Goal: Information Seeking & Learning: Learn about a topic

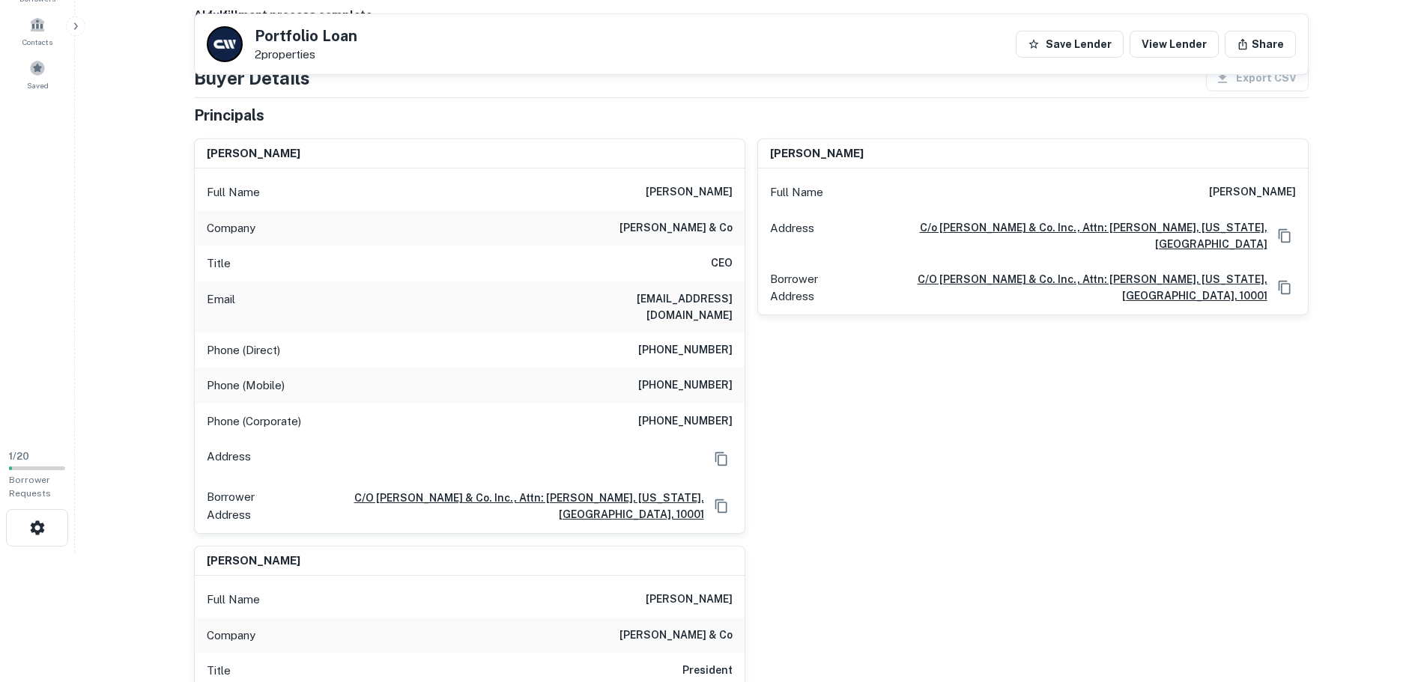
scroll to position [118, 0]
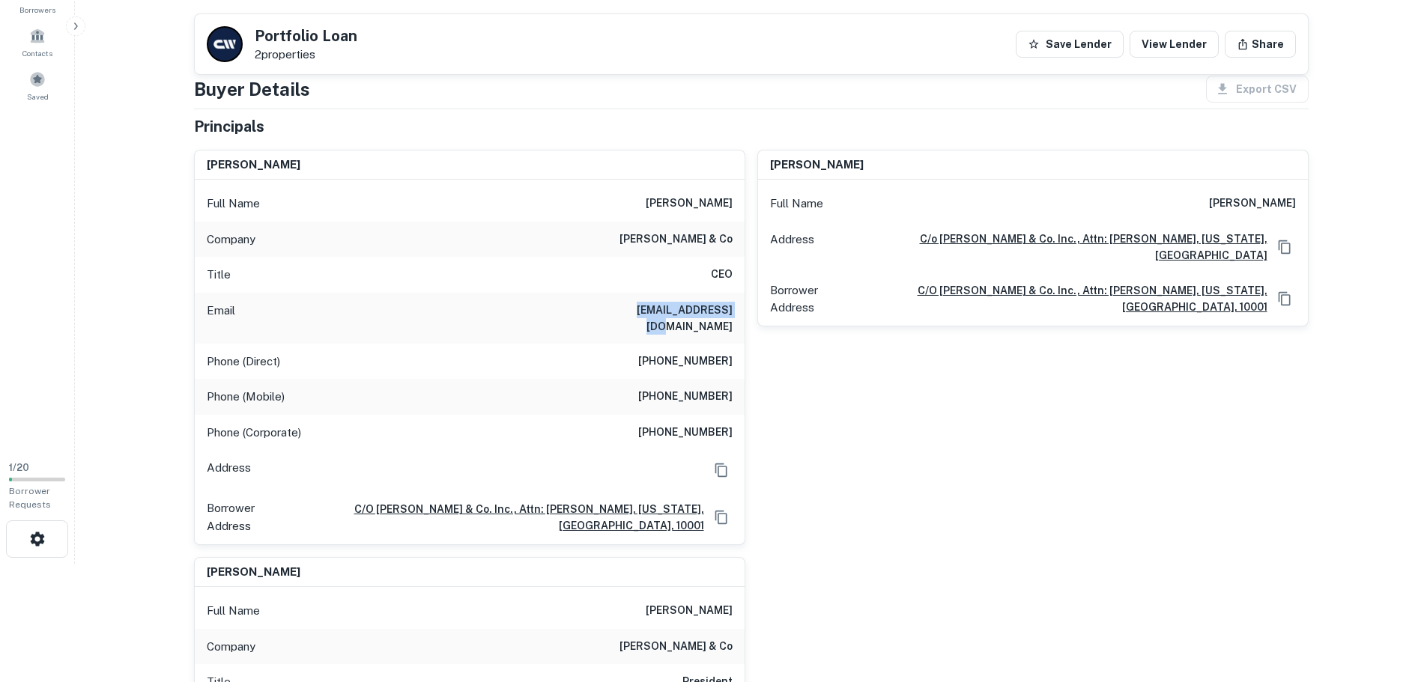
drag, startPoint x: 605, startPoint y: 309, endPoint x: 732, endPoint y: 318, distance: 126.9
click at [732, 318] on div "Email mregan@jtmagen.com" at bounding box center [470, 318] width 550 height 51
copy h6 "mregan@jtmagen.com"
click at [559, 379] on div "Phone (Mobile) (917) 731-0322" at bounding box center [470, 397] width 550 height 36
drag, startPoint x: 736, startPoint y: 380, endPoint x: 636, endPoint y: 380, distance: 100.4
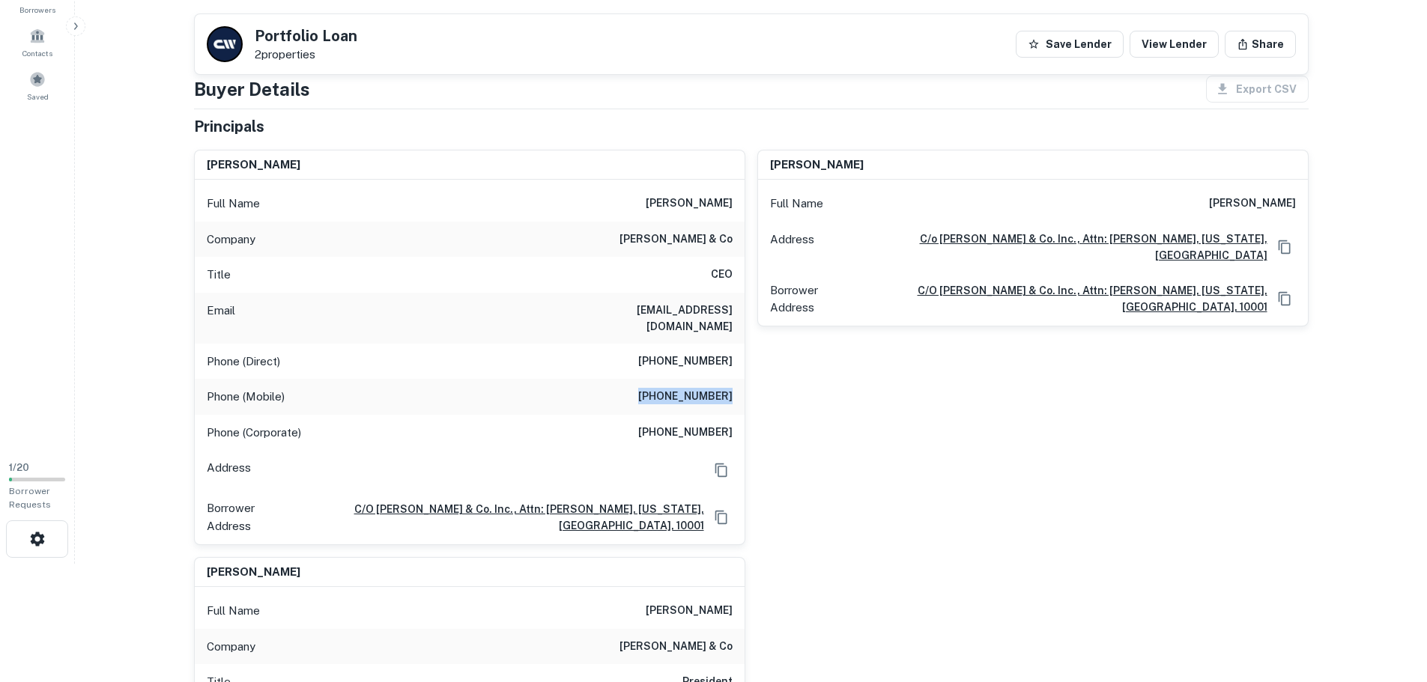
click at [636, 380] on div "Phone (Mobile) (917) 731-0322" at bounding box center [470, 397] width 550 height 36
copy h6 "(917) 731-0322"
click at [610, 327] on div "Email mregan@jtmagen.com" at bounding box center [470, 318] width 550 height 51
drag, startPoint x: 611, startPoint y: 306, endPoint x: 731, endPoint y: 314, distance: 120.1
click at [731, 314] on div "Email mregan@jtmagen.com" at bounding box center [470, 318] width 550 height 51
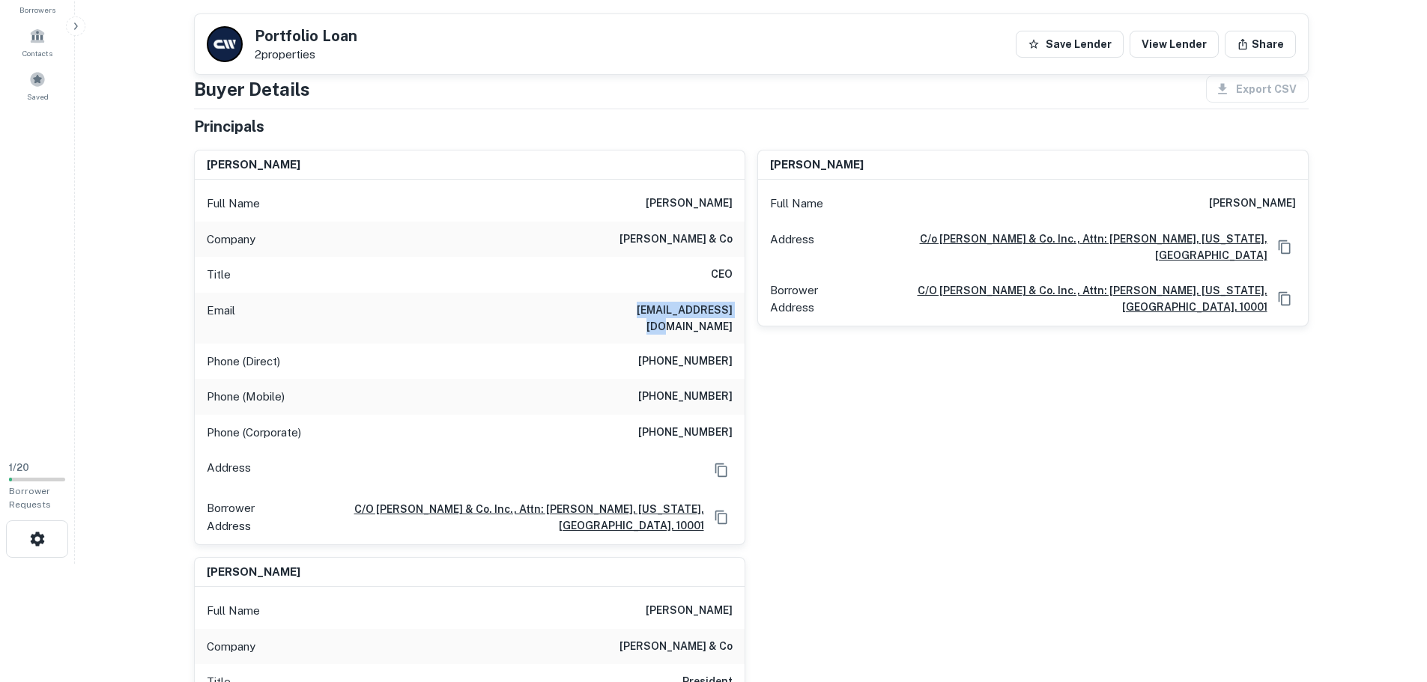
click at [623, 309] on h6 "mregan@jtmagen.com" at bounding box center [643, 318] width 180 height 33
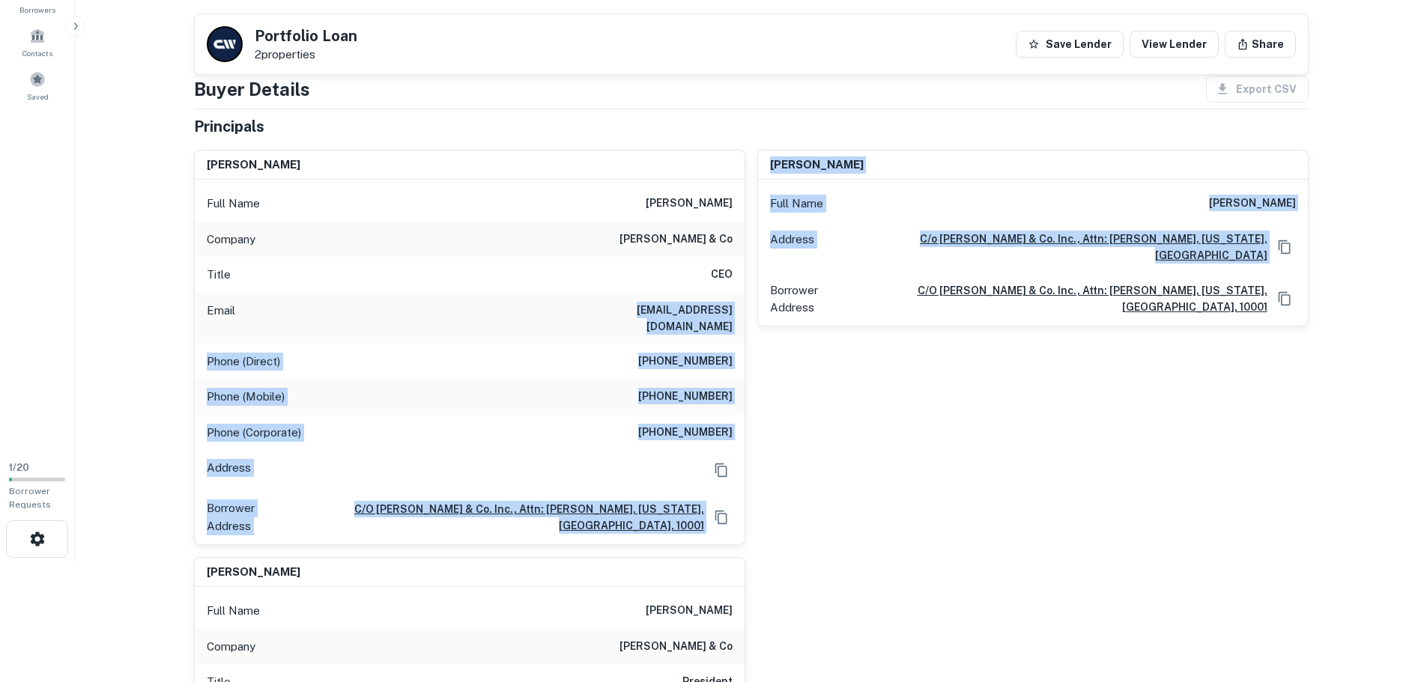
drag, startPoint x: 688, startPoint y: 312, endPoint x: 747, endPoint y: 315, distance: 58.5
click at [747, 315] on div "maurice reagen Full Name maurice reagen Company jt magen & co Title CEO Email m…" at bounding box center [745, 527] width 1126 height 779
click at [610, 317] on div "Email mregan@jtmagen.com" at bounding box center [470, 318] width 550 height 51
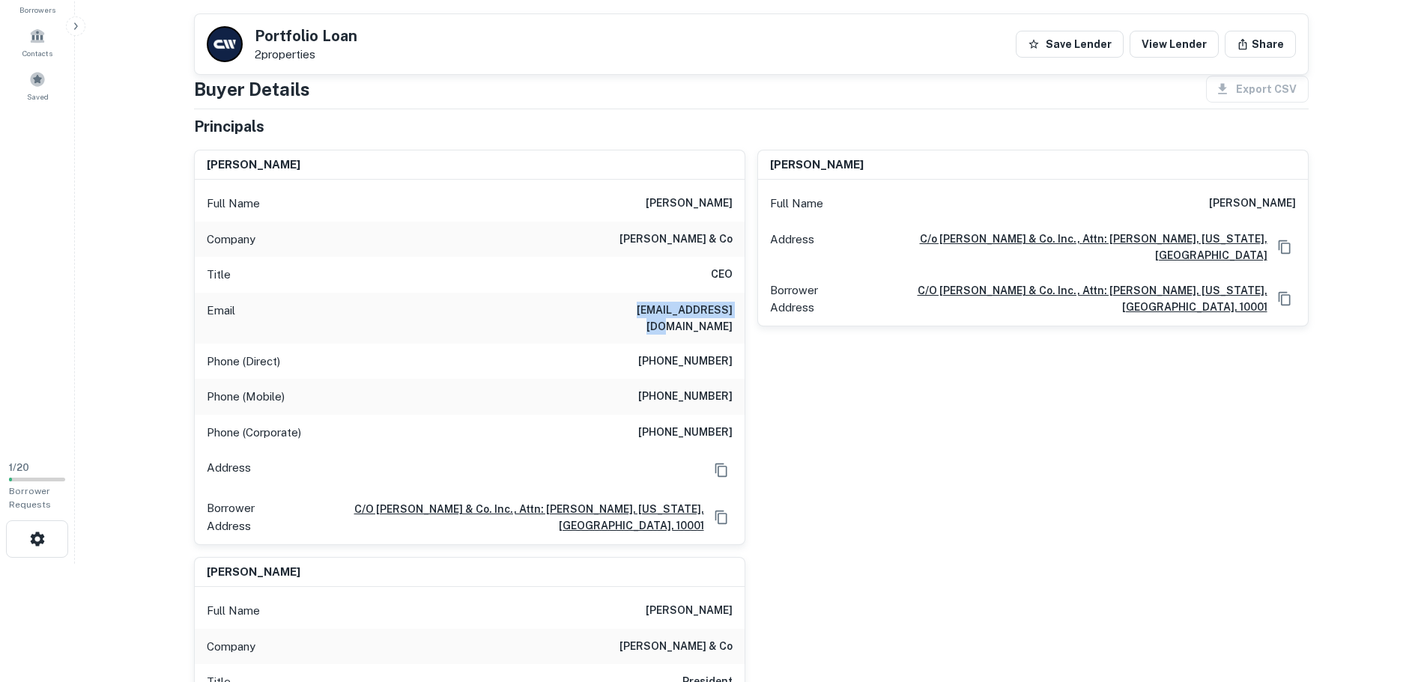
drag, startPoint x: 738, startPoint y: 315, endPoint x: 612, endPoint y: 298, distance: 126.9
click at [612, 298] on div "Email mregan@jtmagen.com" at bounding box center [470, 318] width 550 height 51
copy h6 "mregan@jtmagen.com"
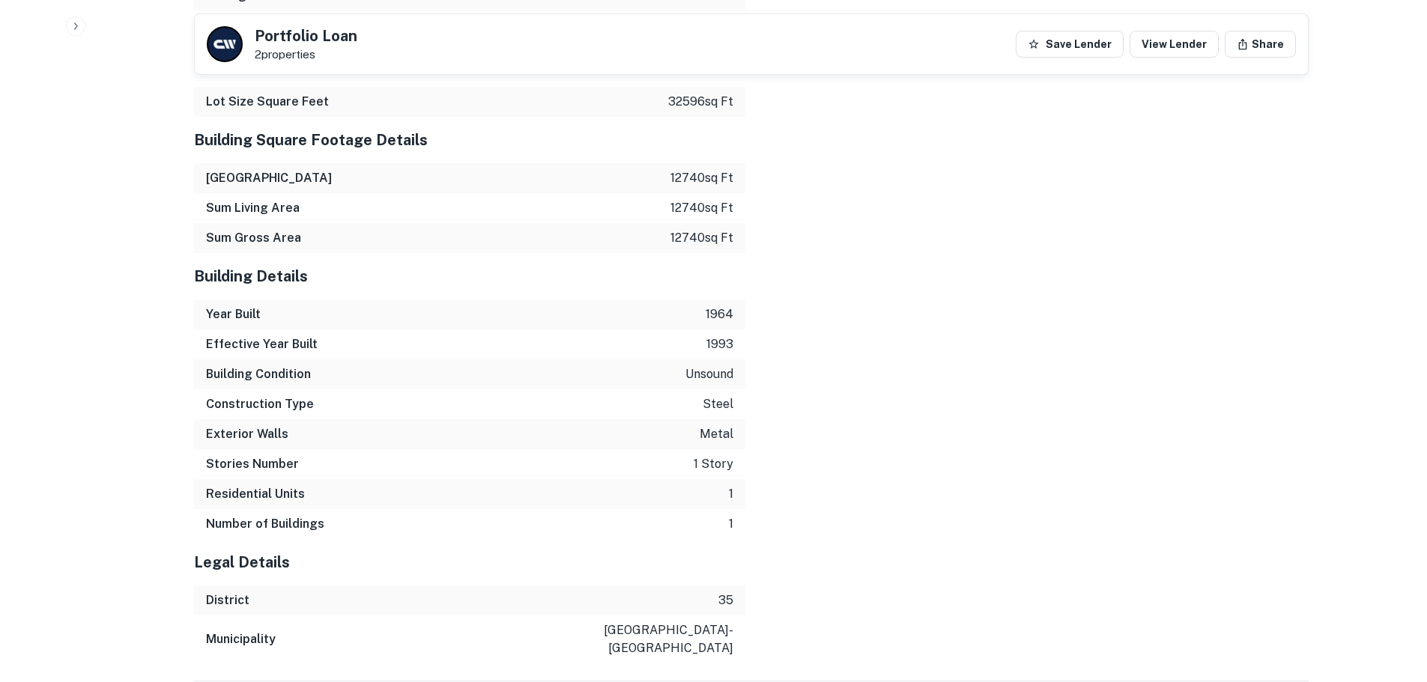
scroll to position [2546, 0]
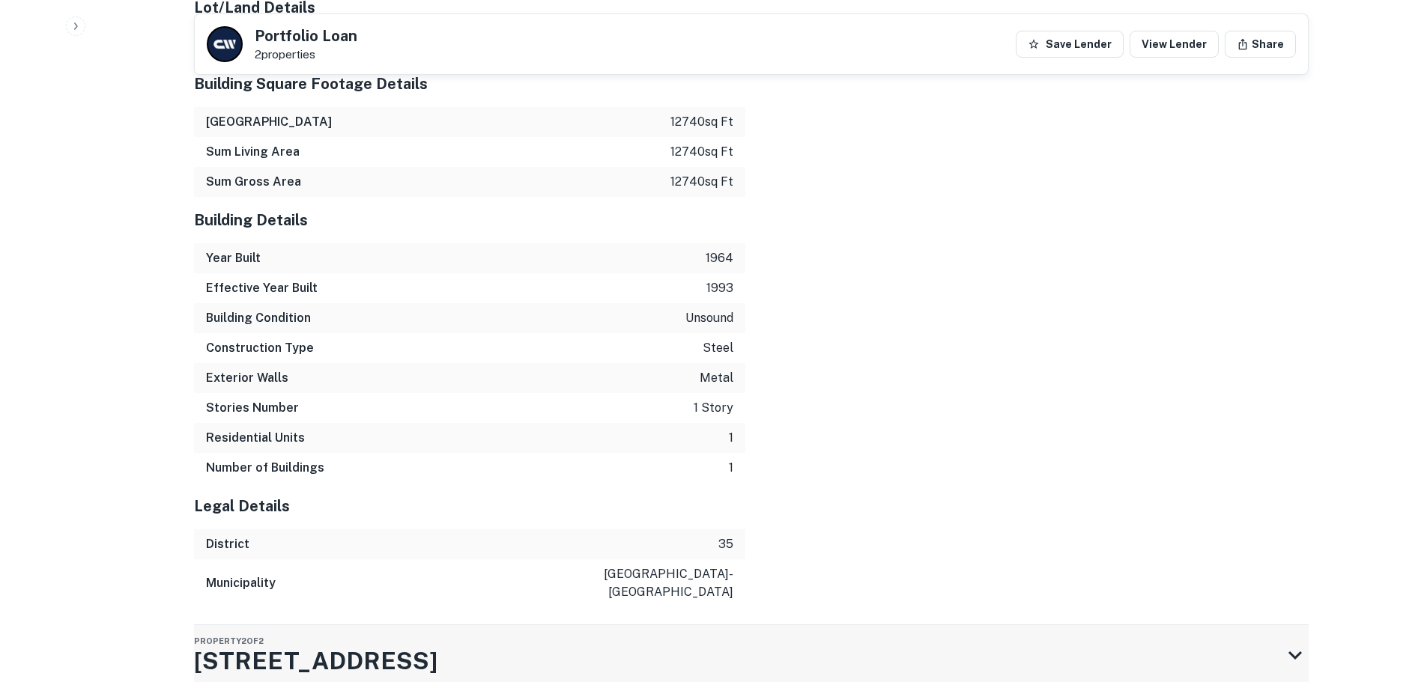
click at [1278, 625] on div "Property 2 of 2 408-410 Dorchester Ave" at bounding box center [737, 655] width 1087 height 60
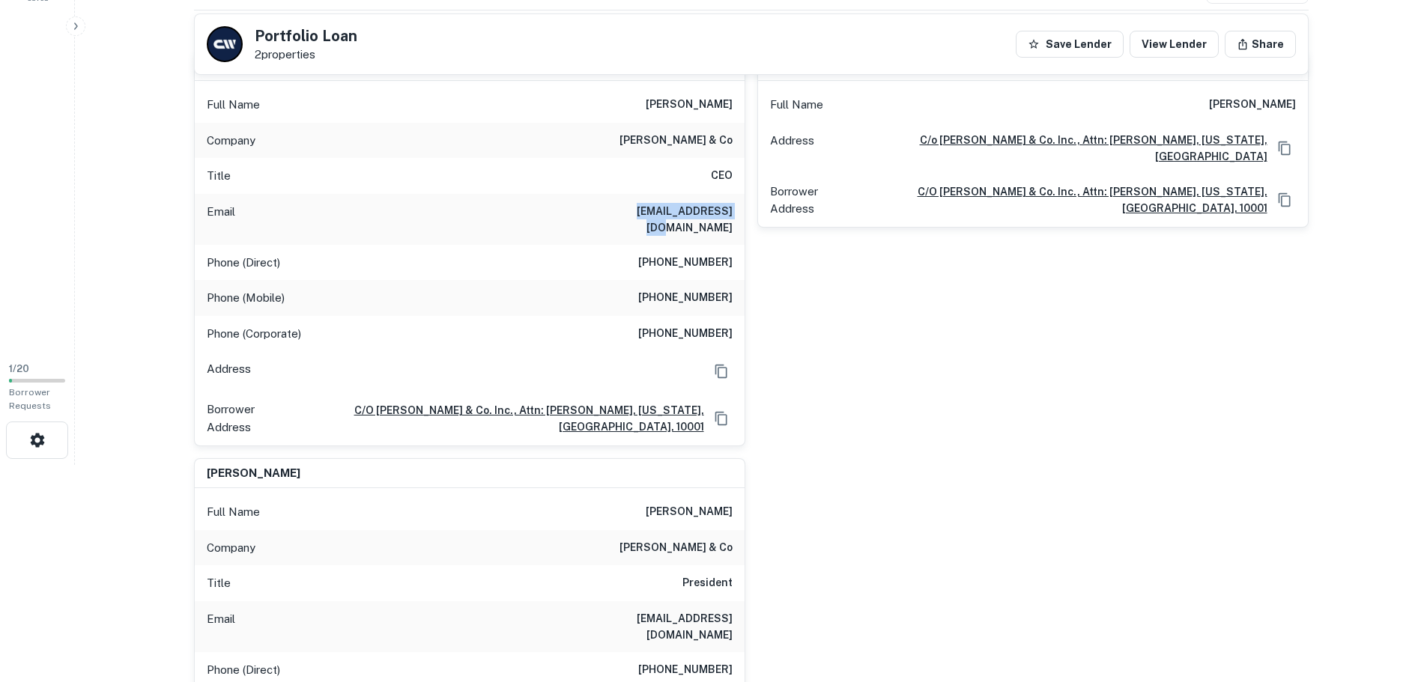
scroll to position [0, 0]
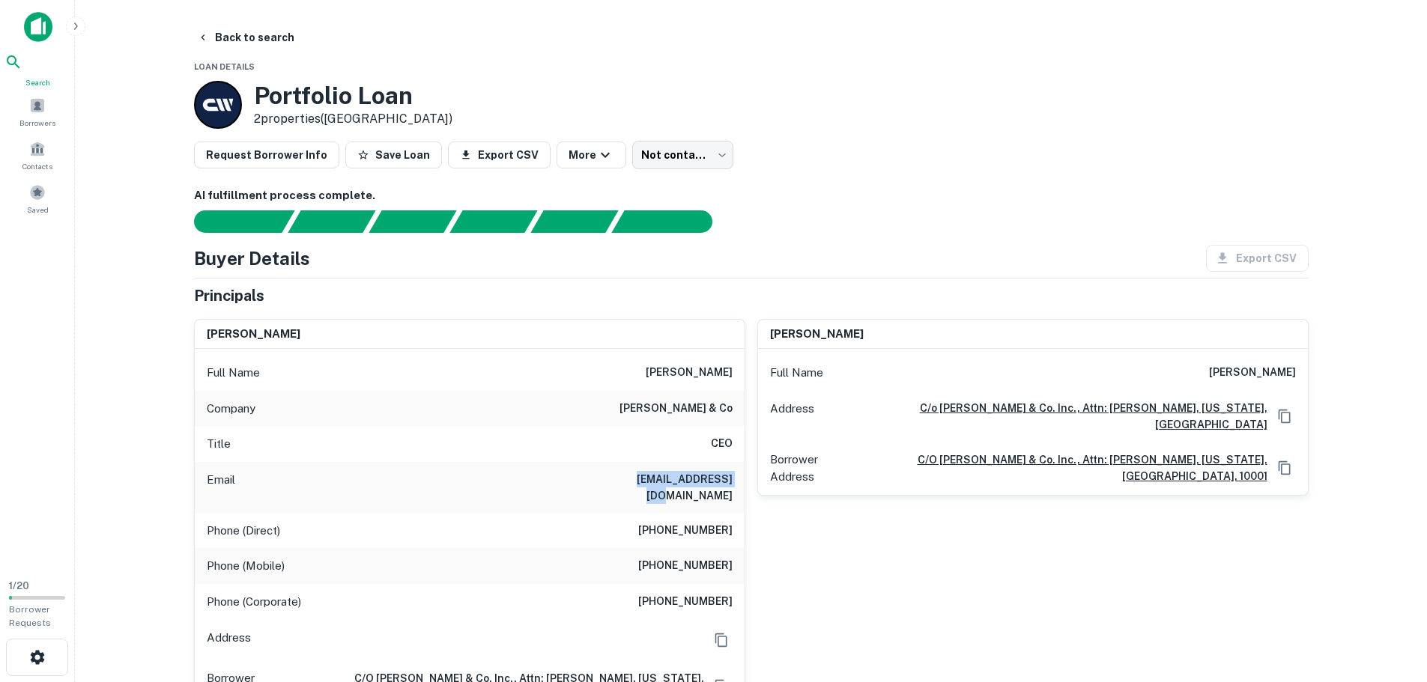
click at [37, 77] on div "Search" at bounding box center [37, 70] width 66 height 35
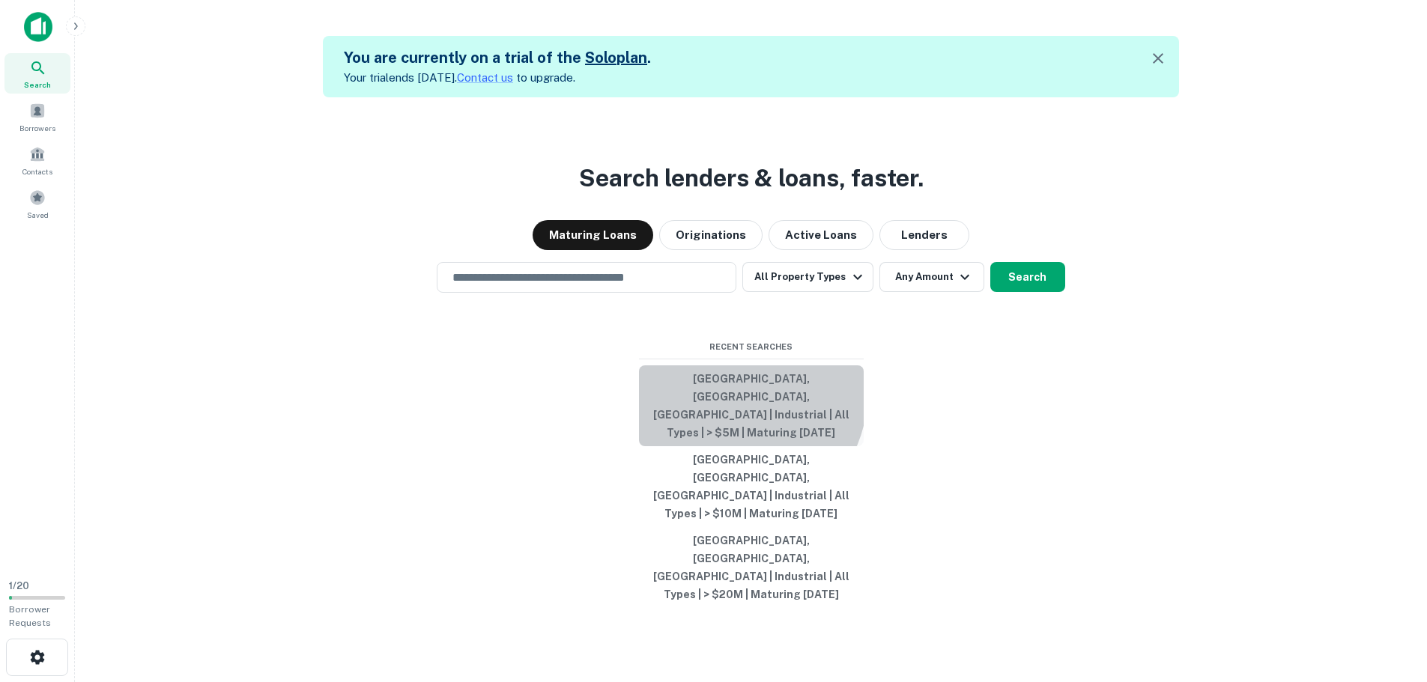
click at [738, 446] on button "[GEOGRAPHIC_DATA], [GEOGRAPHIC_DATA], [GEOGRAPHIC_DATA] | Industrial | All Type…" at bounding box center [751, 405] width 225 height 81
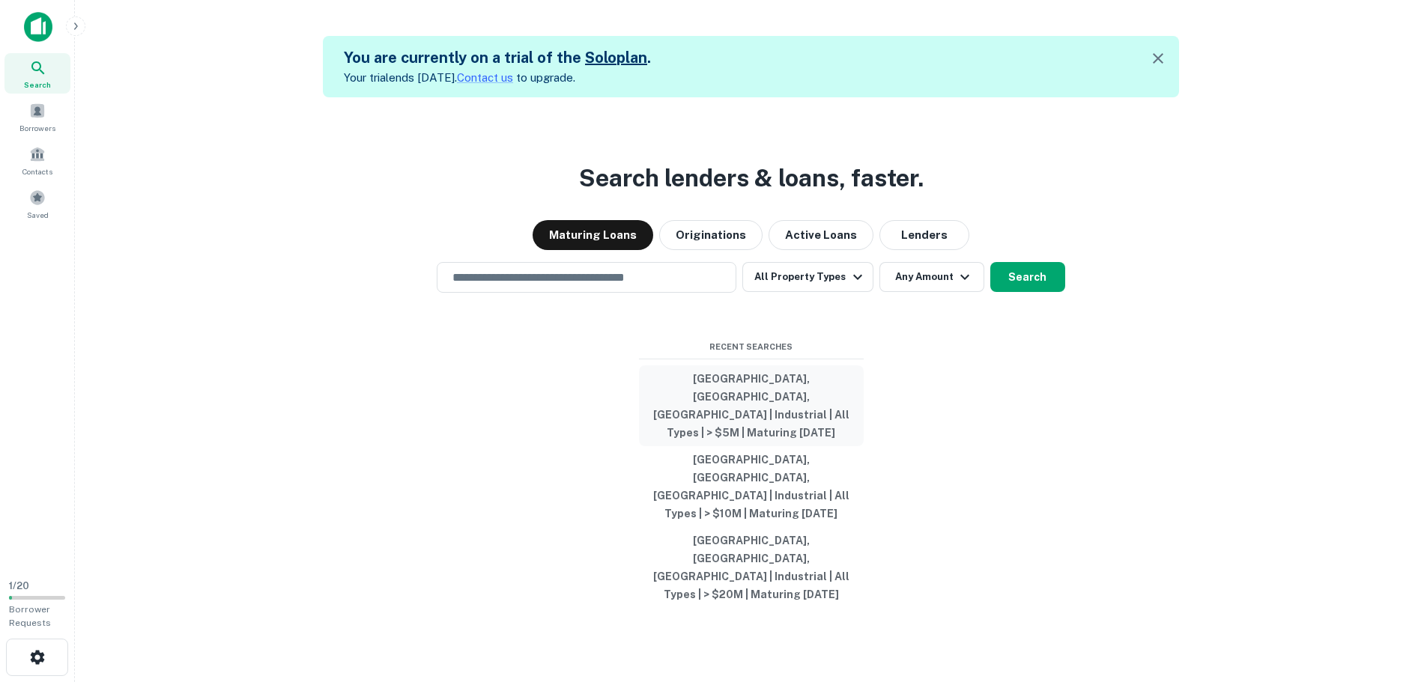
type input "**********"
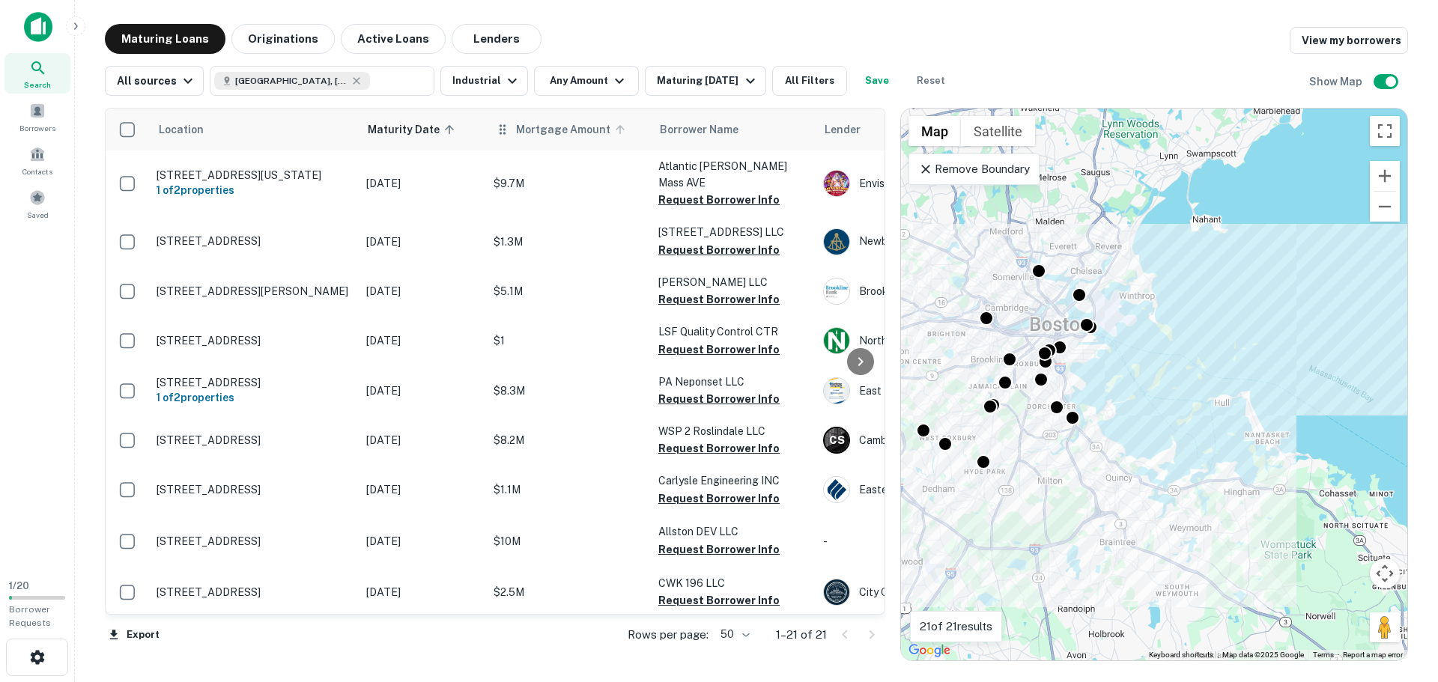
click at [521, 125] on span "Mortgage Amount" at bounding box center [573, 130] width 114 height 18
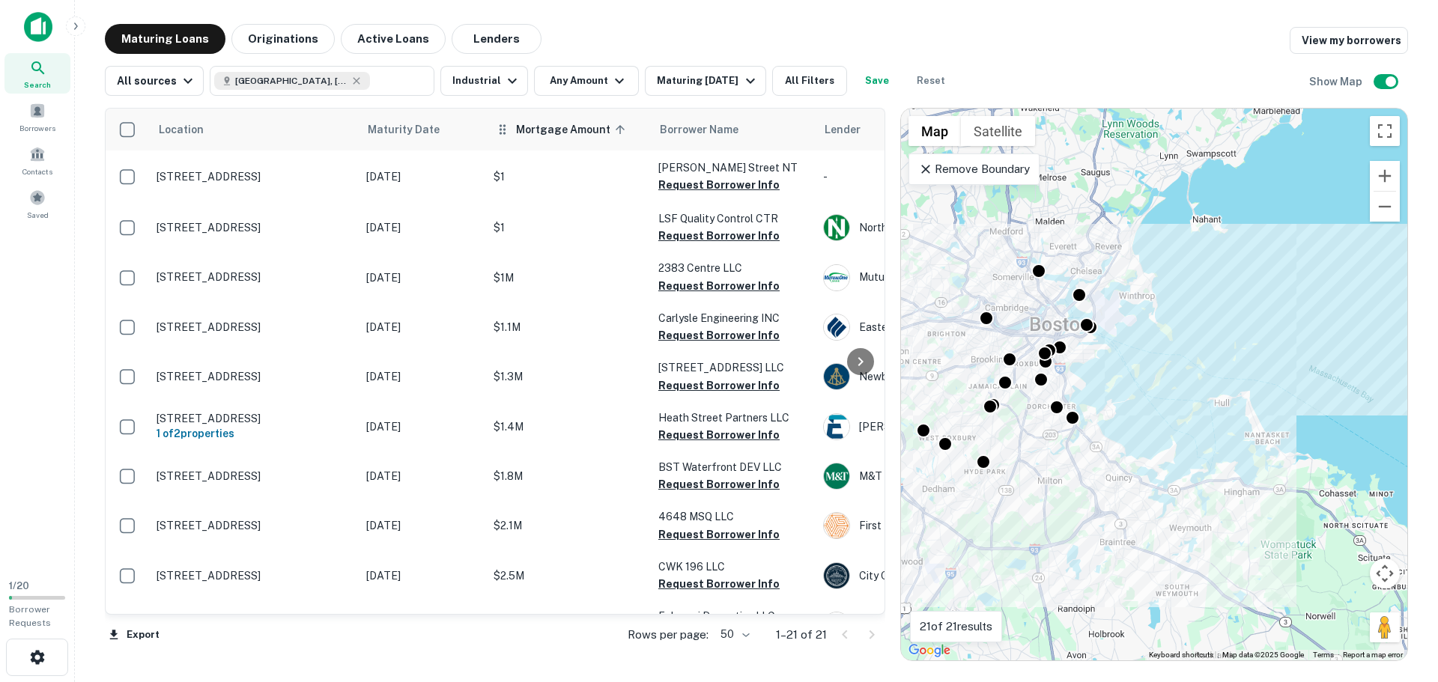
click at [538, 119] on th "Mortgage Amount sorted ascending" at bounding box center [568, 130] width 165 height 42
click at [537, 130] on span "Mortgage Amount sorted ascending" at bounding box center [573, 130] width 114 height 18
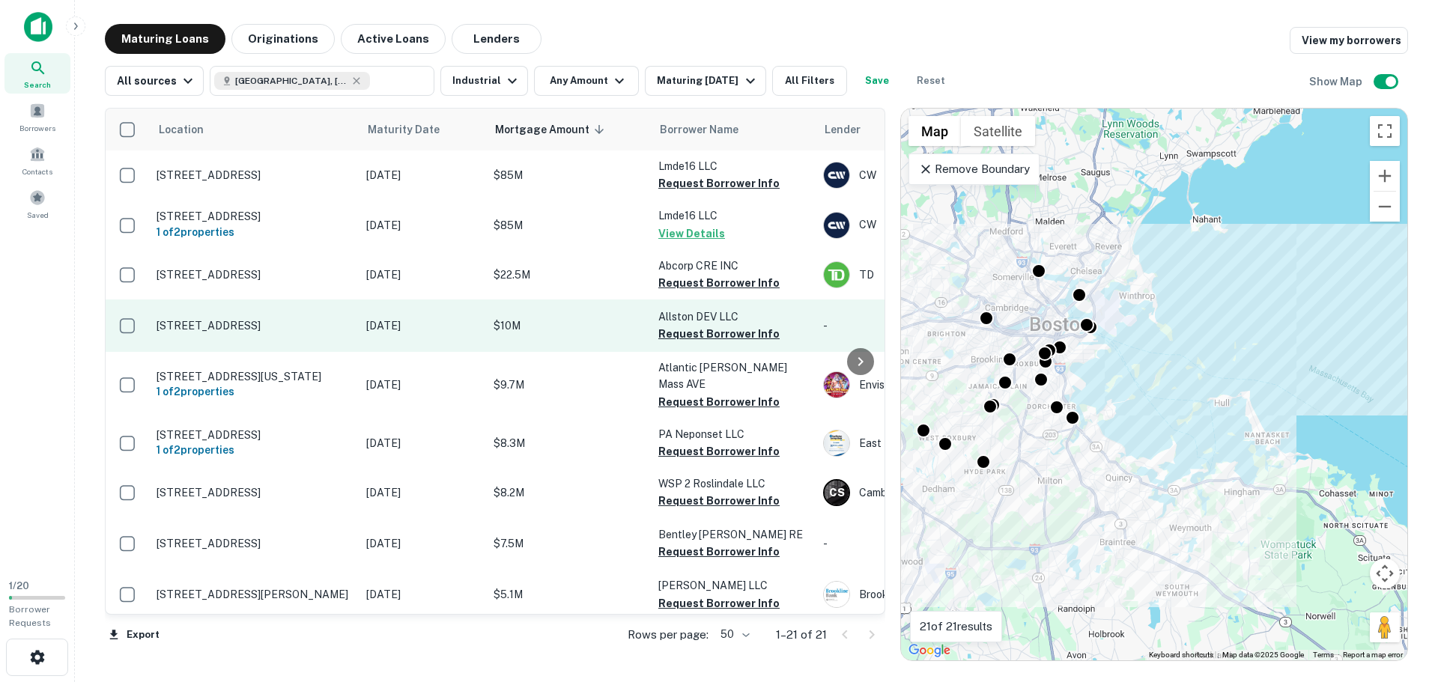
click at [501, 334] on p "$10M" at bounding box center [569, 326] width 150 height 16
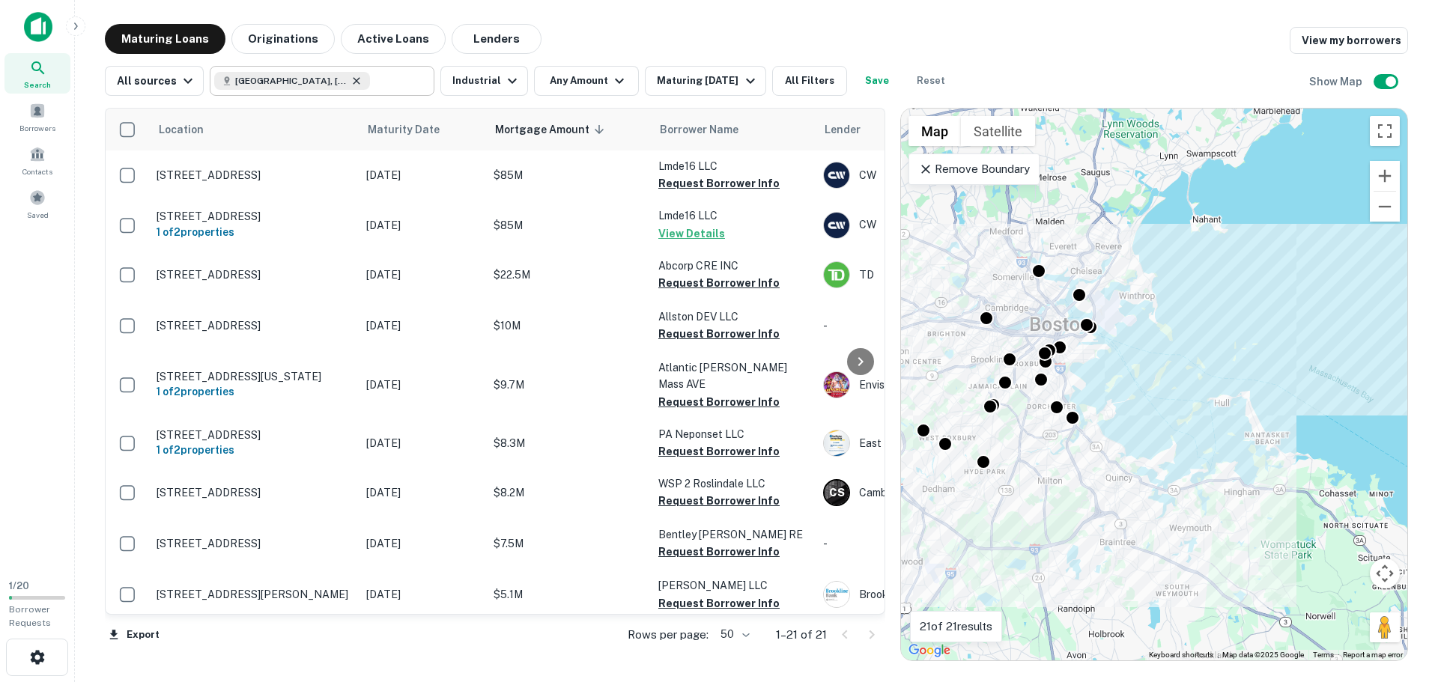
click at [350, 77] on icon at bounding box center [356, 81] width 12 height 12
type input "**********"
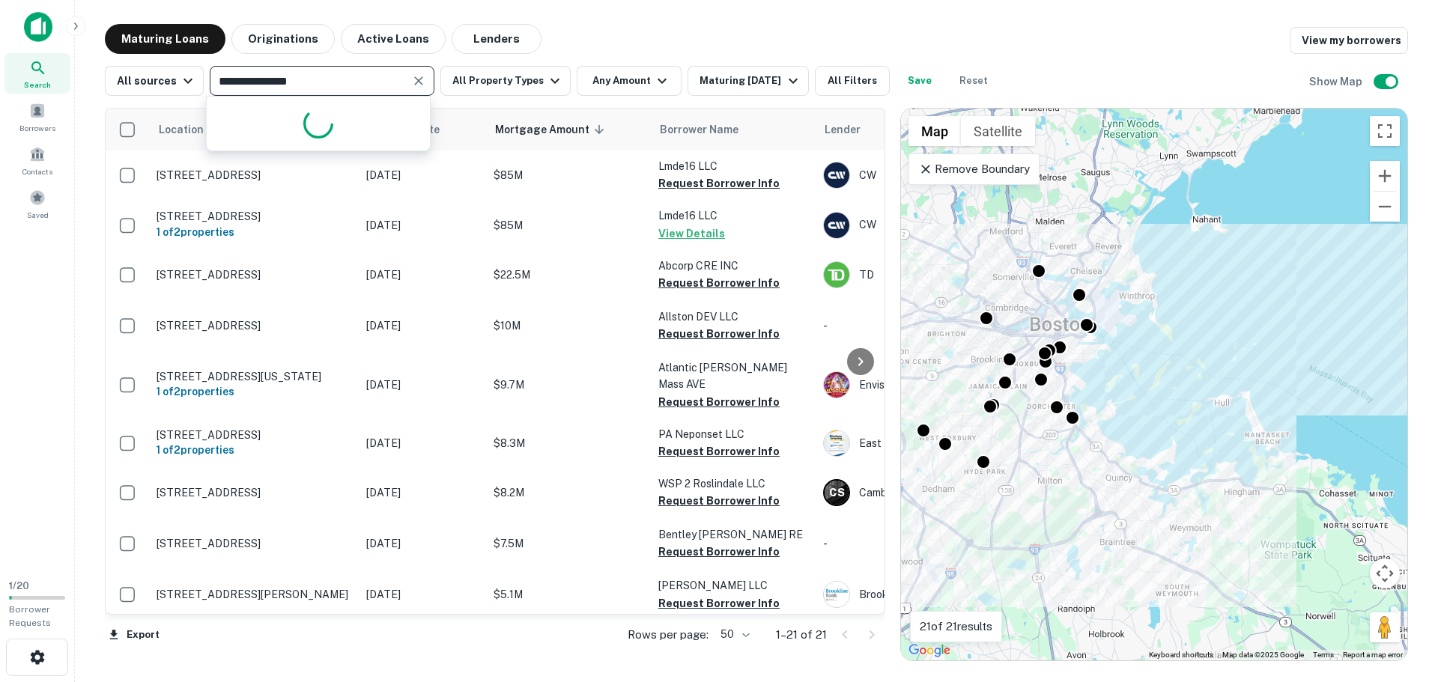
click at [313, 85] on input "**********" at bounding box center [309, 80] width 191 height 21
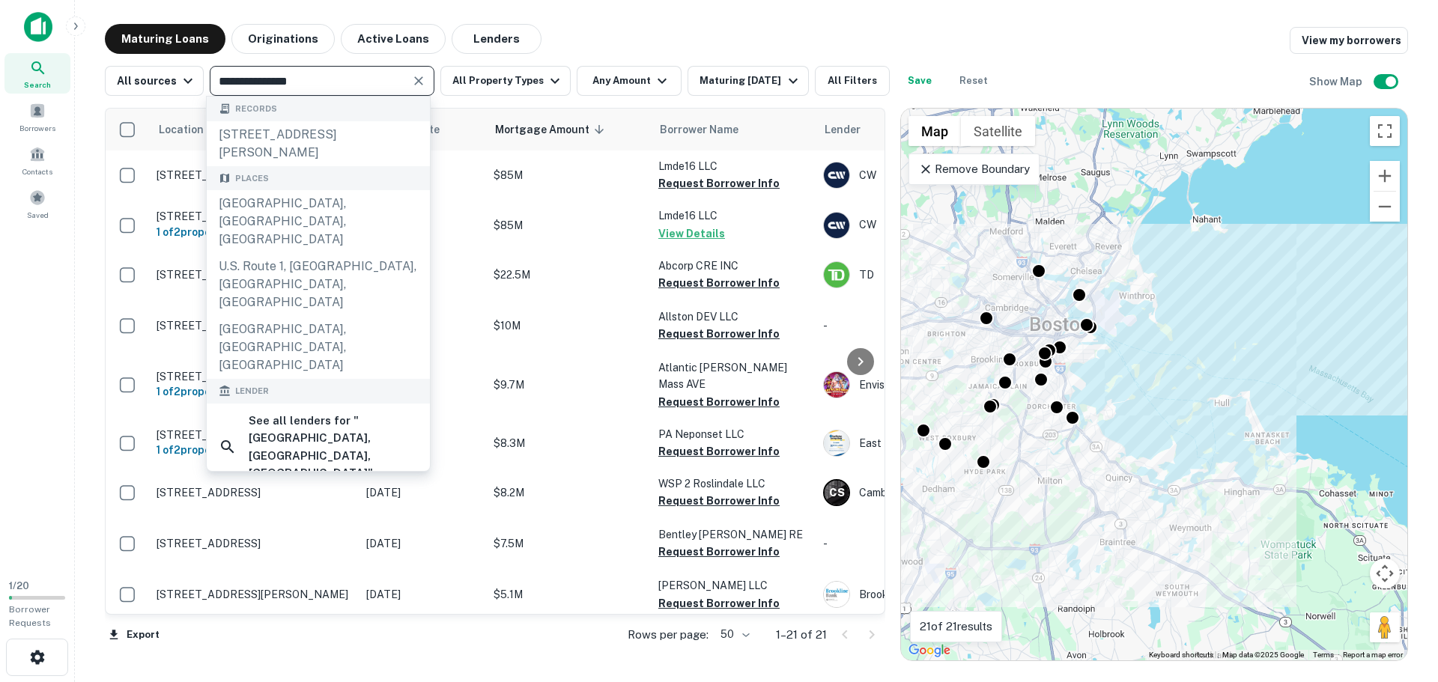
click at [419, 84] on icon "Clear" at bounding box center [418, 80] width 15 height 15
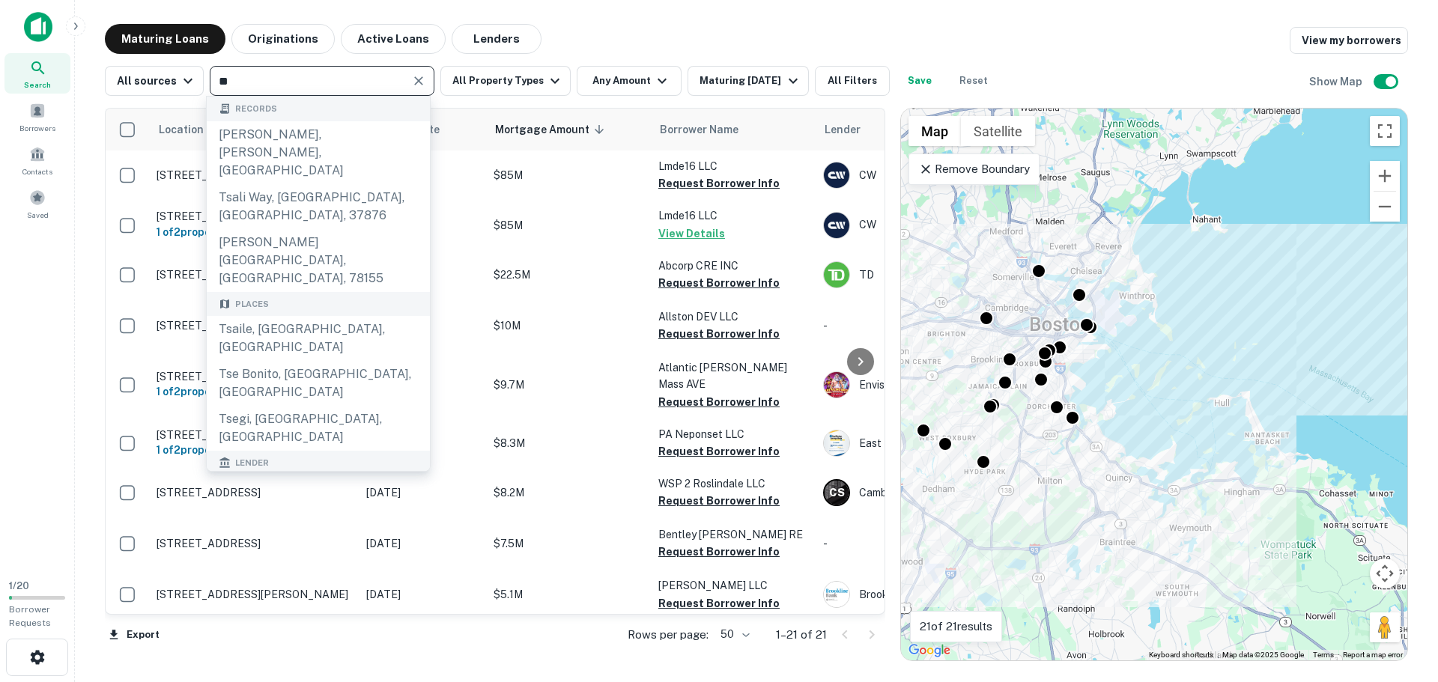
type input "*"
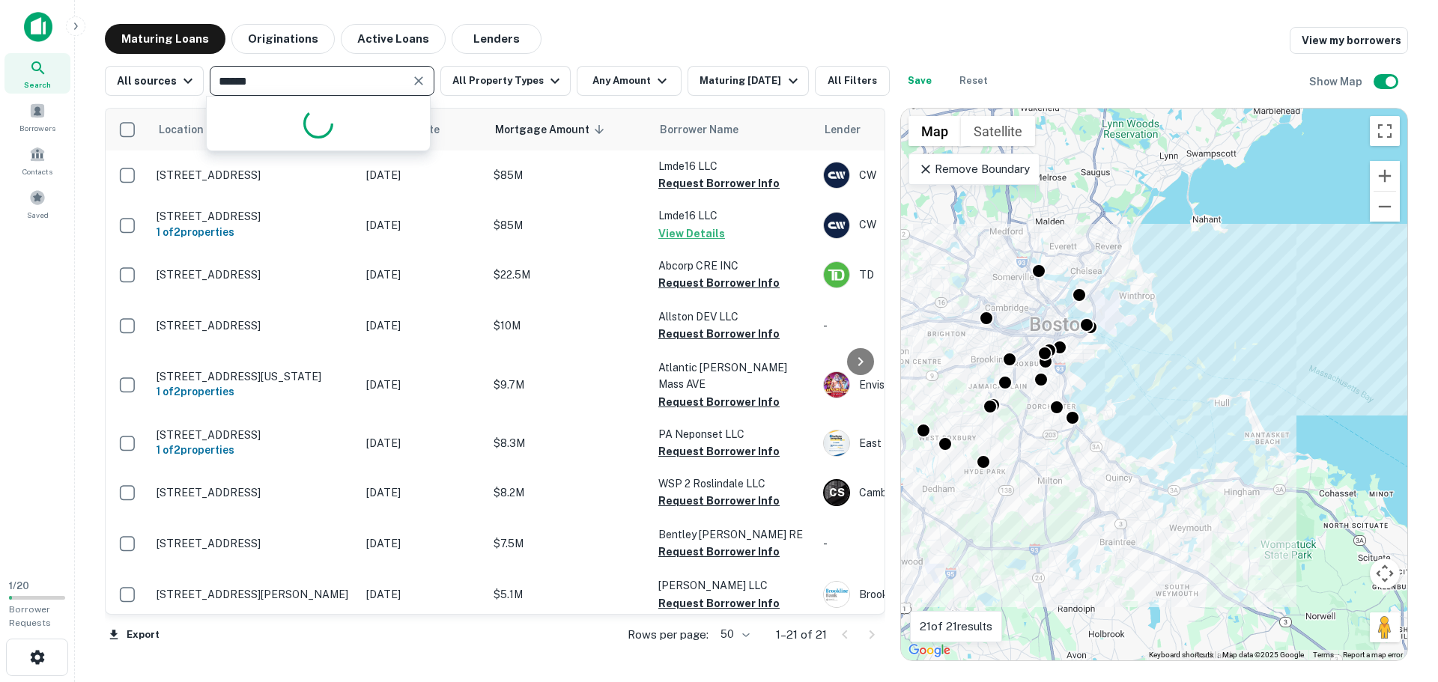
type input "*******"
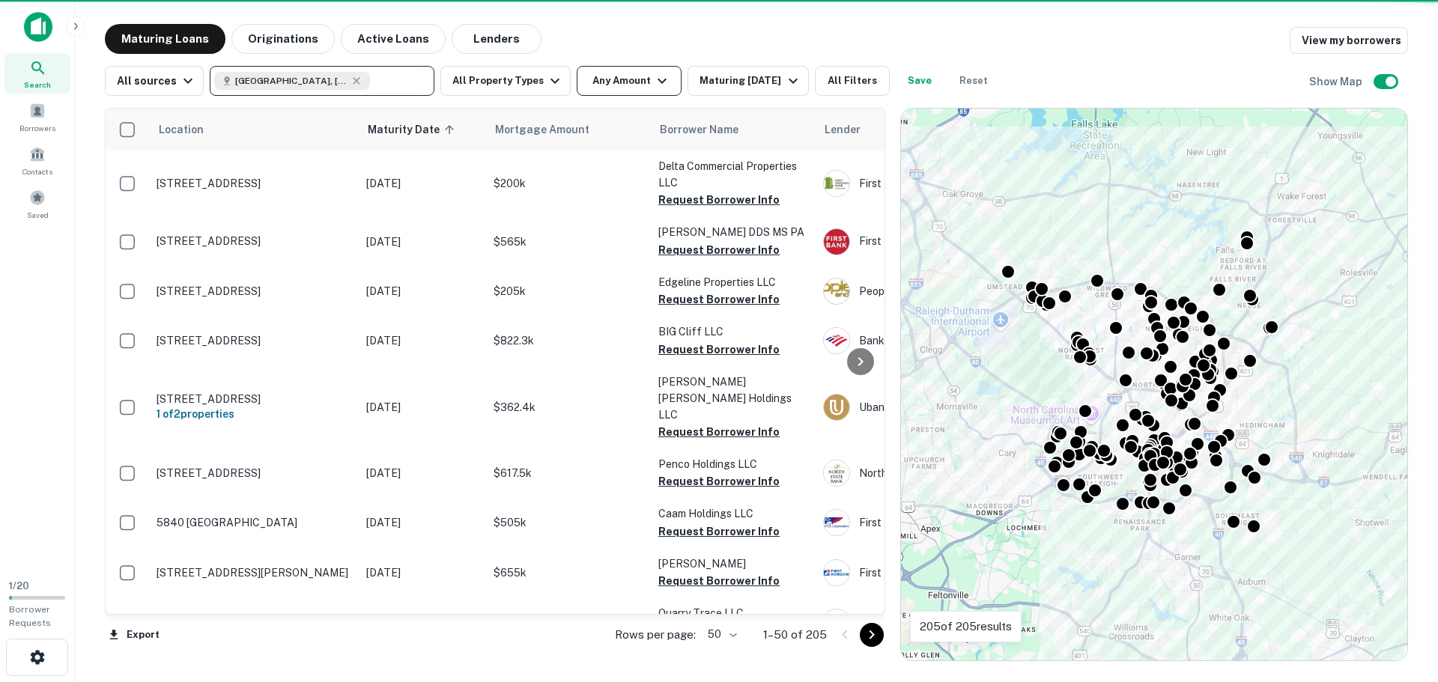
click at [607, 82] on button "Any Amount" at bounding box center [629, 81] width 105 height 30
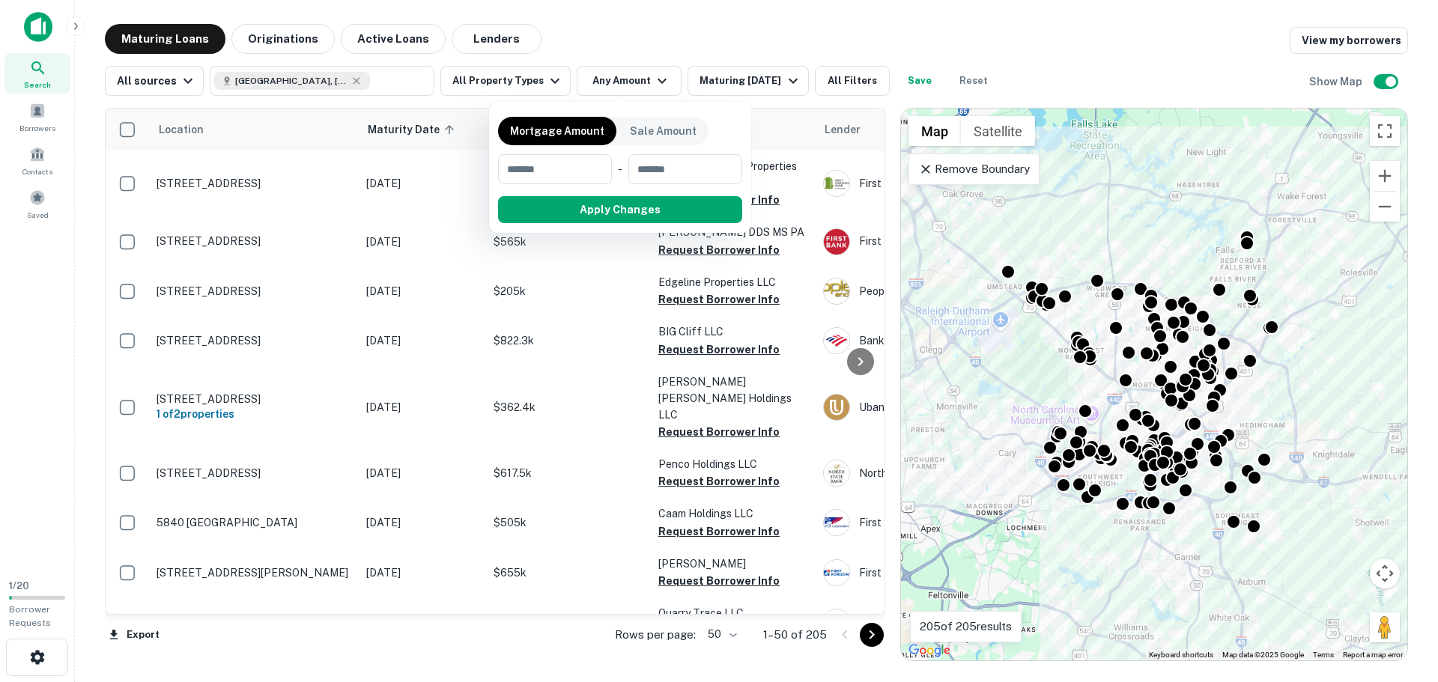
click at [529, 83] on div at bounding box center [719, 341] width 1438 height 682
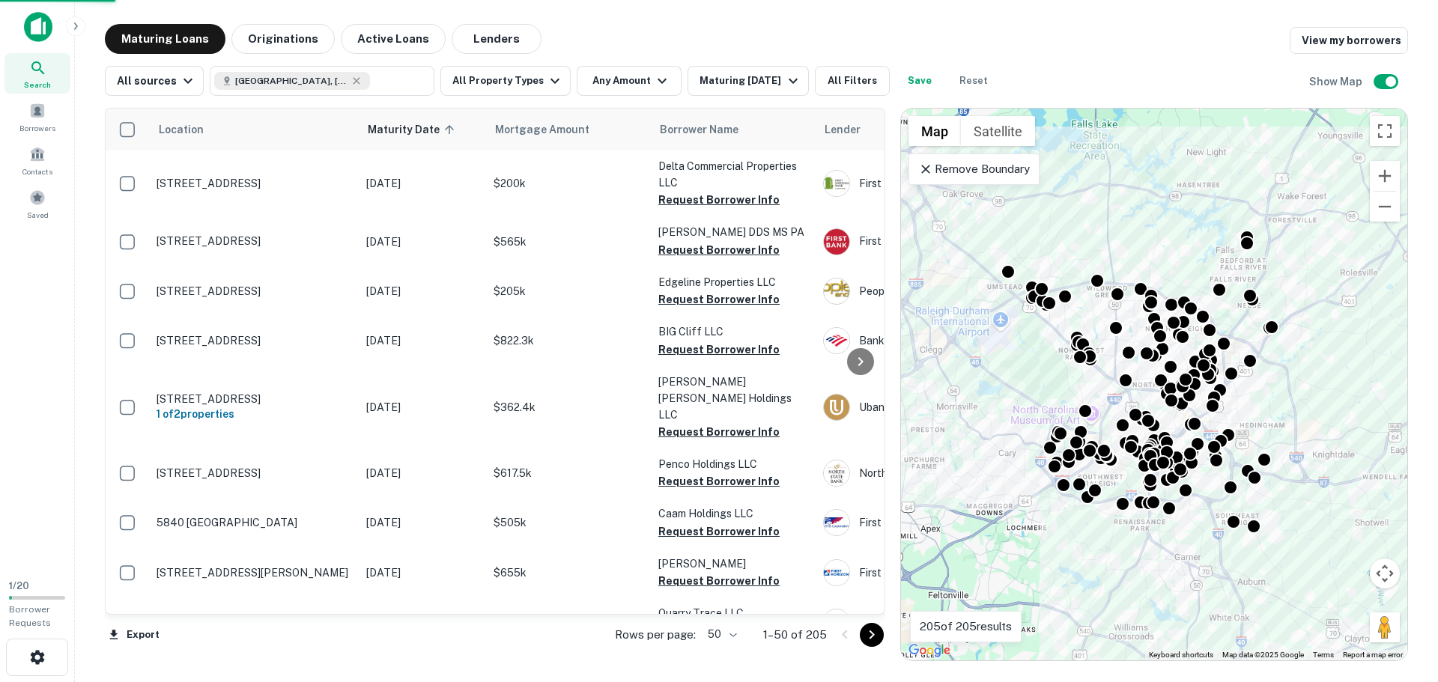
click at [528, 73] on div "Mortgage Amount Sale Amount ​ - ​ Apply Changes" at bounding box center [719, 341] width 1438 height 682
click at [546, 79] on icon "button" at bounding box center [555, 81] width 18 height 18
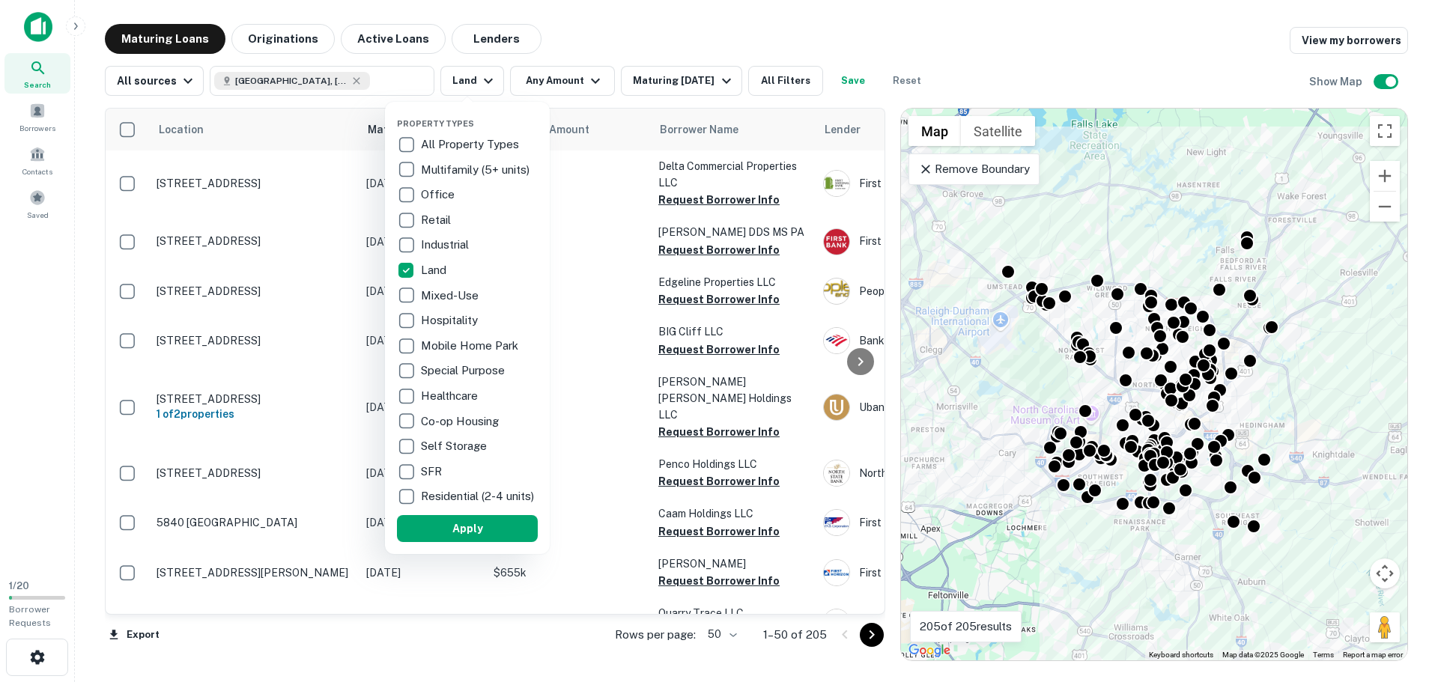
click at [583, 77] on div at bounding box center [719, 341] width 1438 height 682
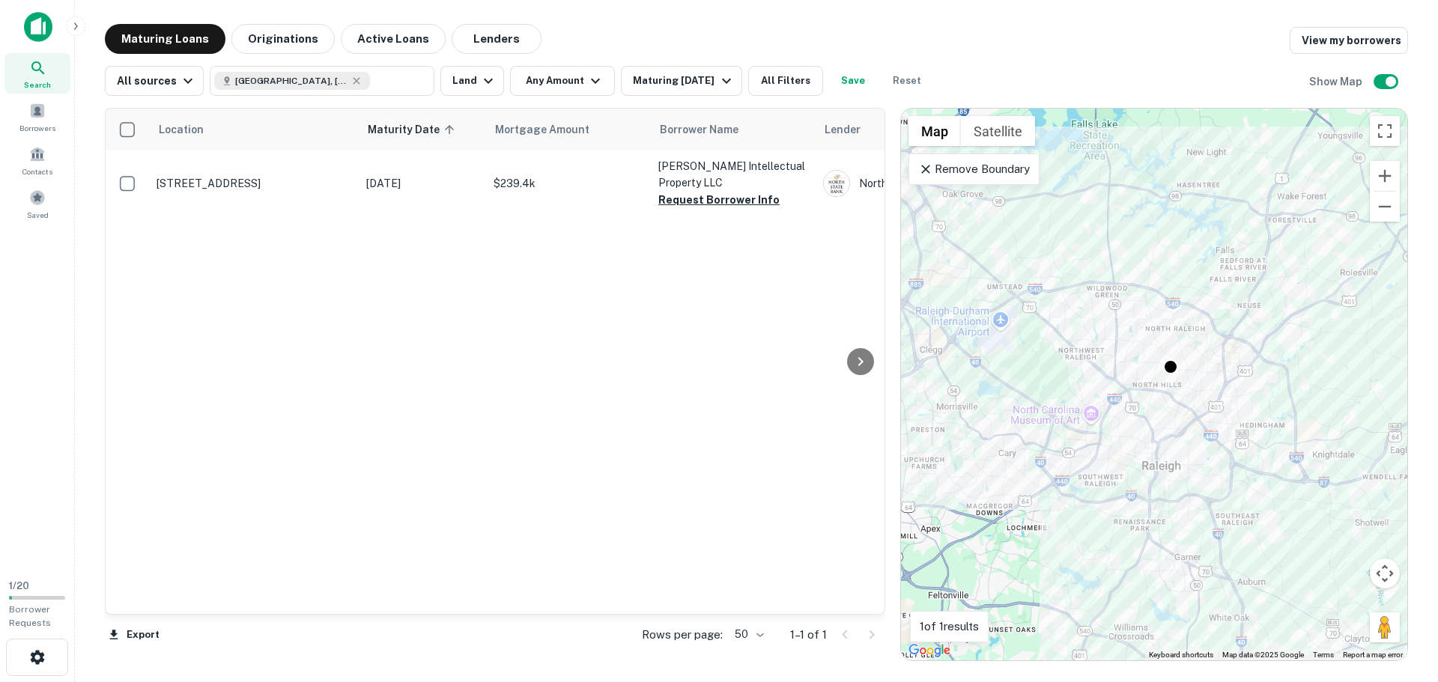
click at [594, 79] on icon "button" at bounding box center [595, 81] width 18 height 18
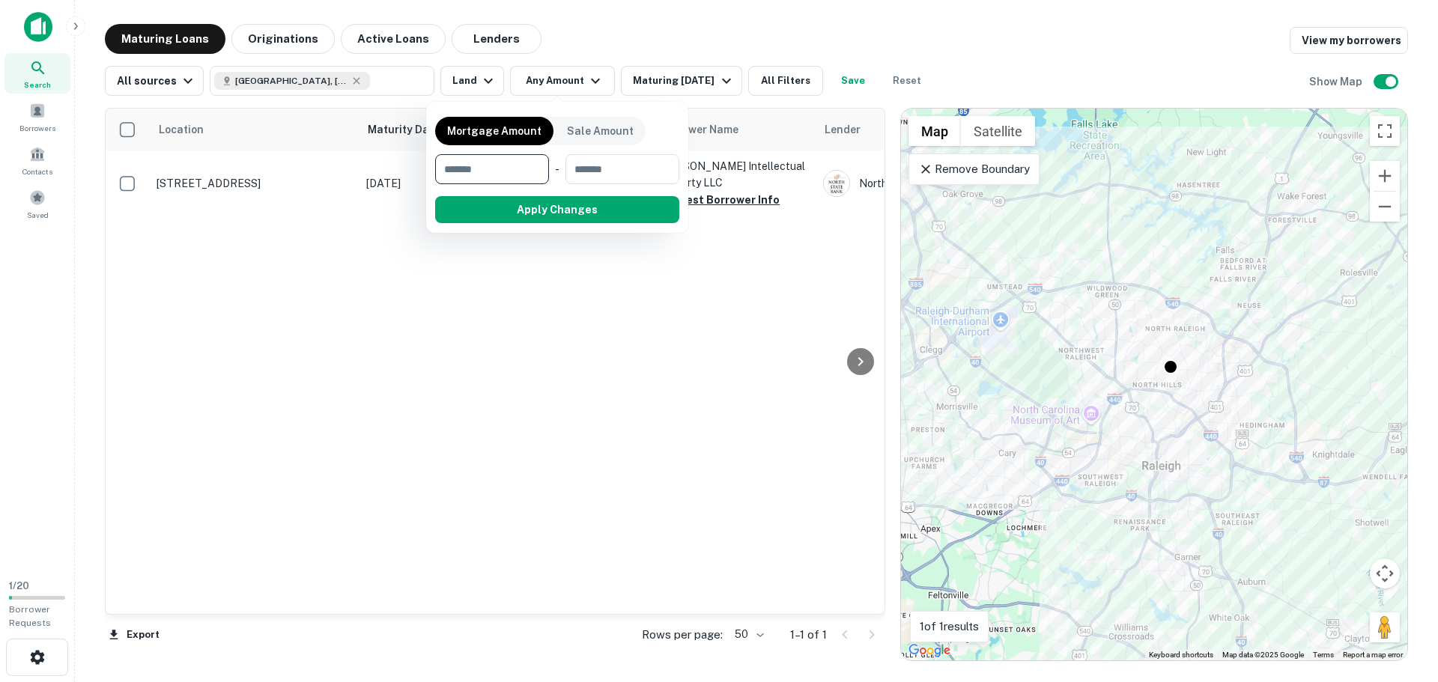
click at [340, 128] on div at bounding box center [719, 341] width 1438 height 682
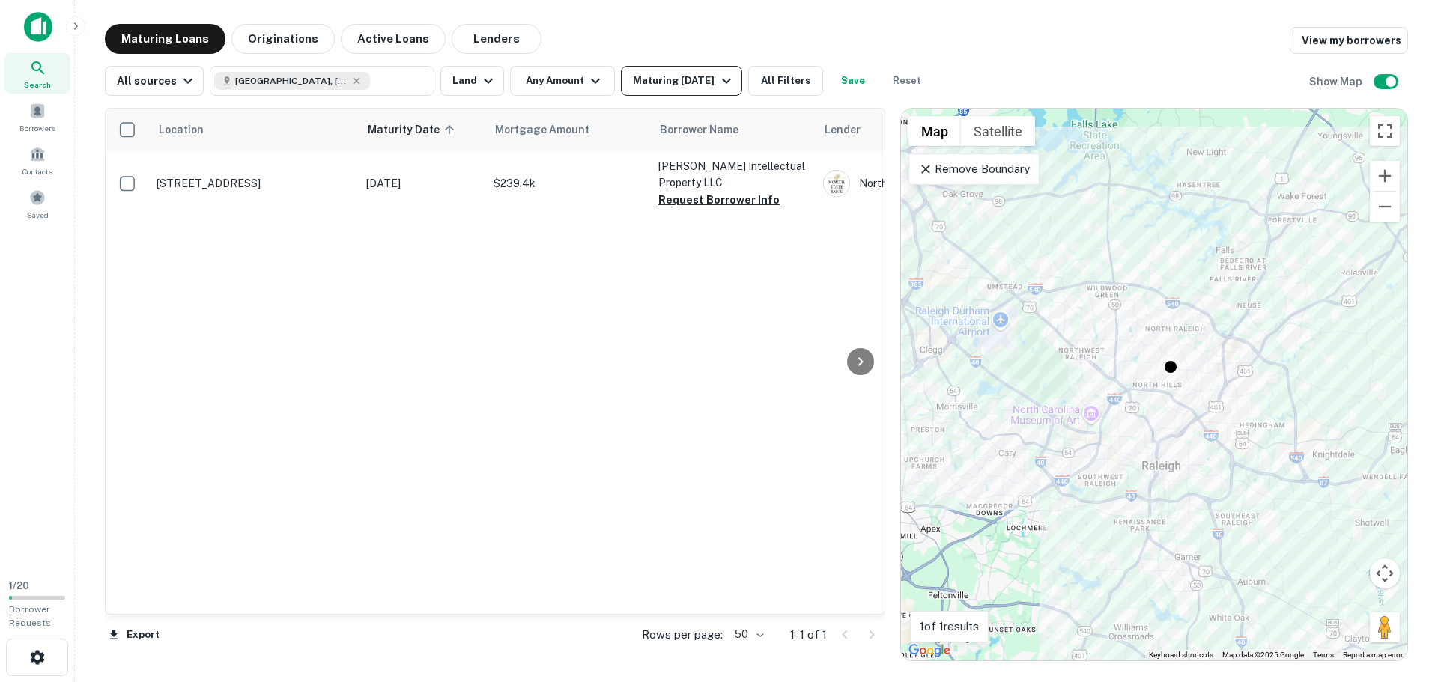
click at [654, 82] on div "Maturing In 6 Months" at bounding box center [684, 81] width 102 height 18
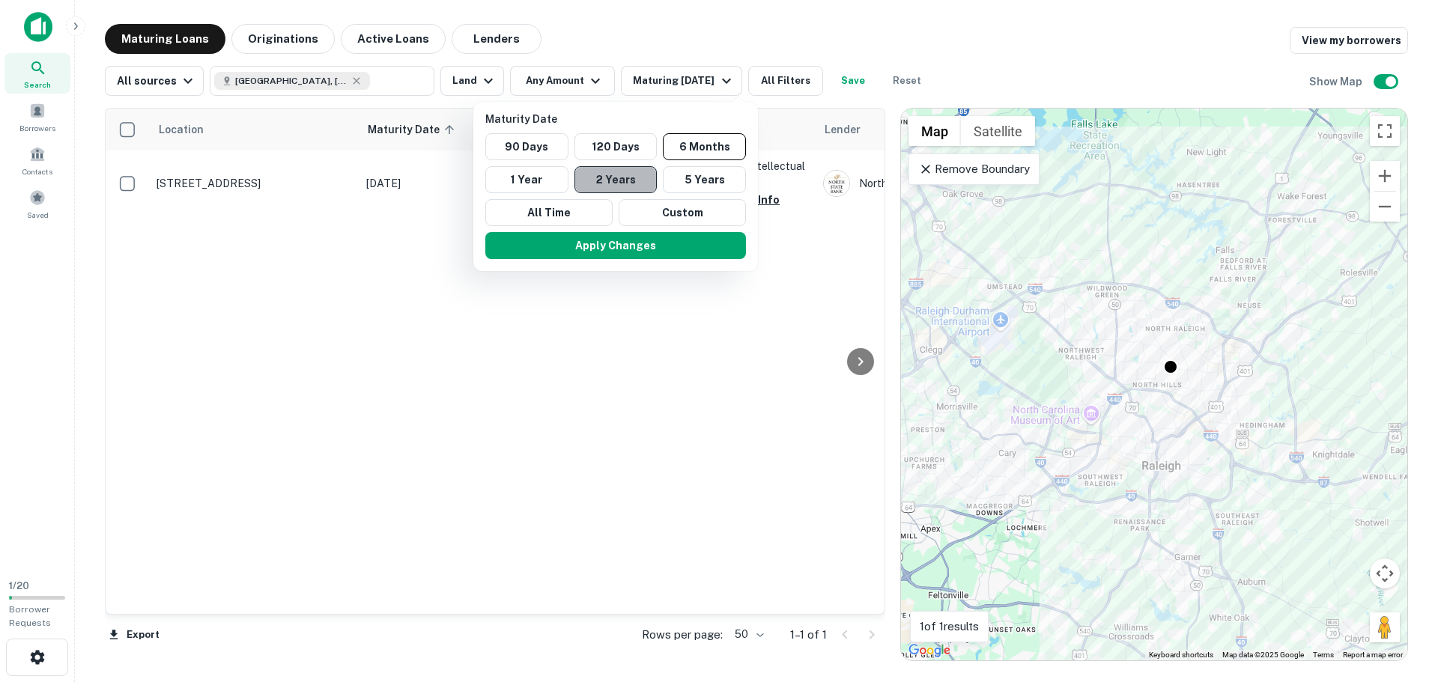
click at [602, 173] on button "2 Years" at bounding box center [615, 179] width 83 height 27
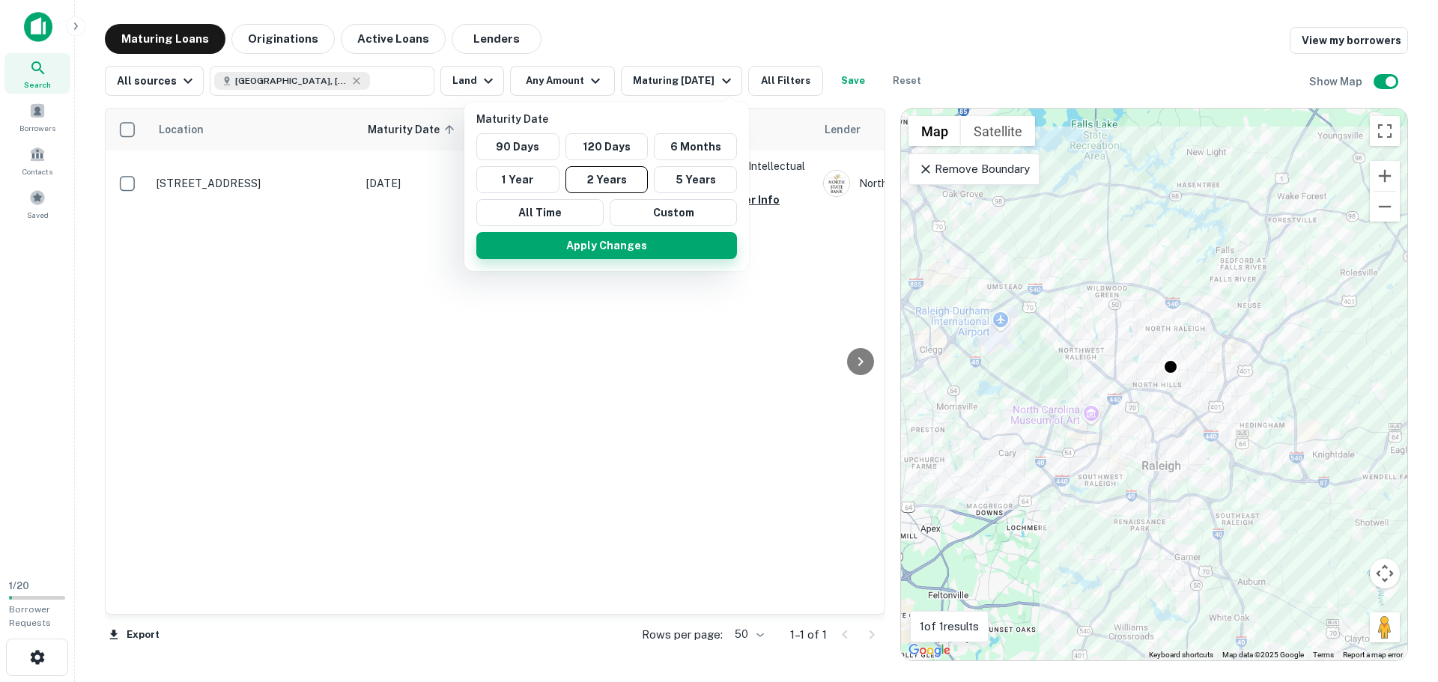
click at [620, 243] on button "Apply Changes" at bounding box center [606, 245] width 261 height 27
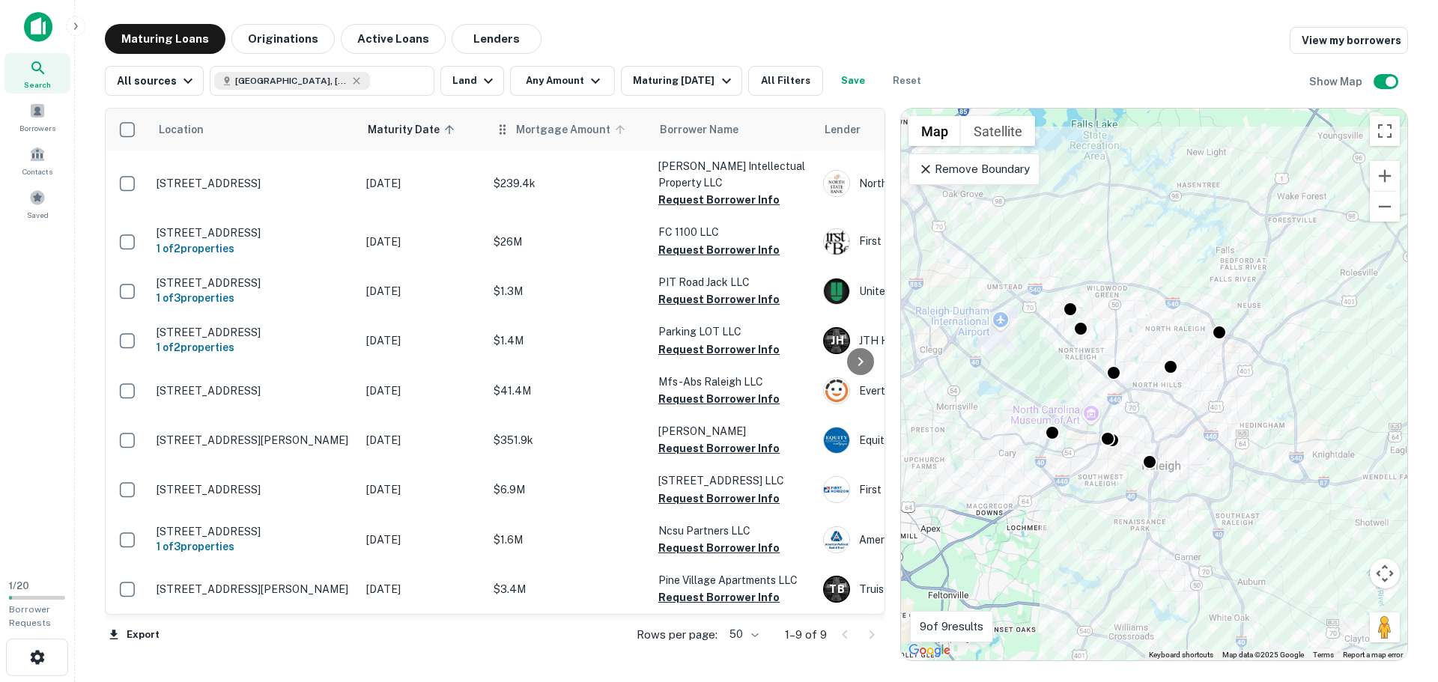
click at [540, 135] on span "Mortgage Amount" at bounding box center [573, 130] width 114 height 18
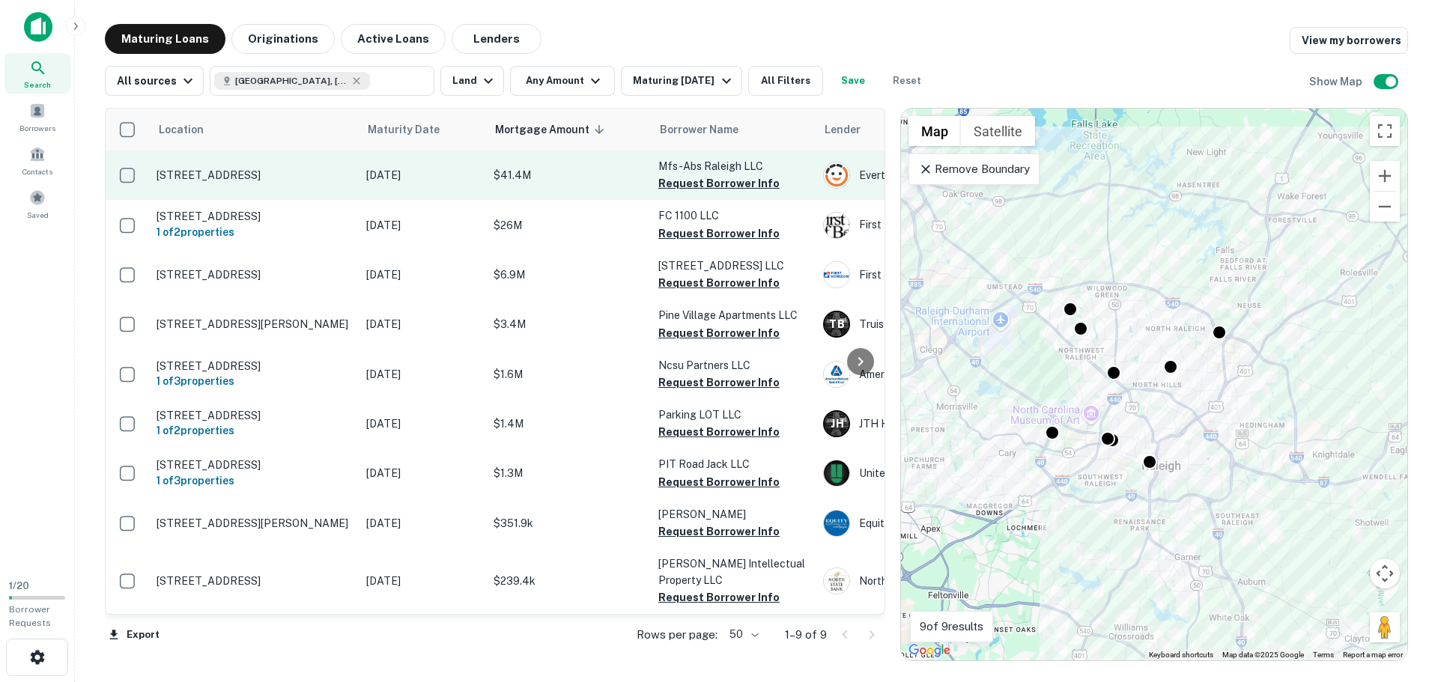
click at [294, 179] on p "3200 Ruritania St Raleigh, NC27616" at bounding box center [254, 175] width 195 height 13
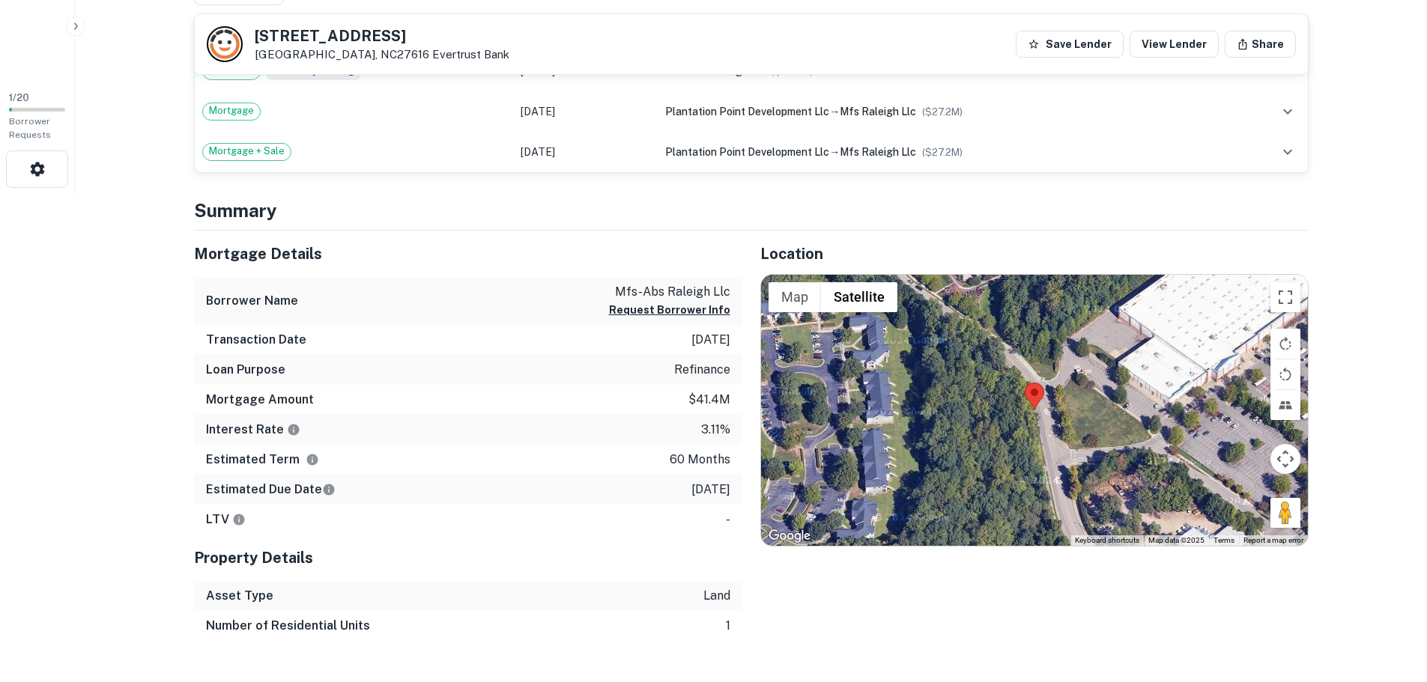
scroll to position [598, 0]
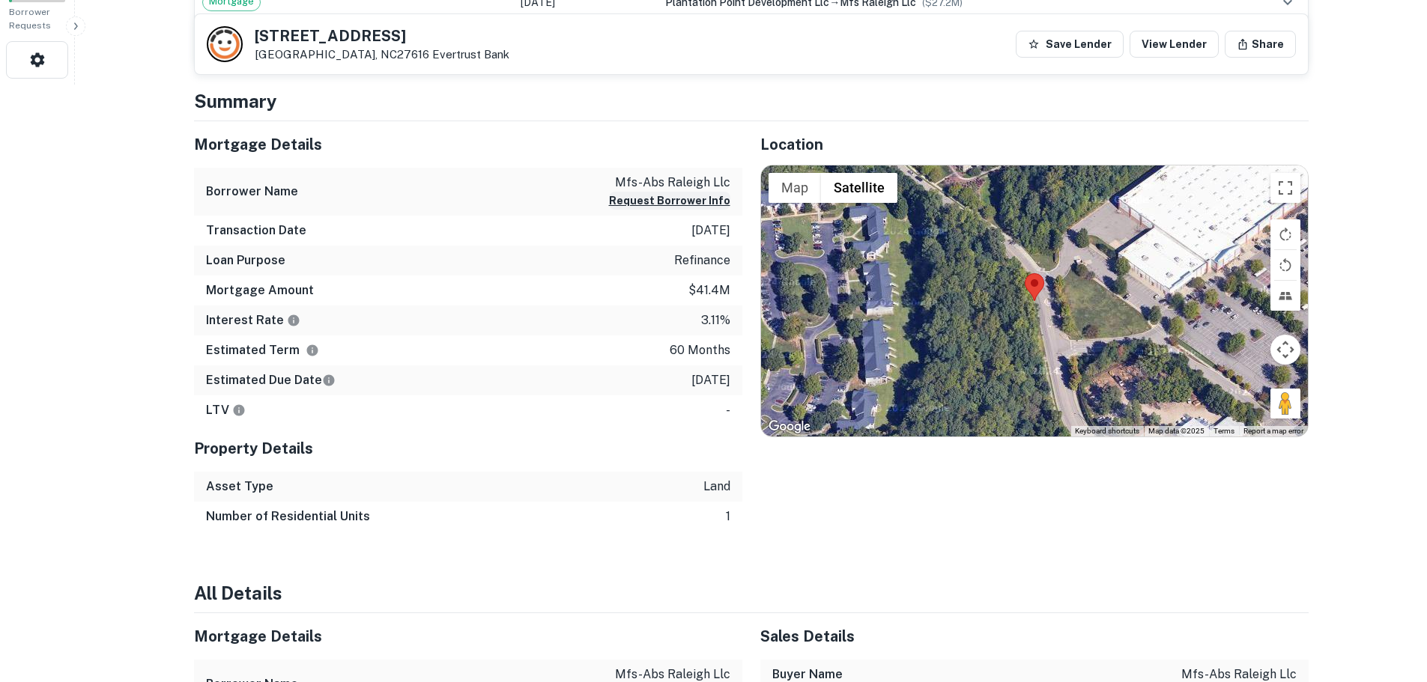
click at [675, 201] on button "Request Borrower Info" at bounding box center [669, 201] width 121 height 18
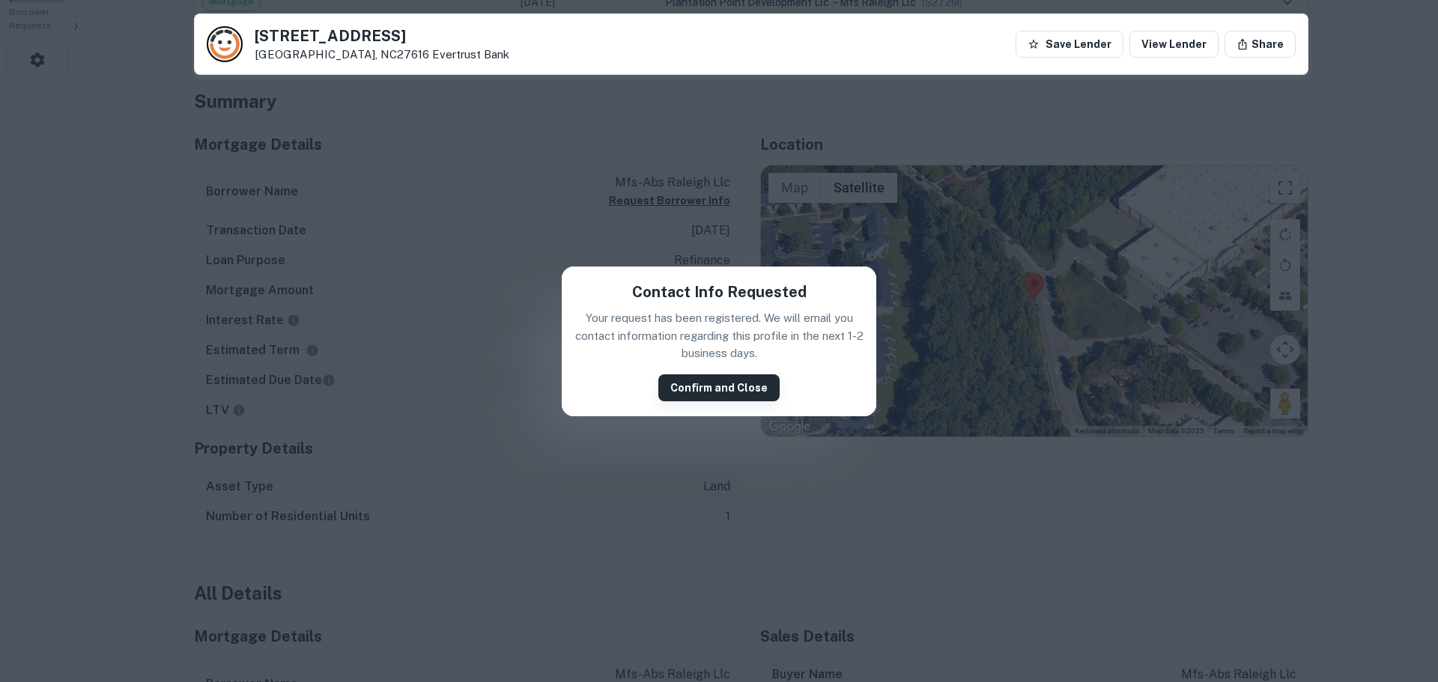
click at [709, 385] on button "Confirm and Close" at bounding box center [718, 387] width 121 height 27
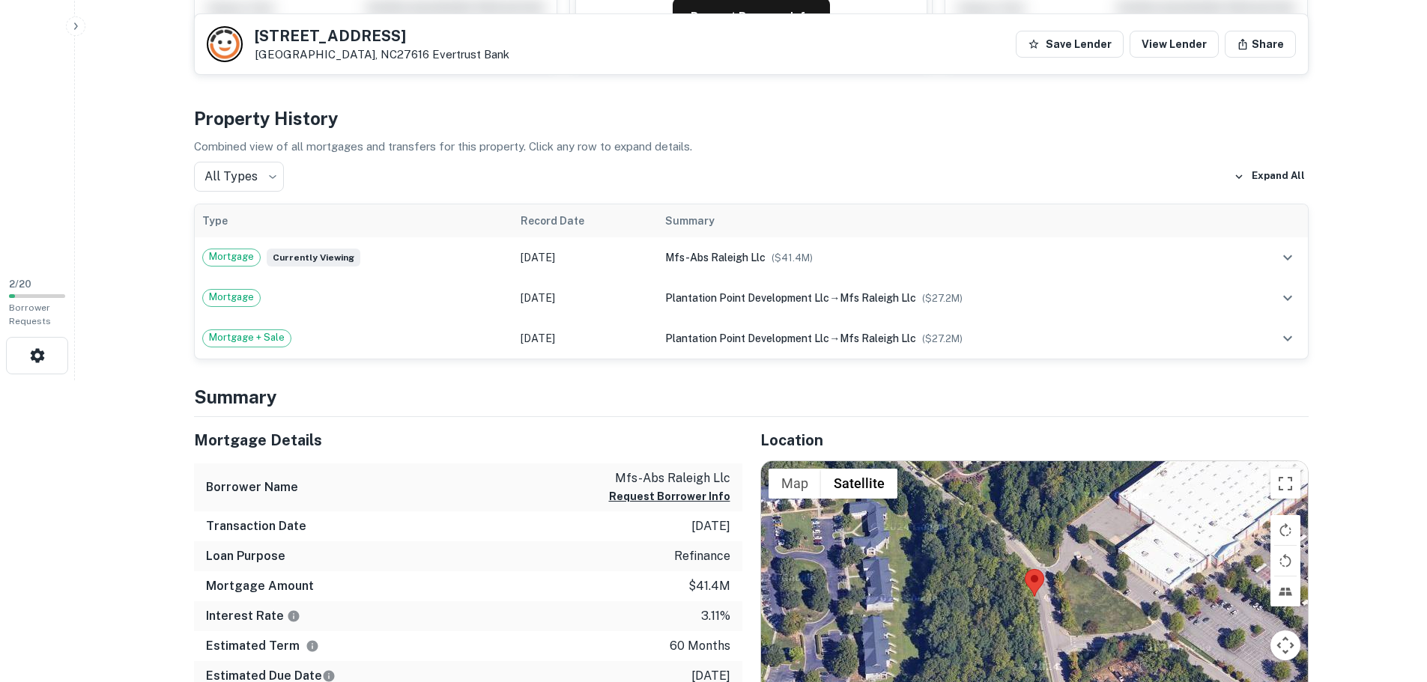
scroll to position [0, 0]
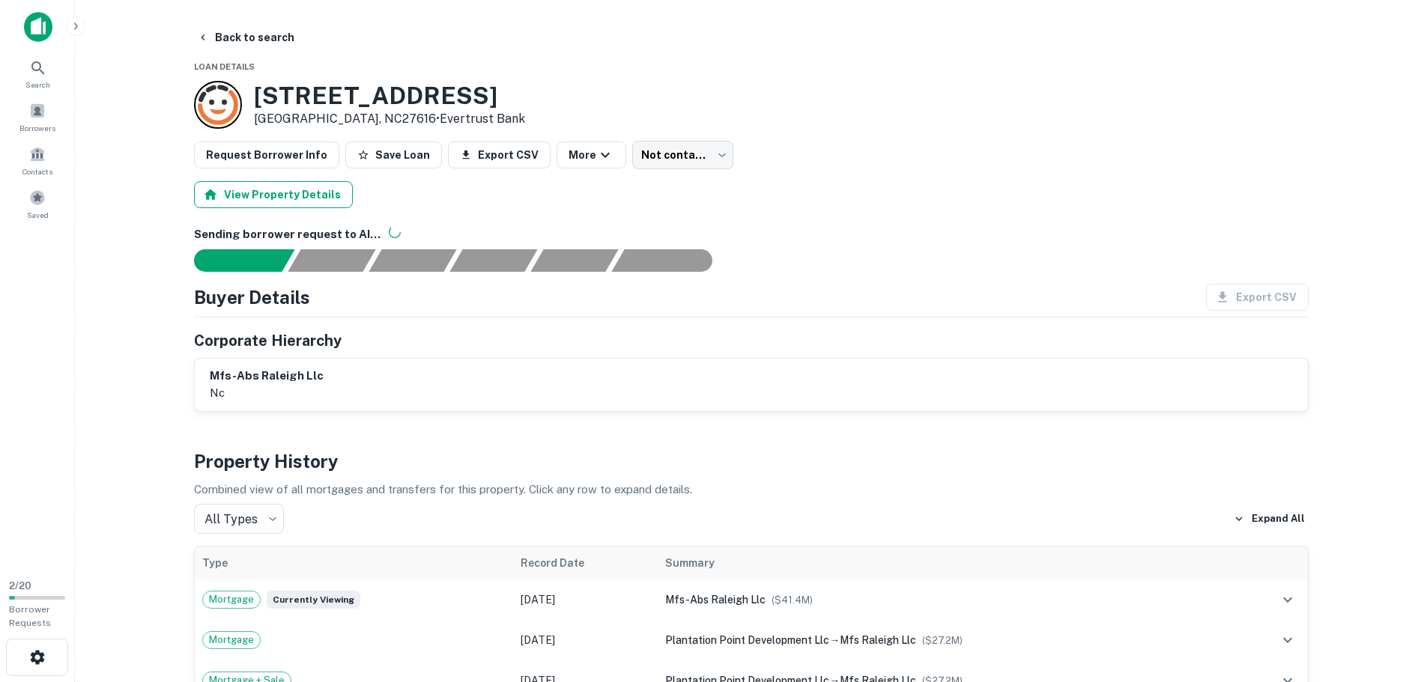
click at [255, 192] on button "View Property Details" at bounding box center [273, 194] width 159 height 27
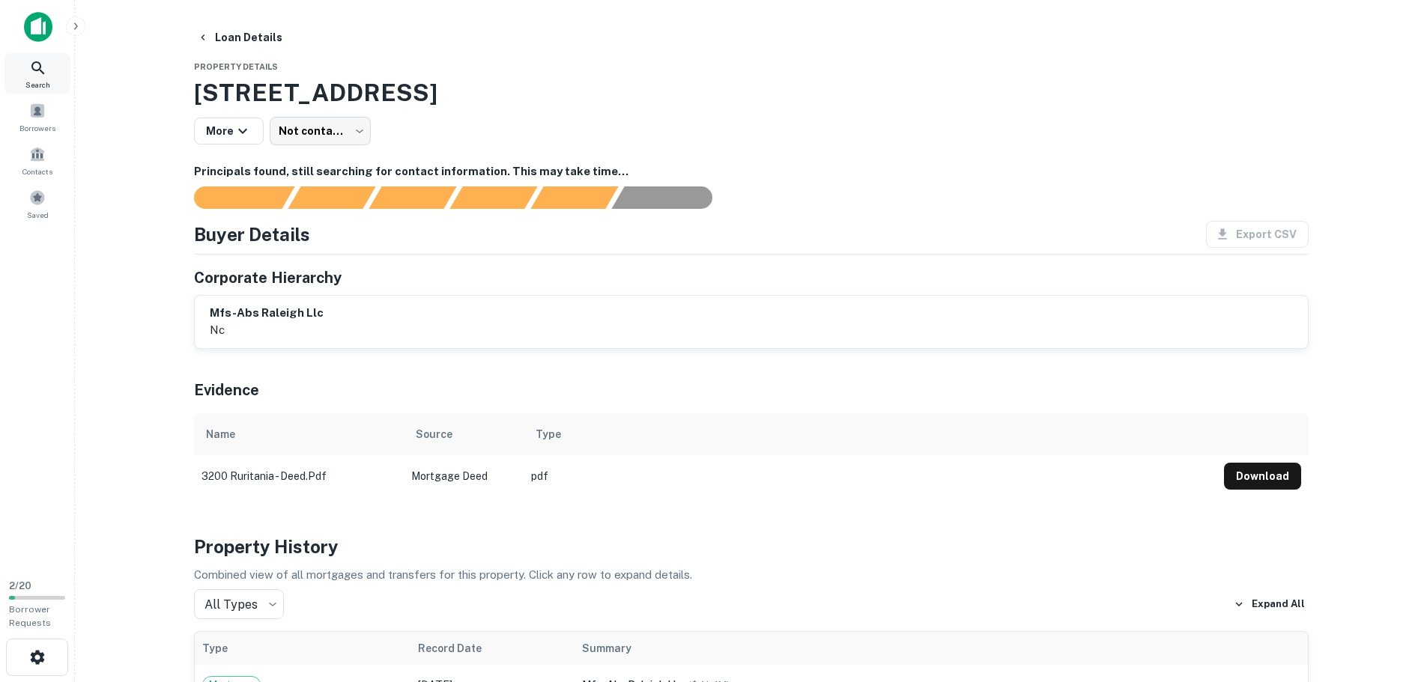
click at [28, 66] on div "Search" at bounding box center [37, 73] width 66 height 40
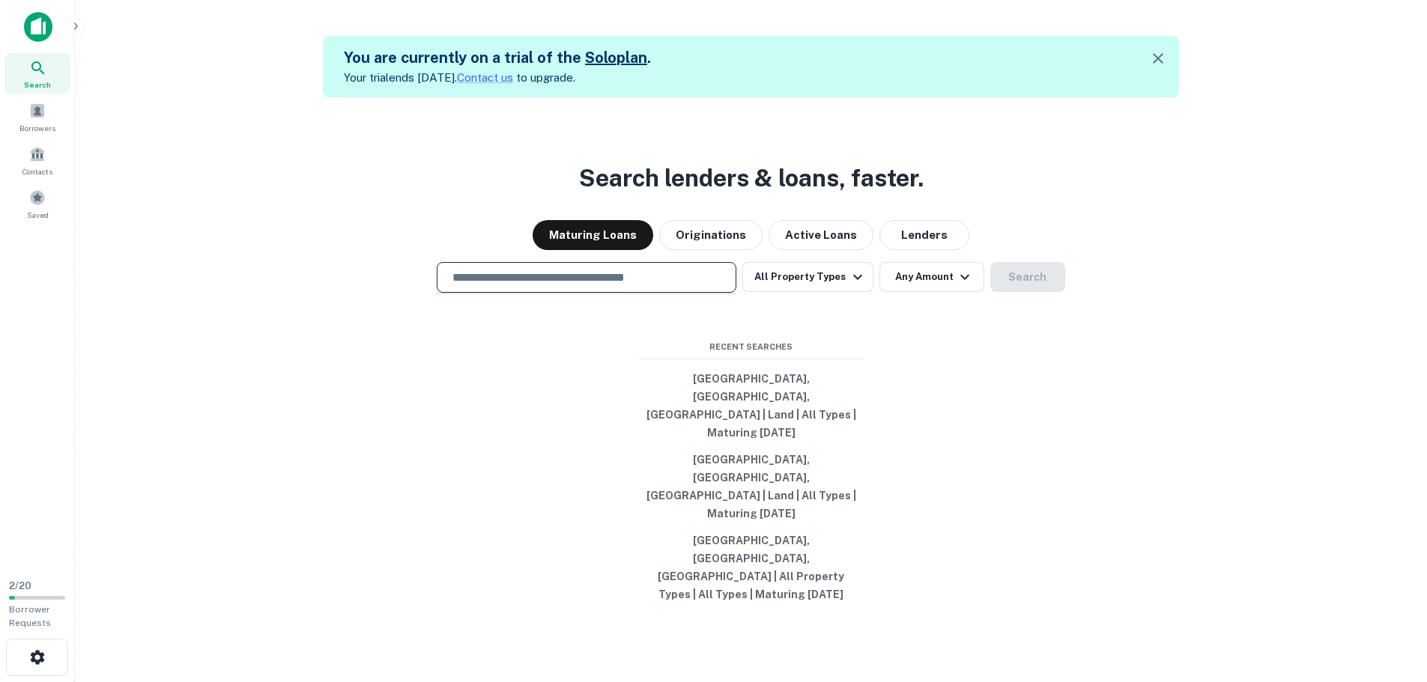
click at [593, 286] on input "text" at bounding box center [586, 277] width 286 height 17
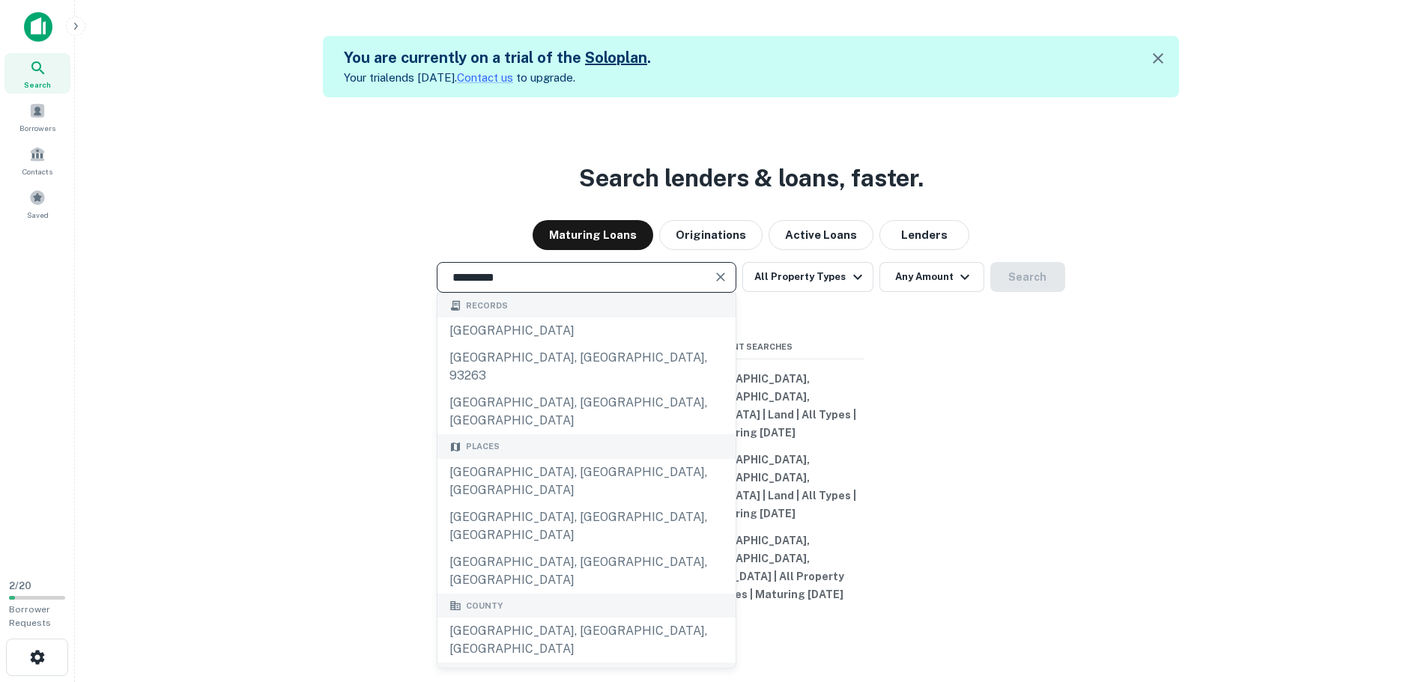
drag, startPoint x: 556, startPoint y: 333, endPoint x: 275, endPoint y: 303, distance: 282.5
click at [275, 303] on div "Search lenders & loans, faster. Maturing Loans Originations Active Loans Lender…" at bounding box center [751, 438] width 1328 height 682
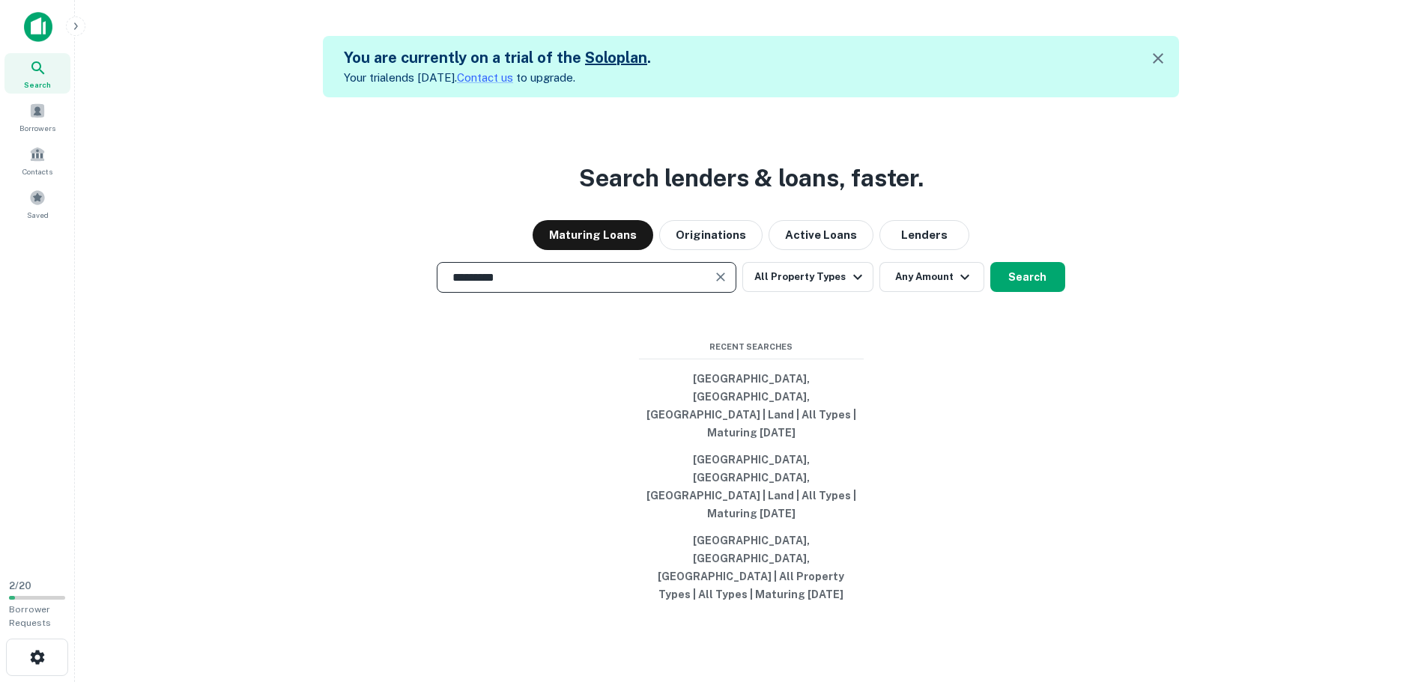
type input "*"
type input "*********"
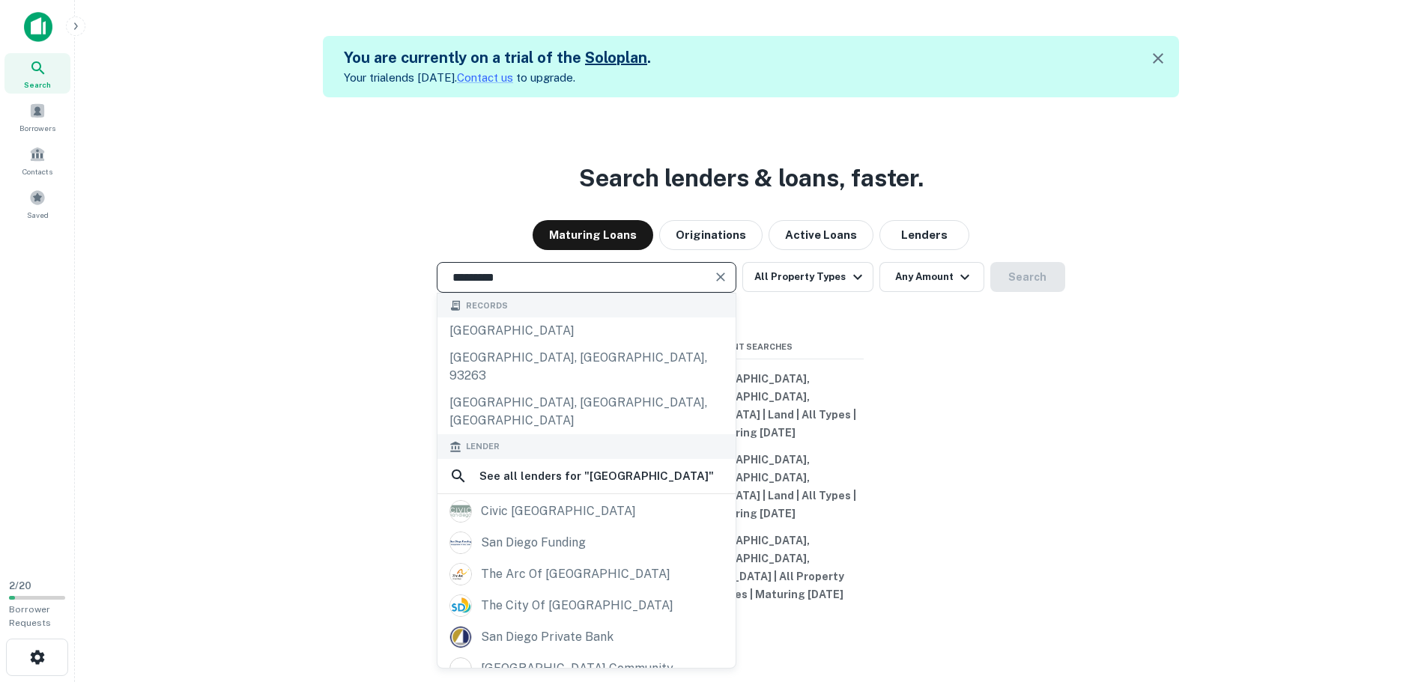
click at [540, 286] on input "*********" at bounding box center [575, 277] width 264 height 17
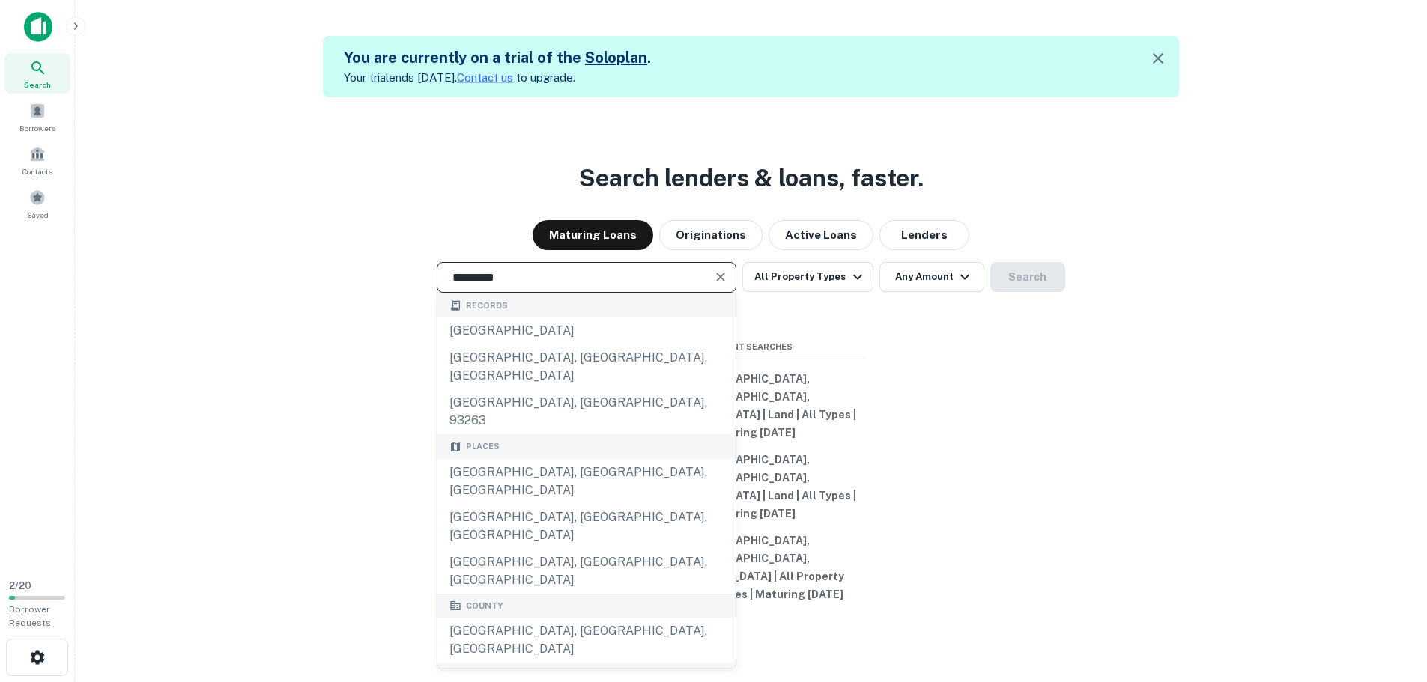
type input "**********"
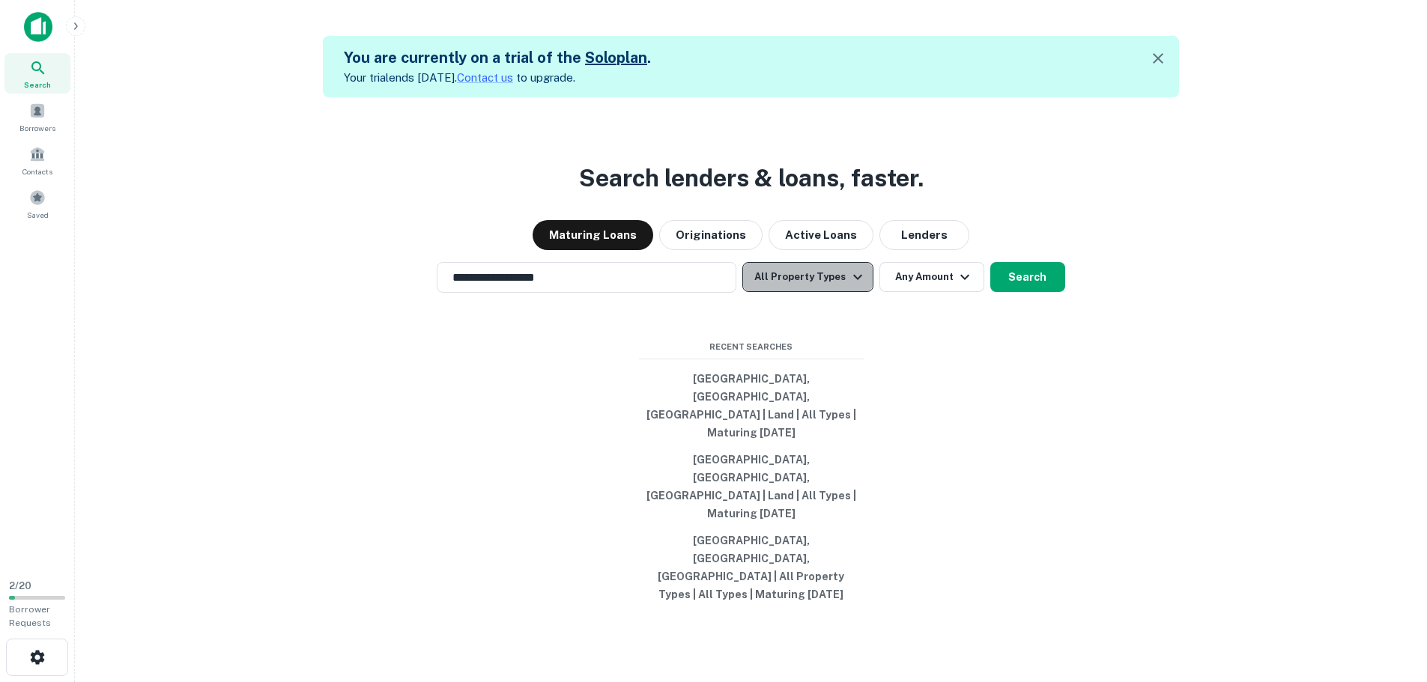
click at [818, 292] on button "All Property Types" at bounding box center [807, 277] width 130 height 30
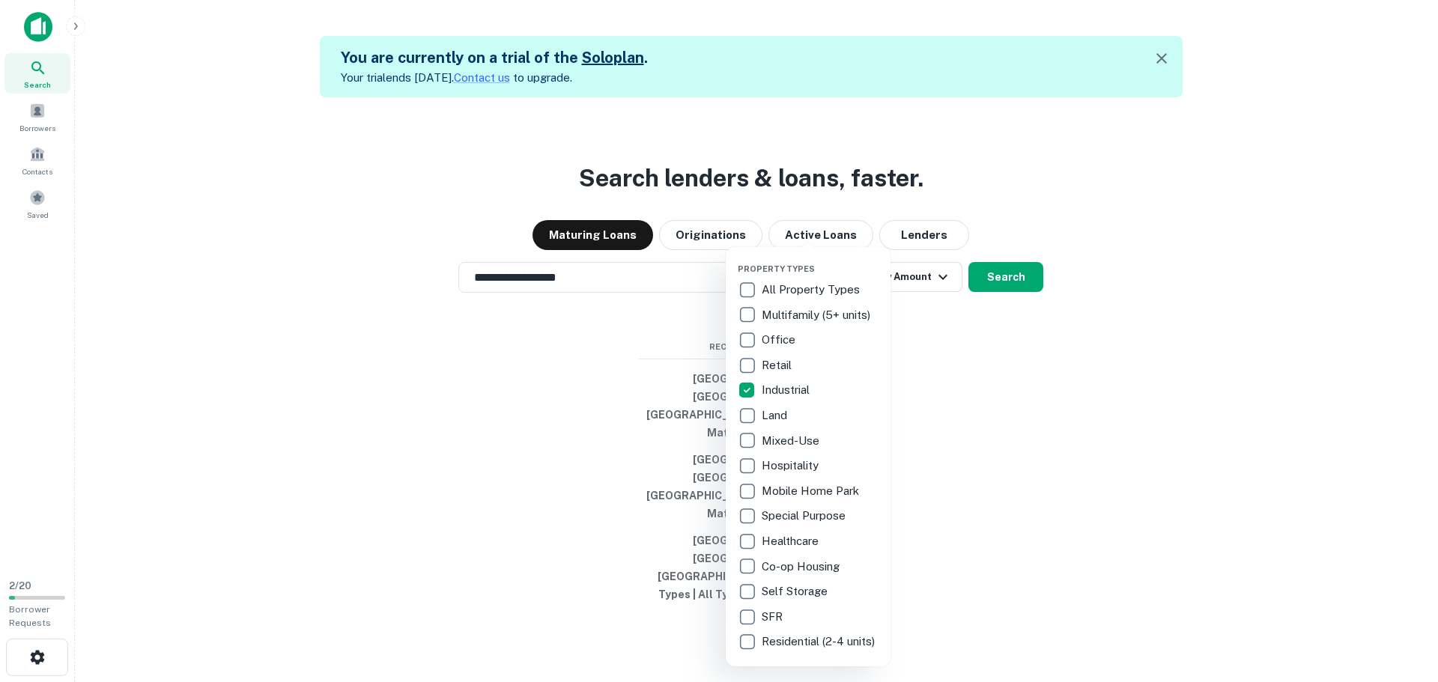
click at [1031, 426] on div at bounding box center [719, 341] width 1438 height 682
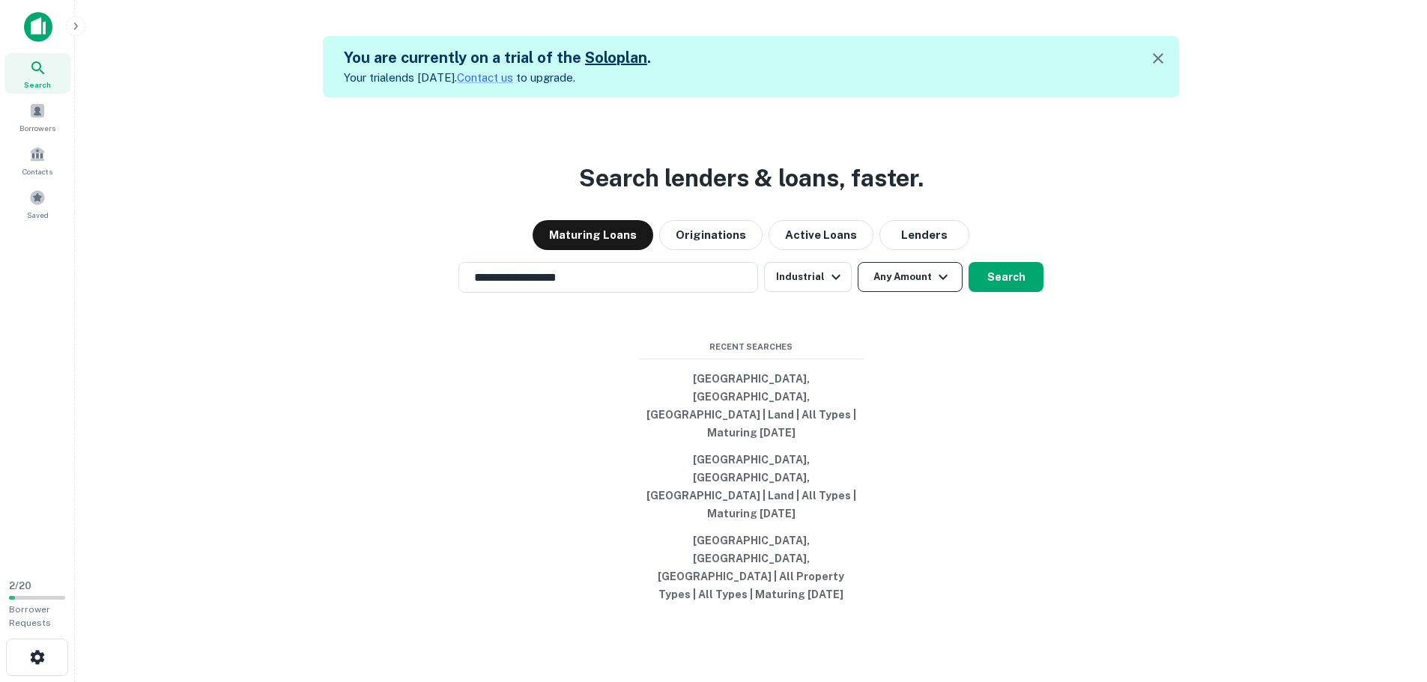
click at [908, 292] on button "Any Amount" at bounding box center [910, 277] width 105 height 30
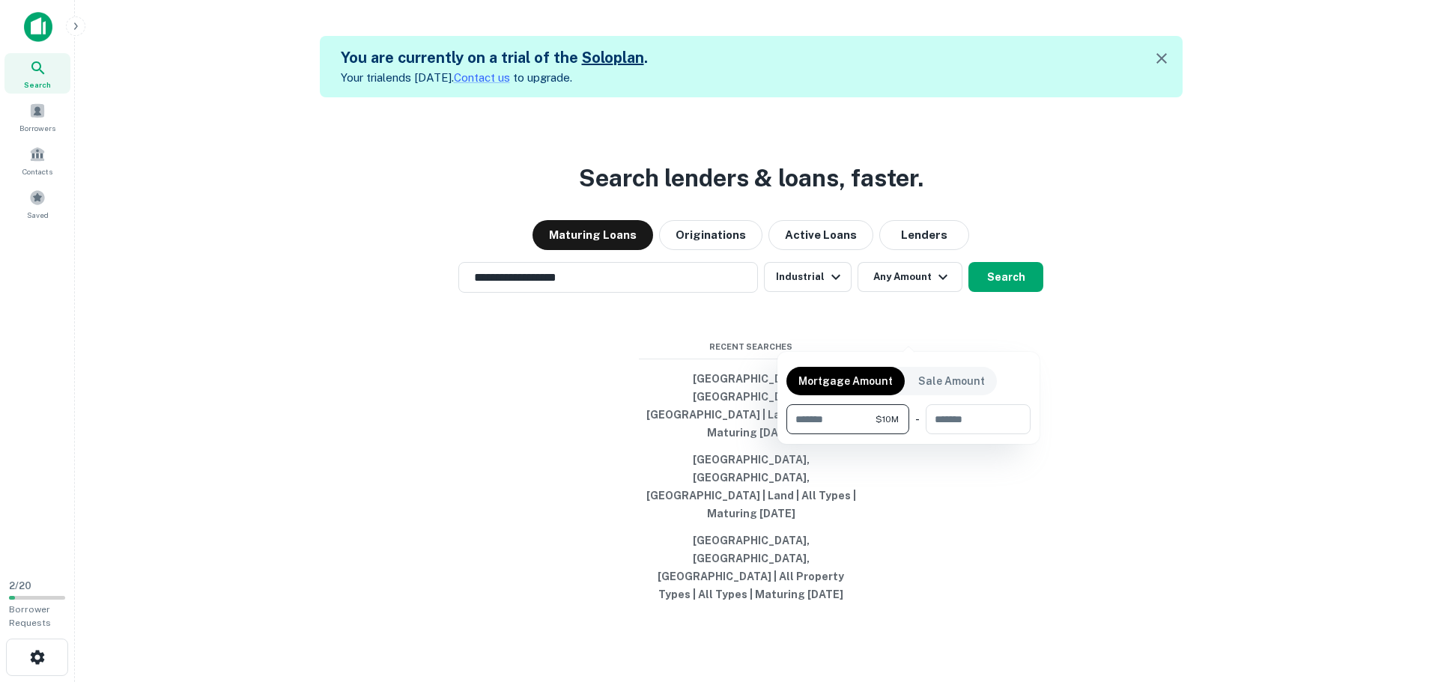
type input "********"
click at [1185, 374] on div at bounding box center [719, 341] width 1438 height 682
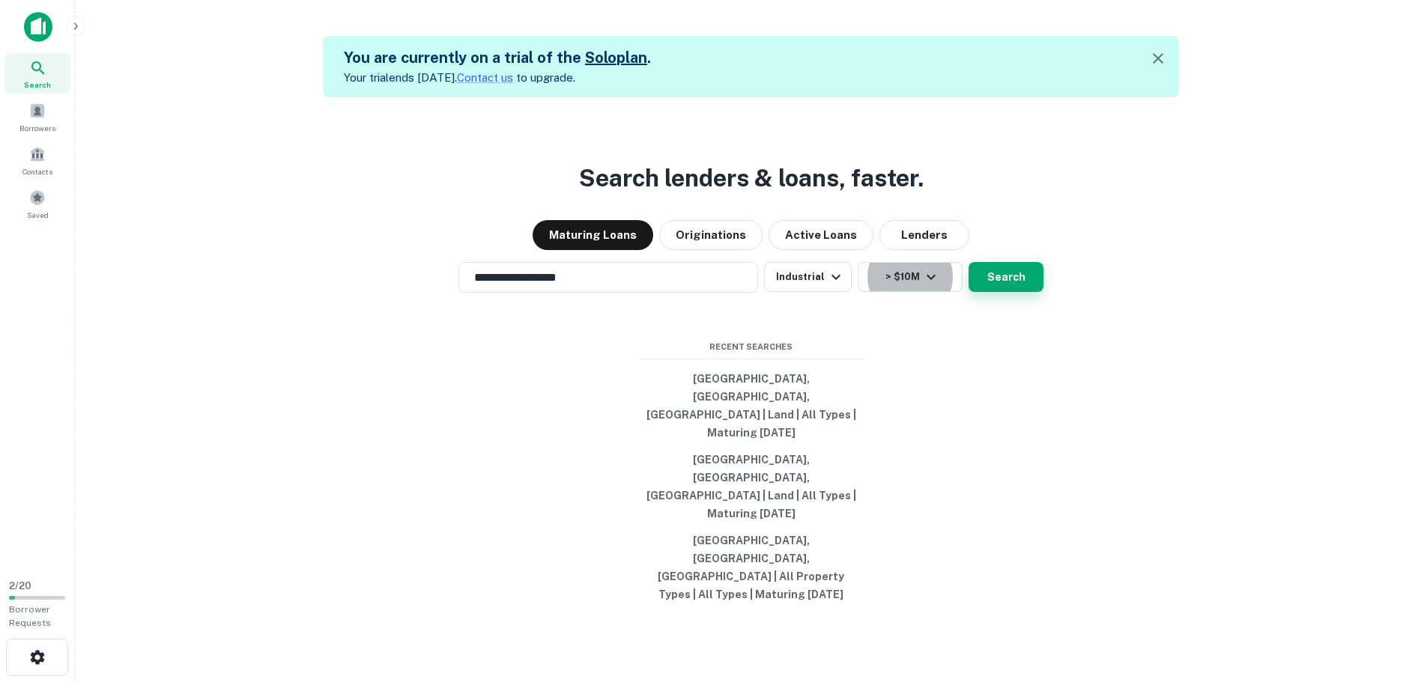
click at [1010, 292] on button "Search" at bounding box center [1005, 277] width 75 height 30
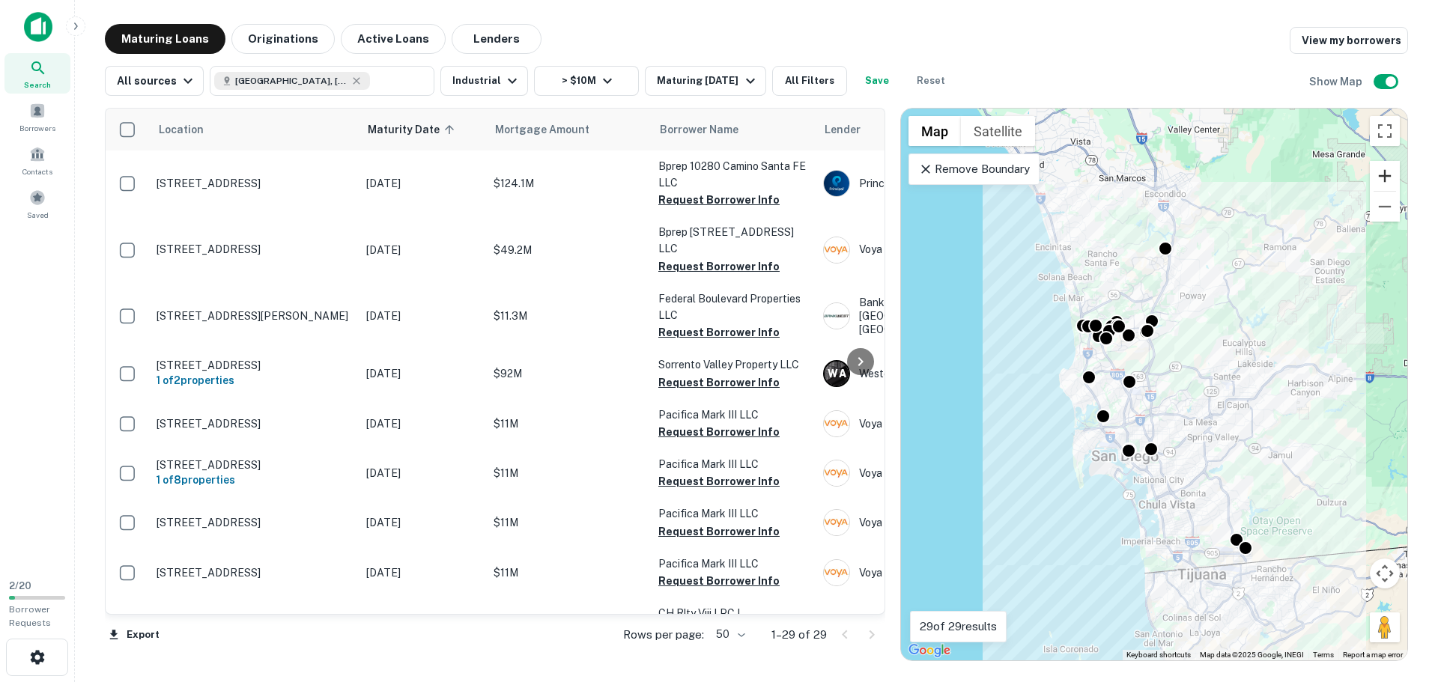
click at [1386, 177] on button "Zoom in" at bounding box center [1385, 176] width 30 height 30
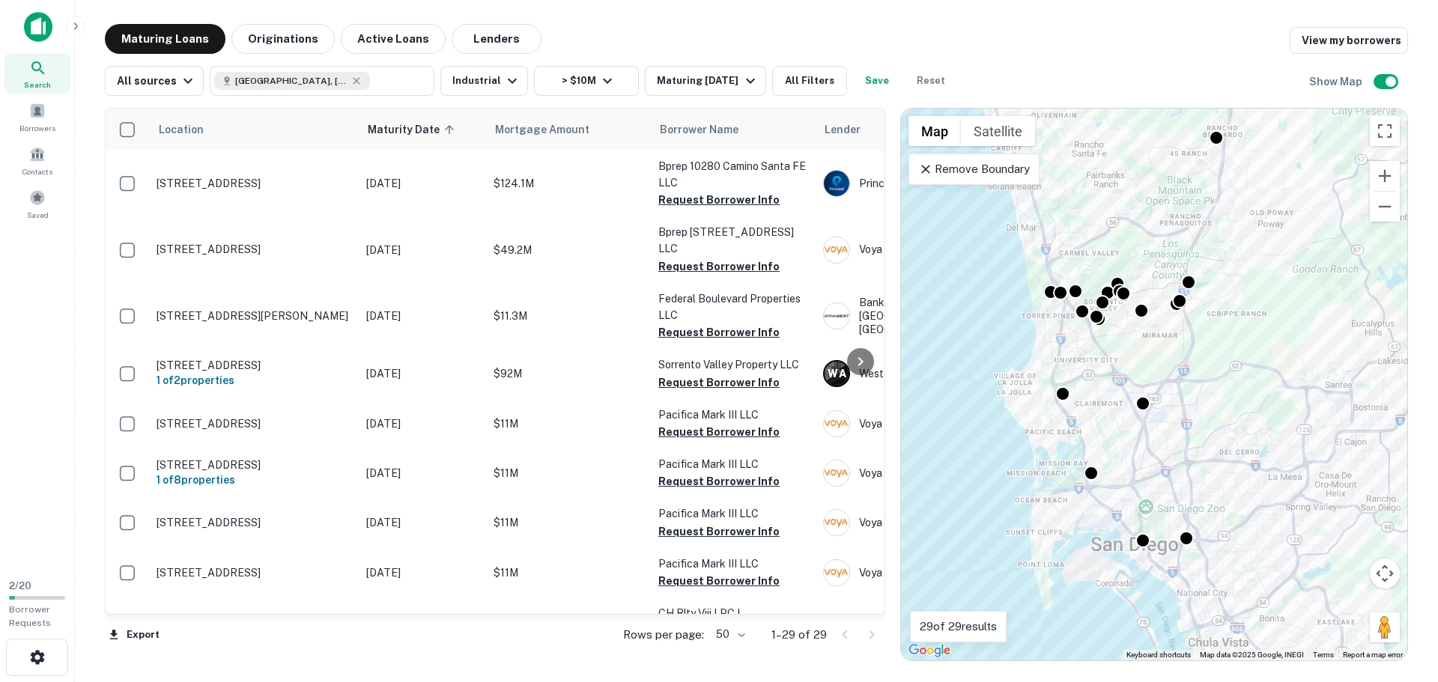
drag, startPoint x: 941, startPoint y: 266, endPoint x: 980, endPoint y: 288, distance: 43.9
click at [980, 288] on div "To activate drag with keyboard, press Alt + Enter. Once in keyboard drag state,…" at bounding box center [1154, 385] width 506 height 552
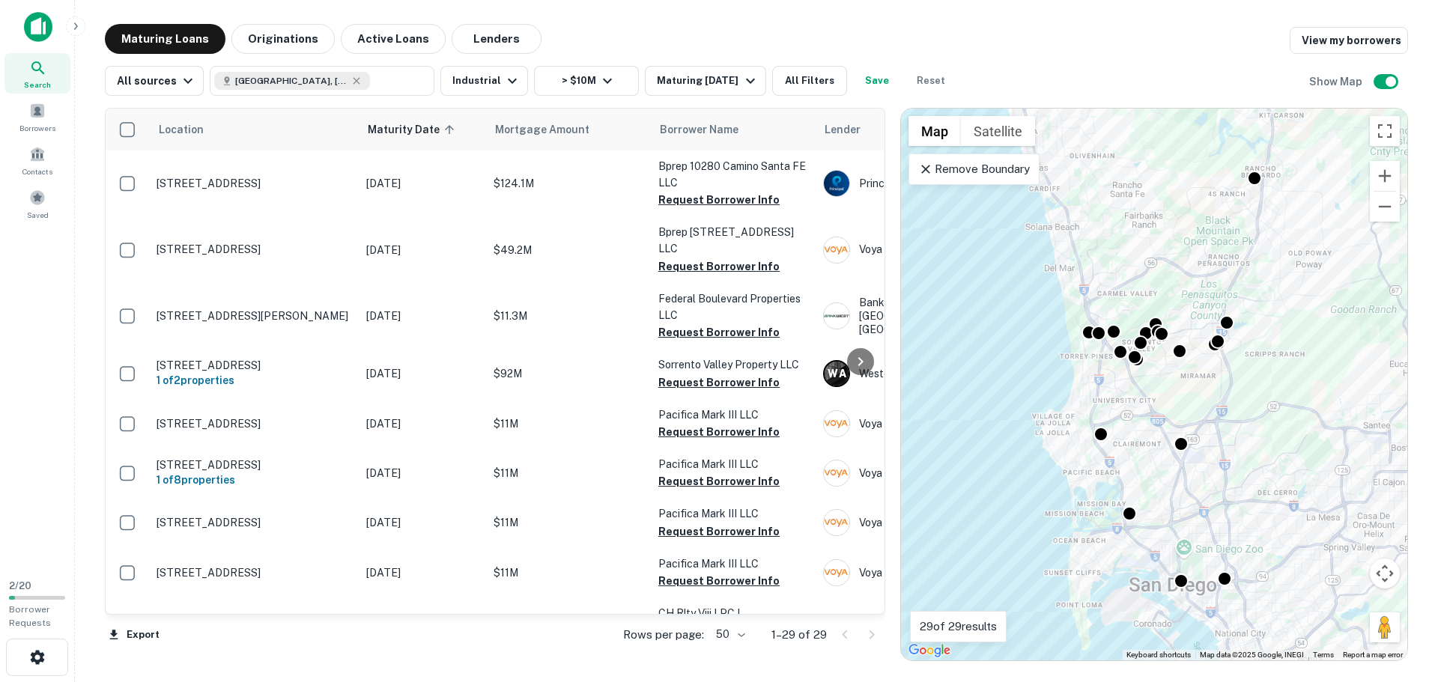
drag, startPoint x: 947, startPoint y: 292, endPoint x: 985, endPoint y: 334, distance: 56.7
click at [985, 334] on div "To activate drag with keyboard, press Alt + Enter. Once in keyboard drag state,…" at bounding box center [1154, 385] width 506 height 552
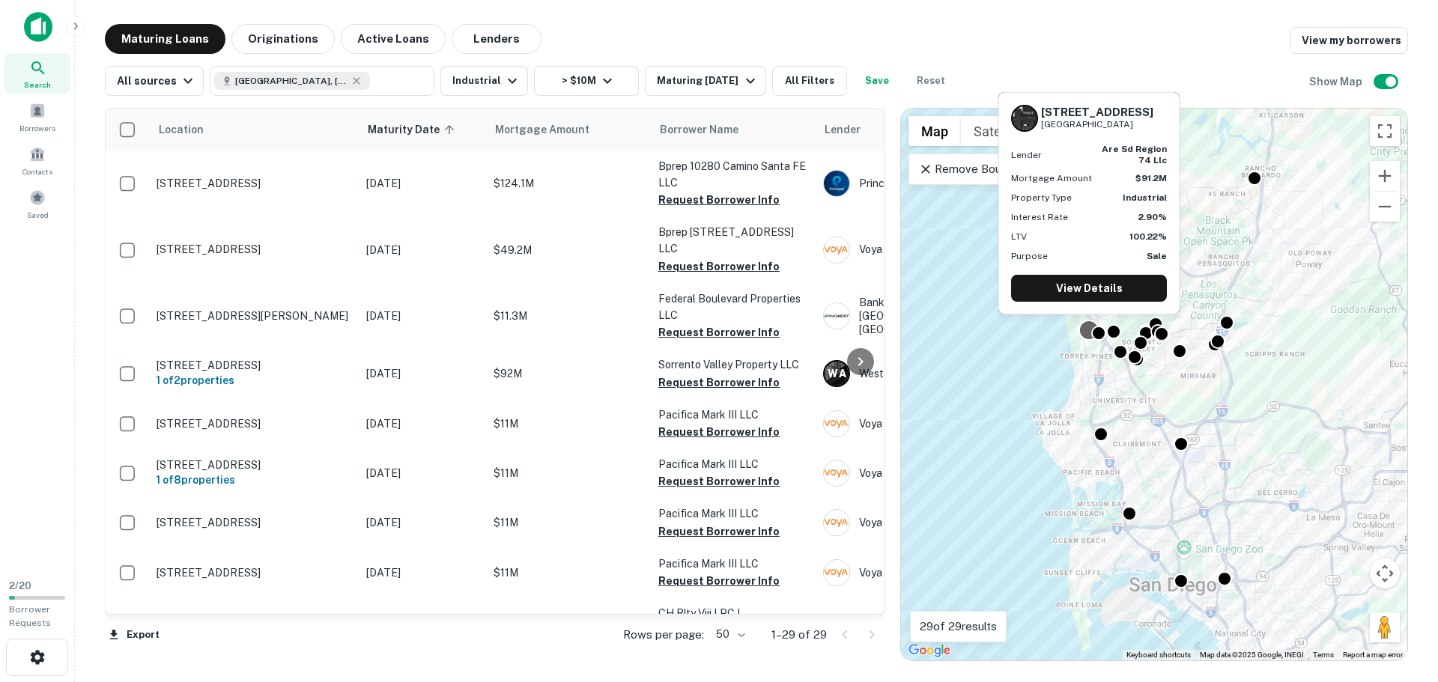
click at [1081, 327] on div at bounding box center [1089, 330] width 22 height 22
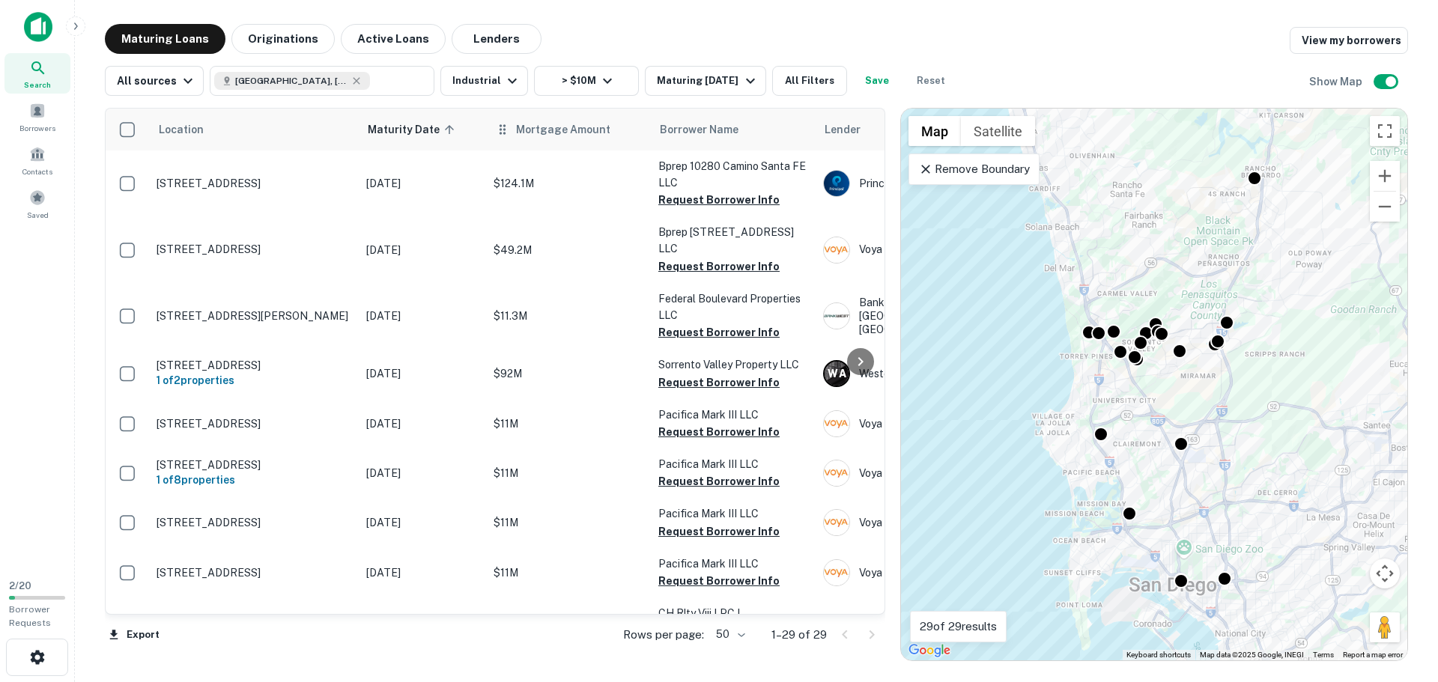
click at [541, 140] on th "Mortgage Amount" at bounding box center [568, 130] width 165 height 42
click at [541, 135] on span "Mortgage Amount" at bounding box center [573, 130] width 114 height 18
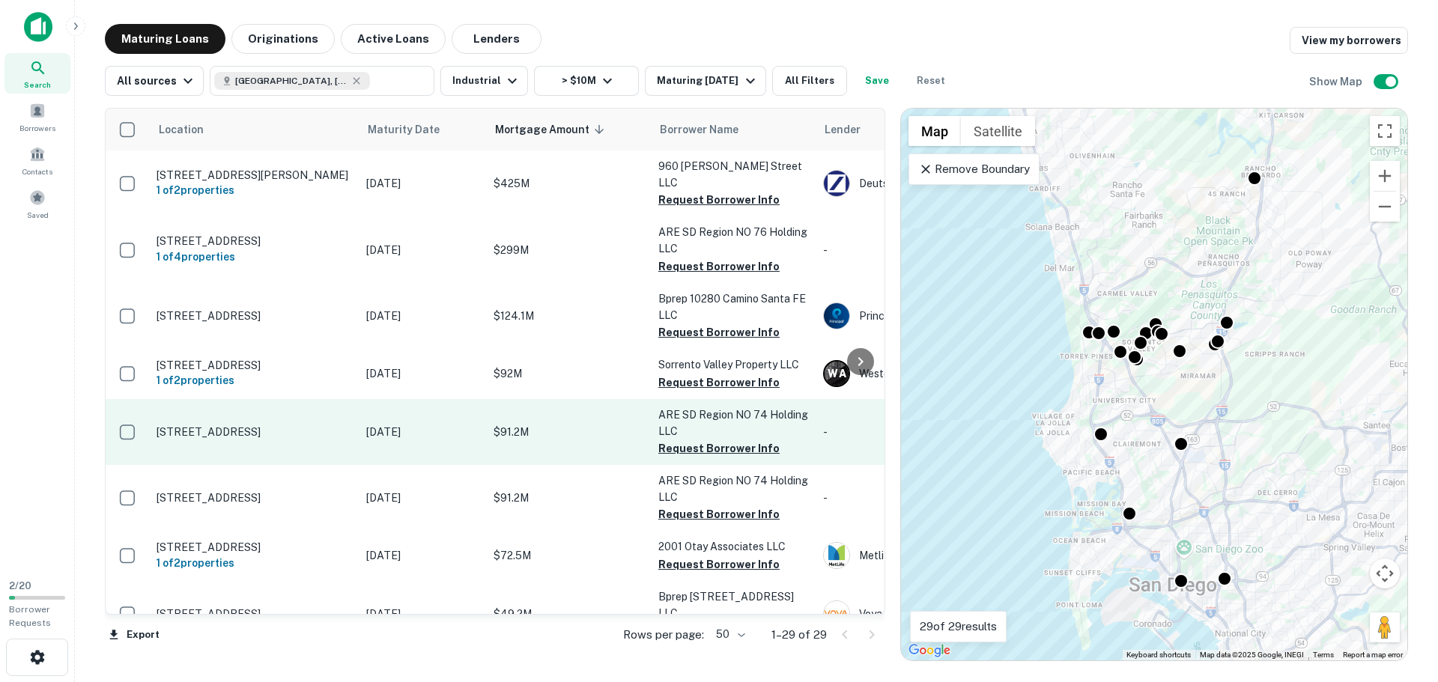
click at [287, 425] on p "10975 Torreyana Rd San Diego, CA92121" at bounding box center [254, 431] width 195 height 13
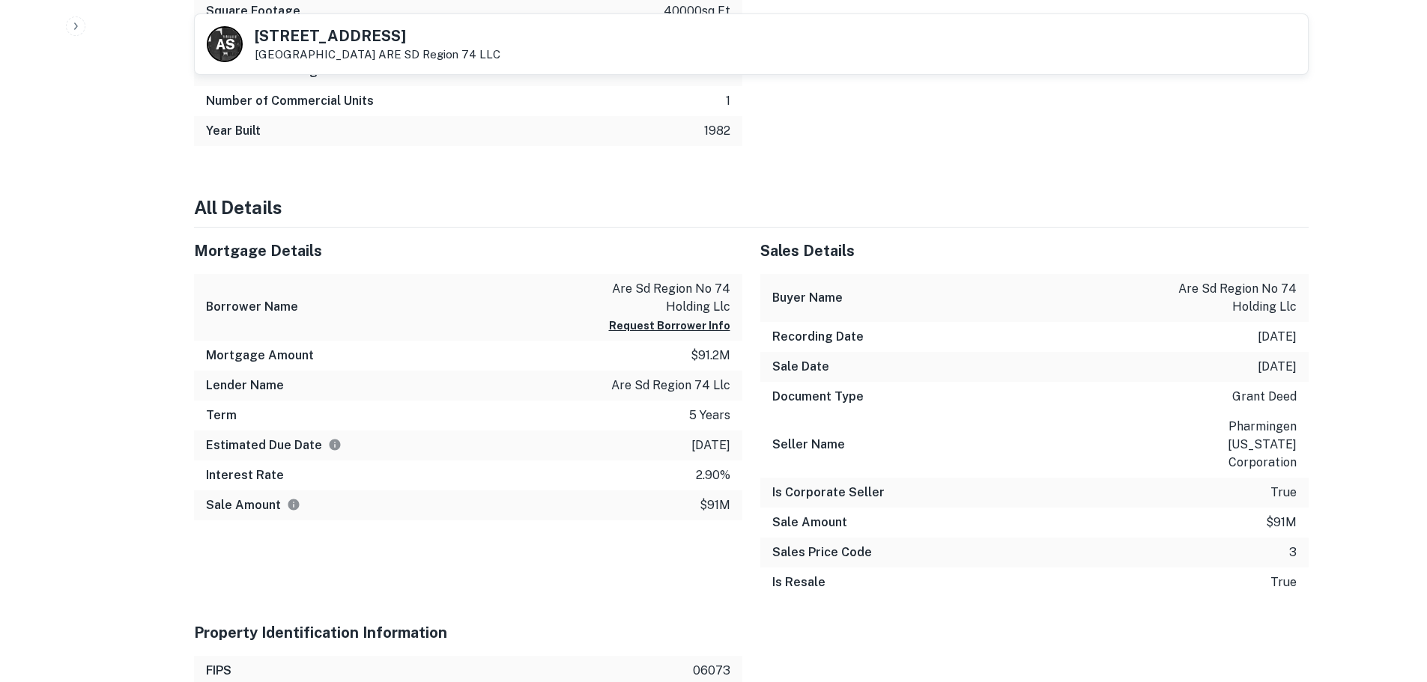
scroll to position [876, 0]
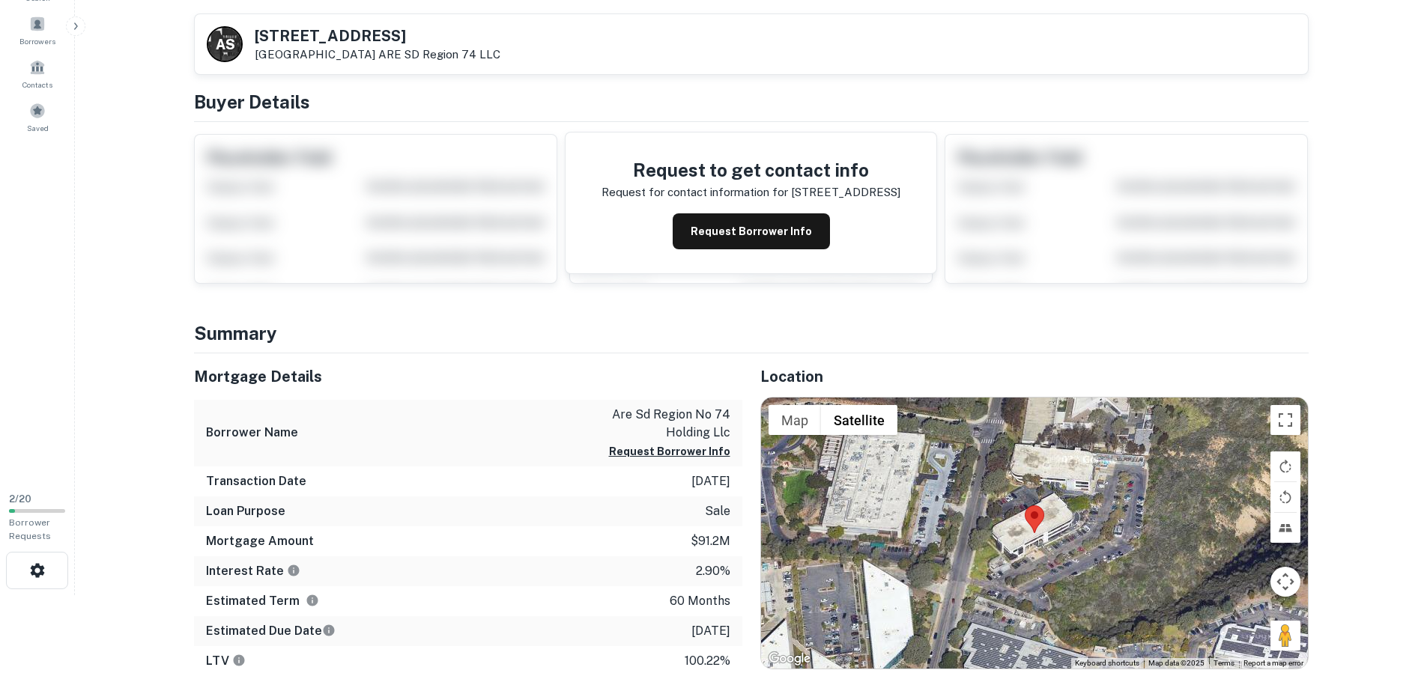
scroll to position [0, 0]
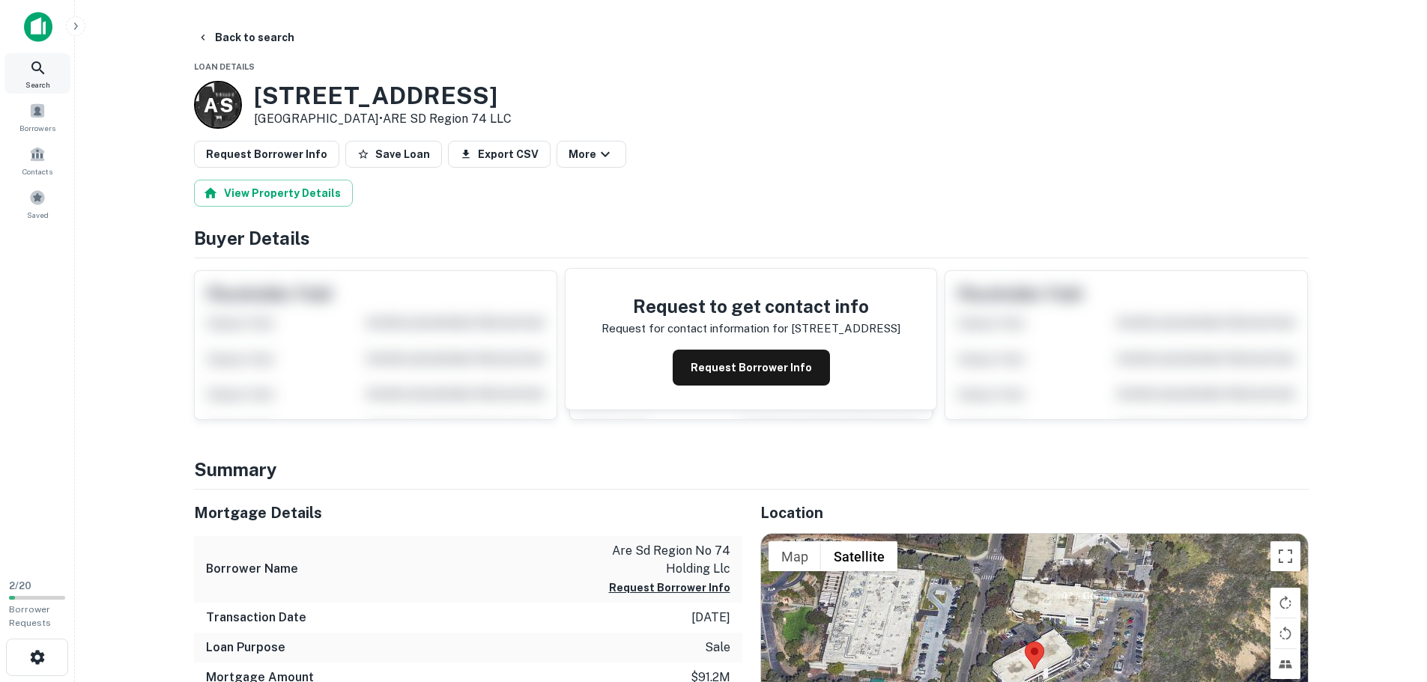
click at [30, 67] on icon at bounding box center [38, 68] width 18 height 18
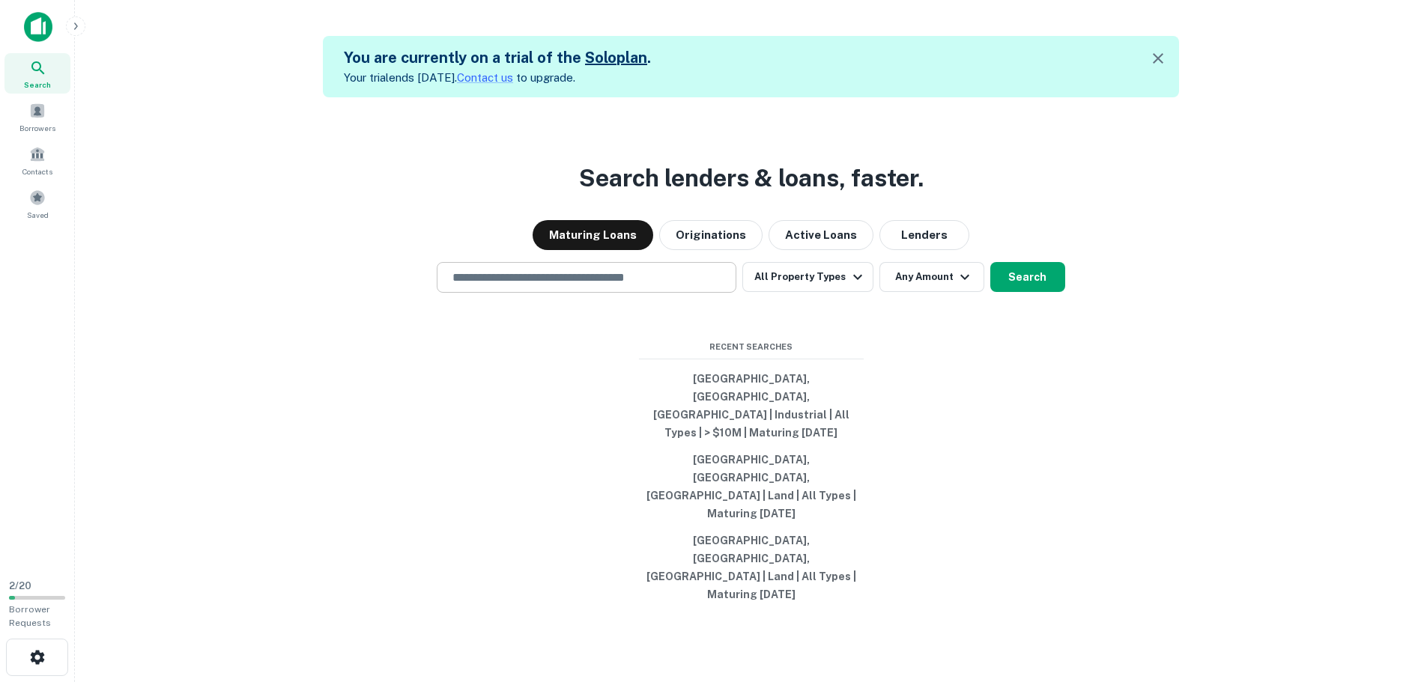
click at [642, 286] on input "text" at bounding box center [586, 277] width 286 height 17
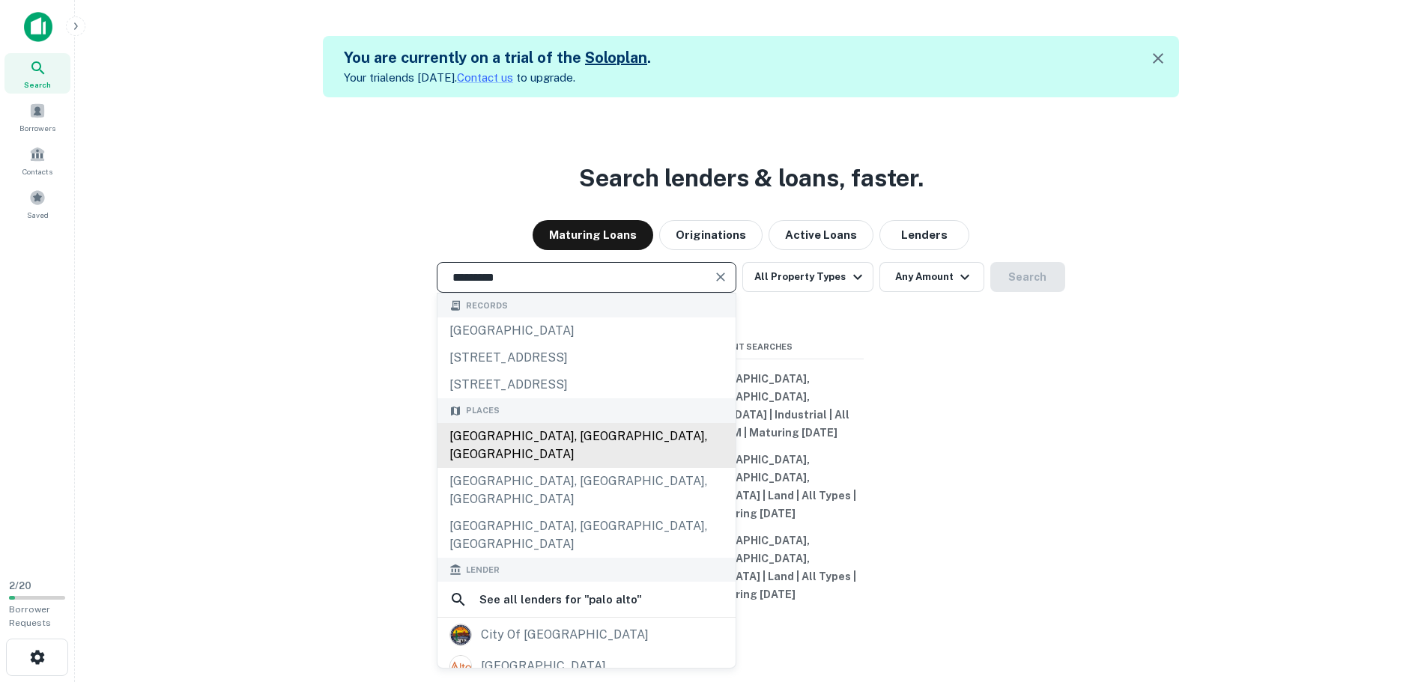
click at [568, 468] on div "Palo Alto, CA, USA" at bounding box center [586, 445] width 298 height 45
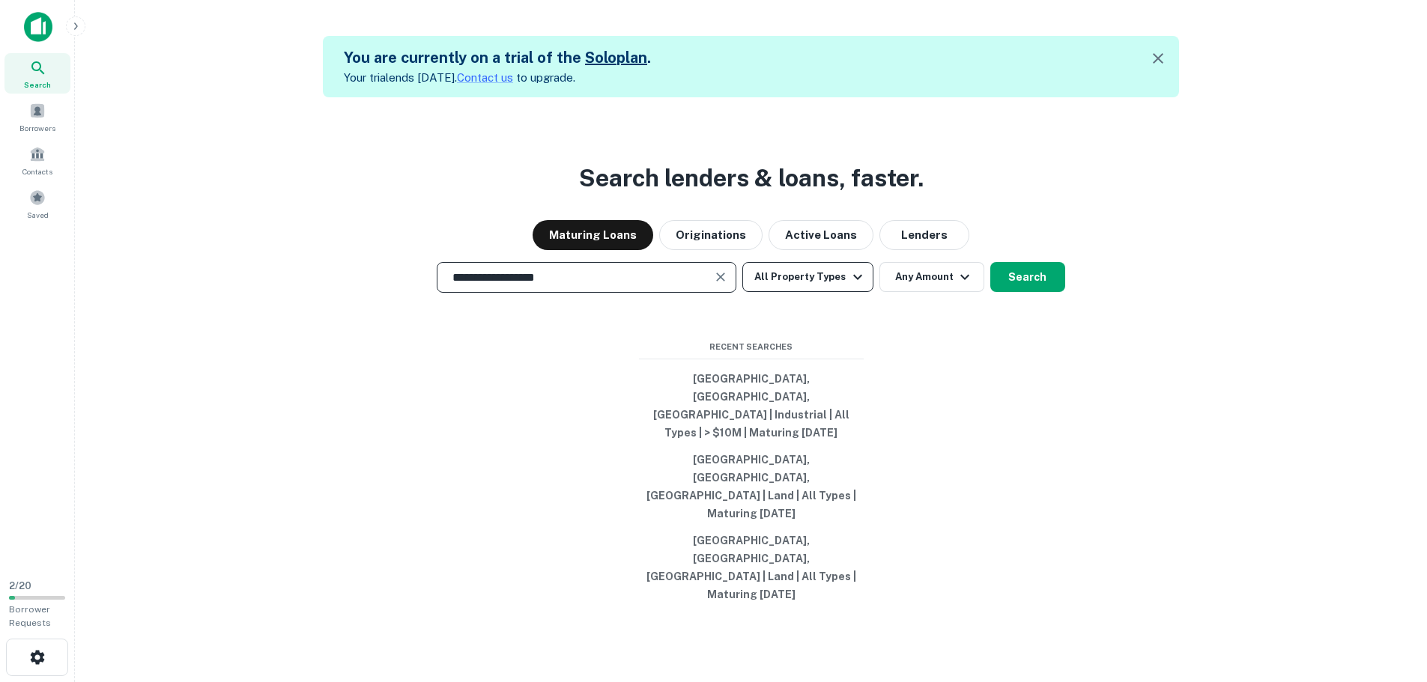
type input "**********"
click at [801, 292] on button "All Property Types" at bounding box center [807, 277] width 130 height 30
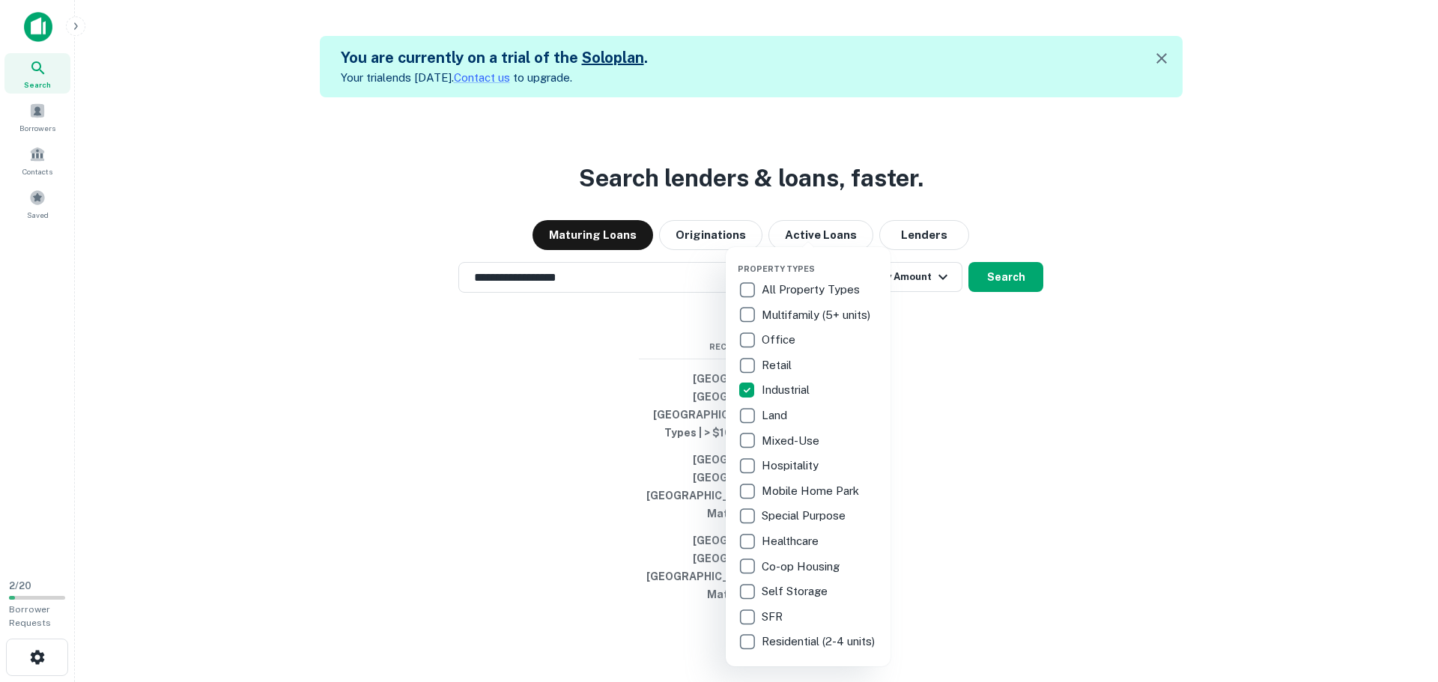
click at [962, 386] on div at bounding box center [719, 341] width 1438 height 682
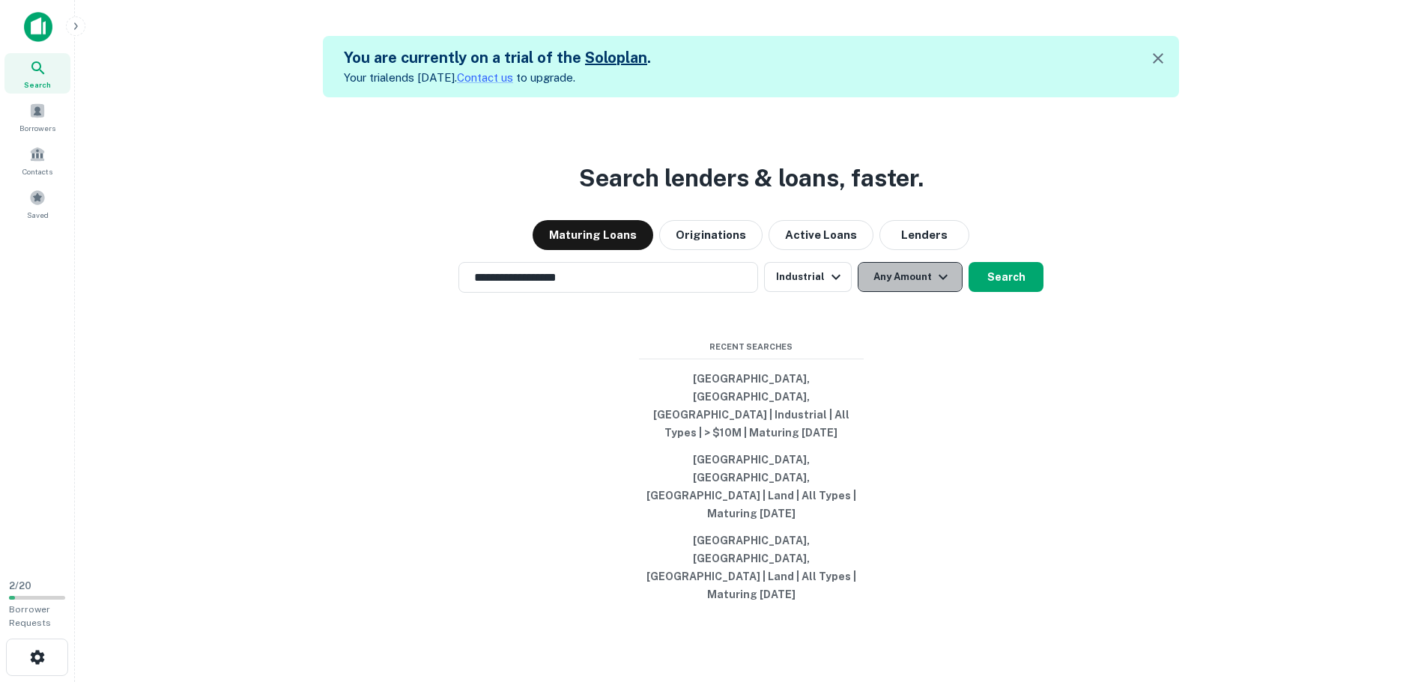
click at [920, 292] on button "Any Amount" at bounding box center [910, 277] width 105 height 30
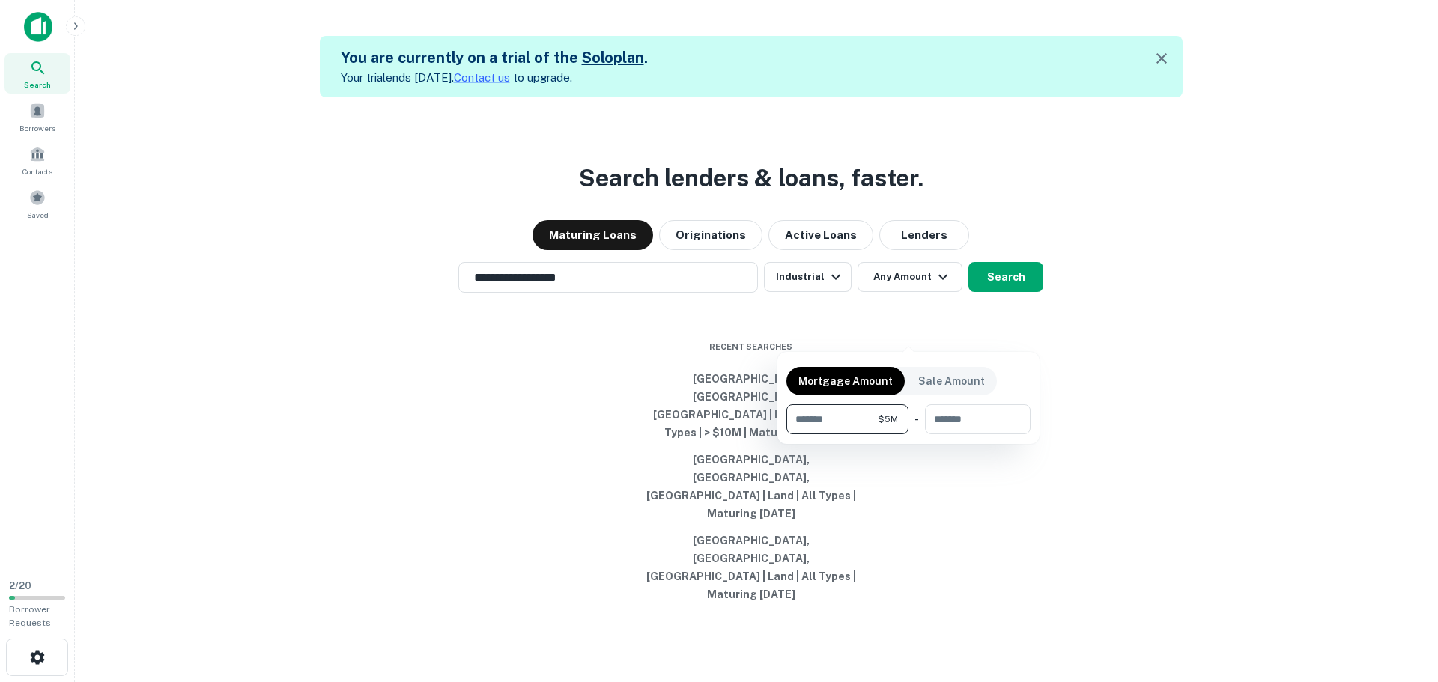
type input "*******"
click at [968, 324] on div at bounding box center [719, 341] width 1438 height 682
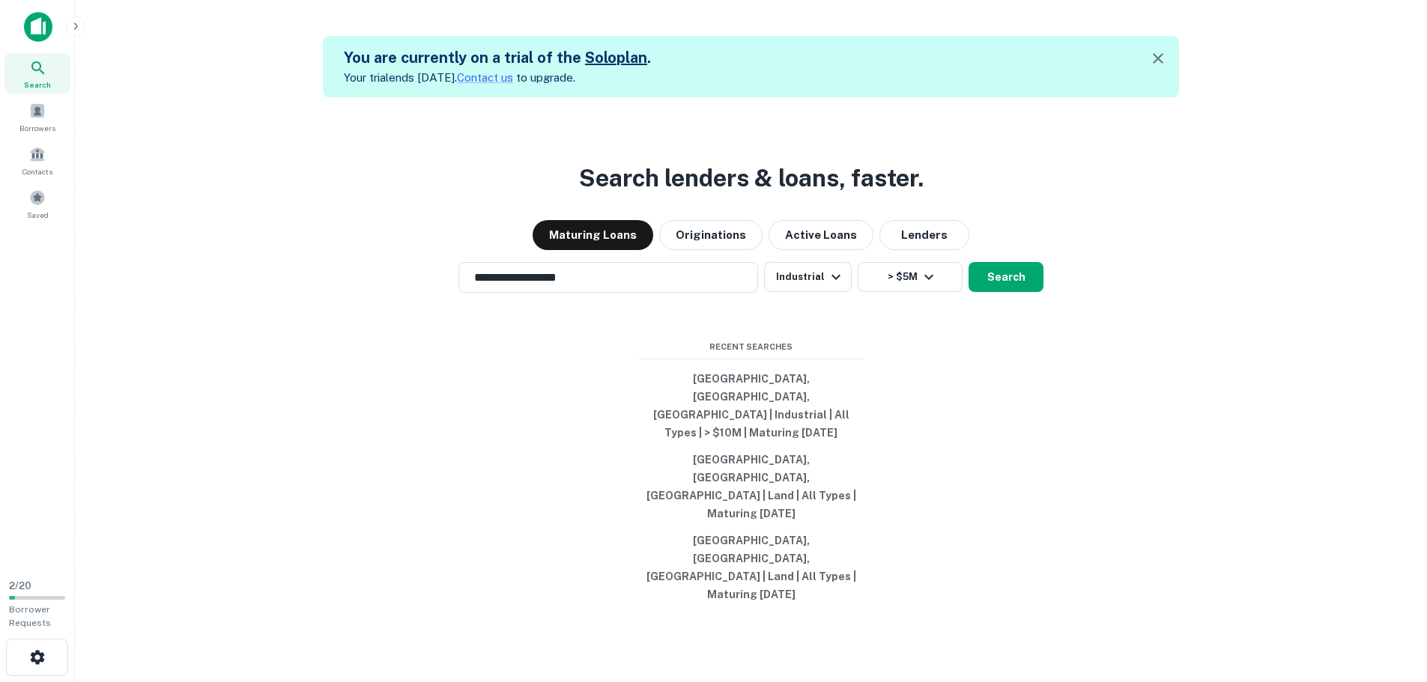
click at [992, 292] on button "Search" at bounding box center [1005, 277] width 75 height 30
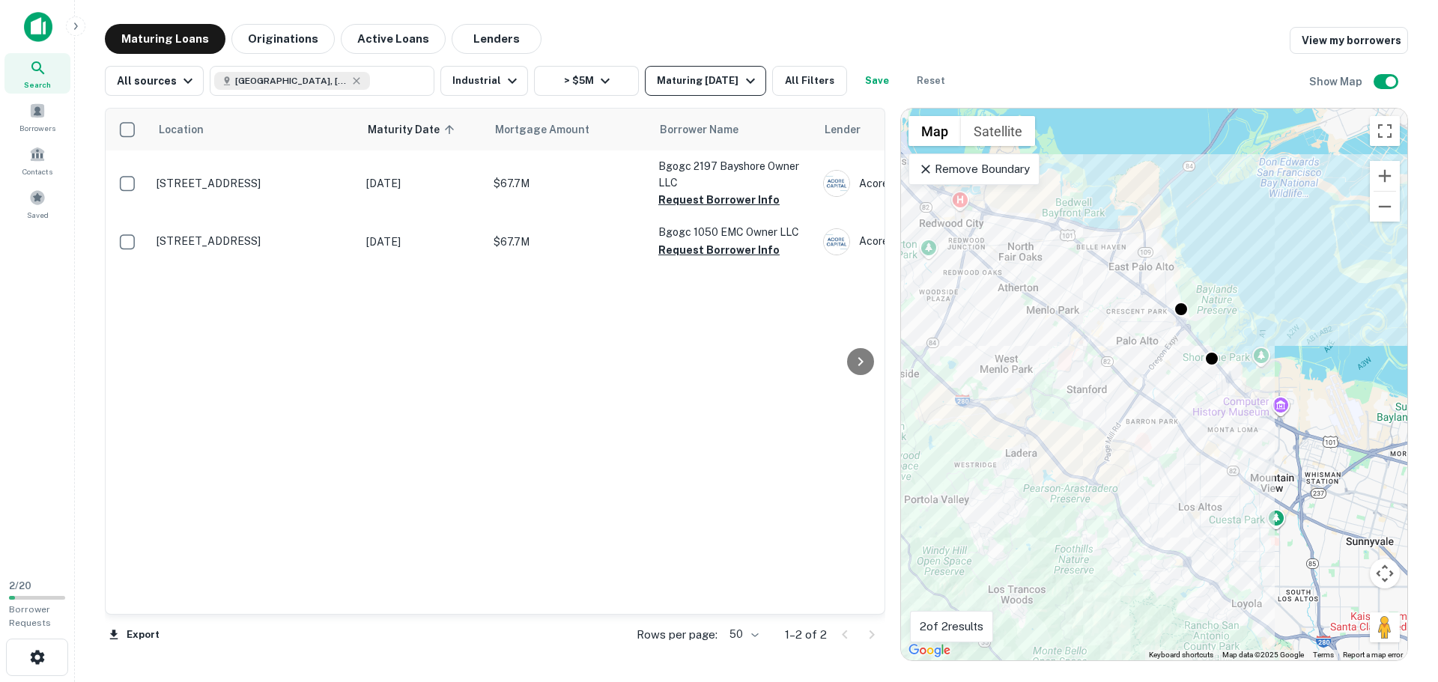
click at [741, 87] on icon "button" at bounding box center [750, 81] width 18 height 18
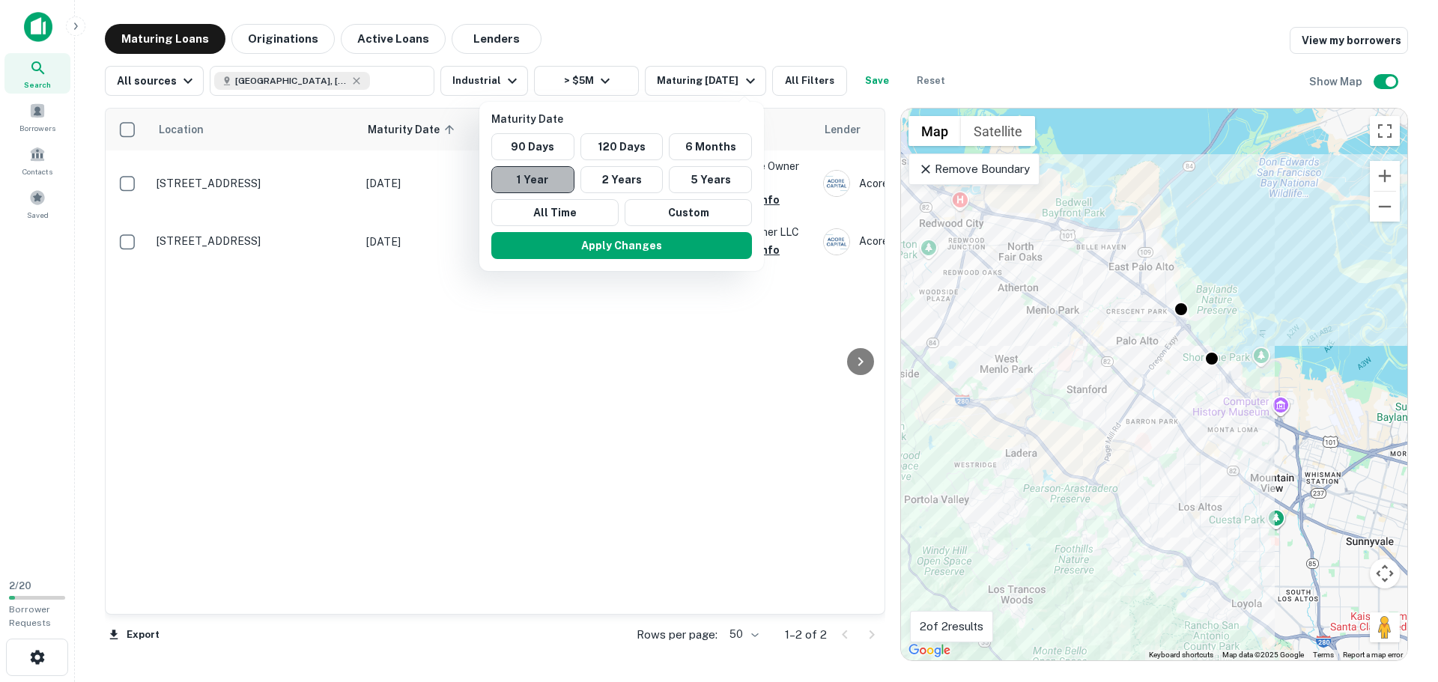
click at [543, 177] on button "1 Year" at bounding box center [532, 179] width 83 height 27
click at [601, 250] on button "Apply Changes" at bounding box center [621, 245] width 261 height 27
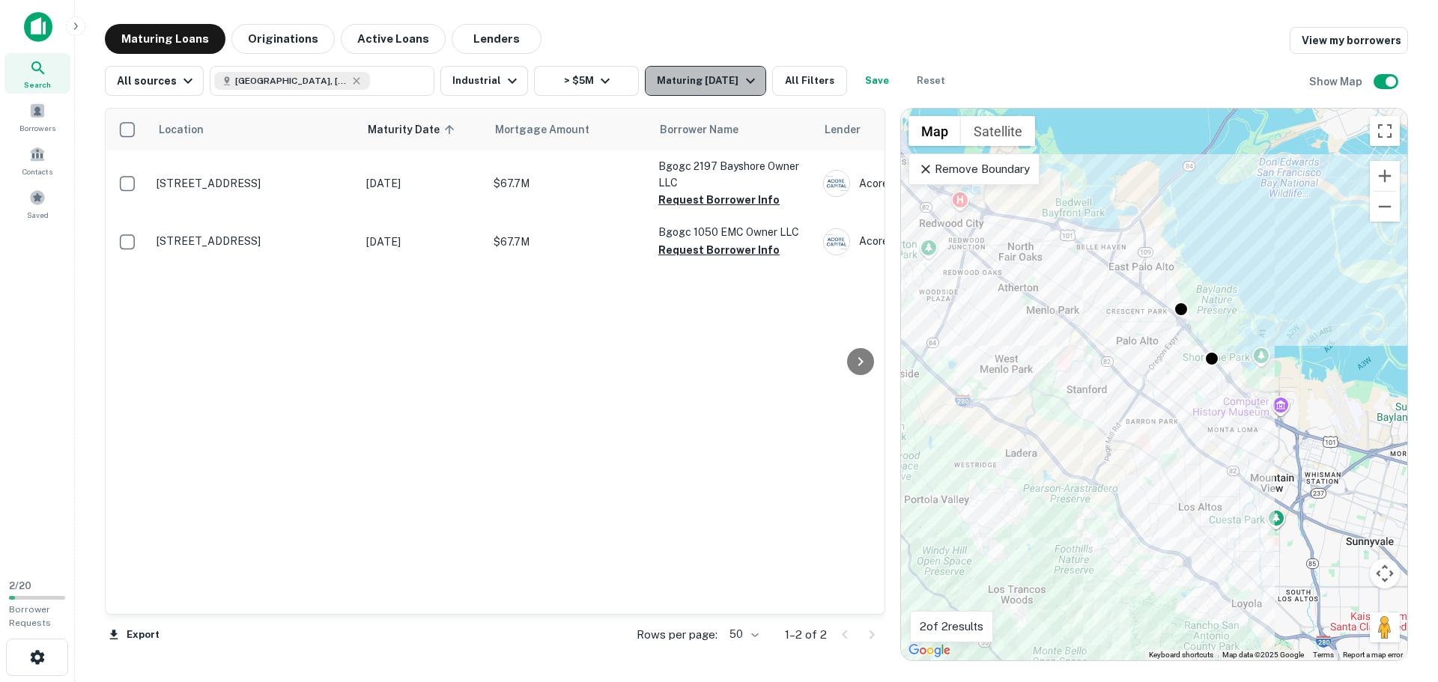
click at [682, 91] on button "Maturing In 1 Year" at bounding box center [705, 81] width 121 height 30
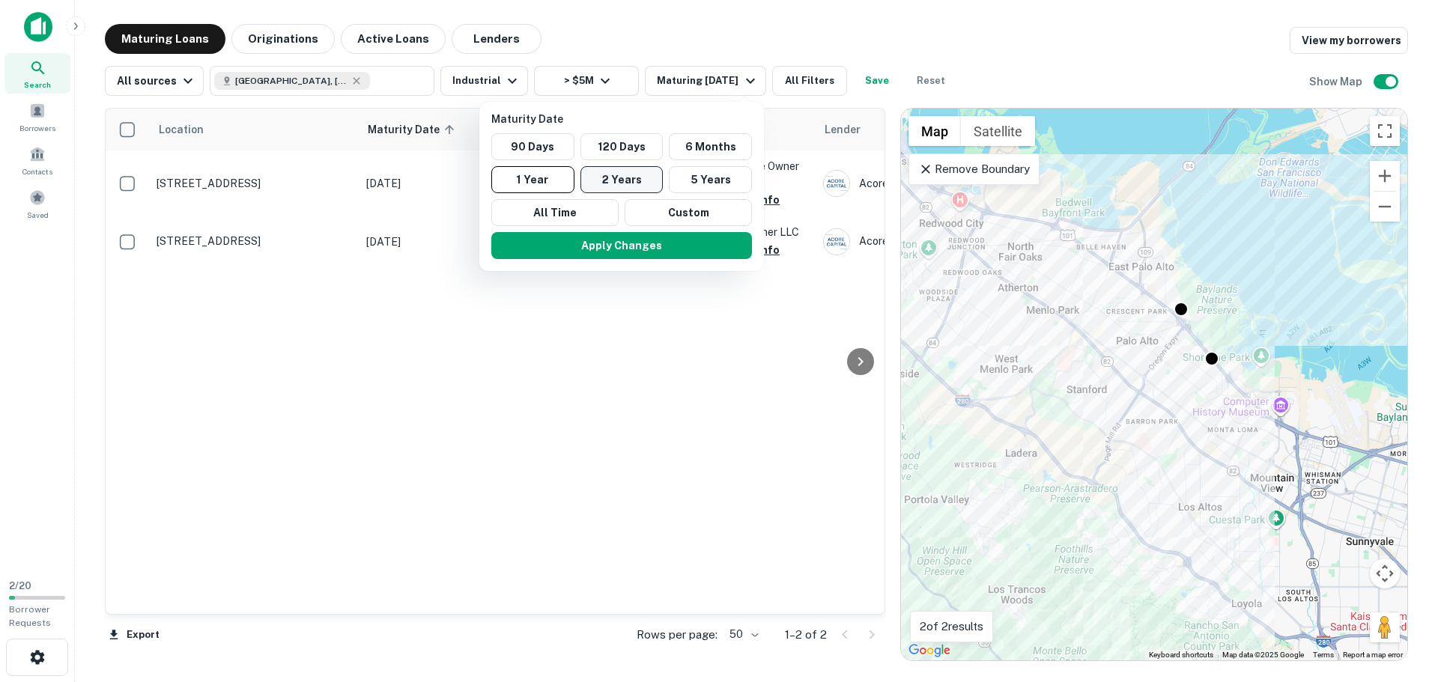
click at [600, 177] on button "2 Years" at bounding box center [621, 179] width 83 height 27
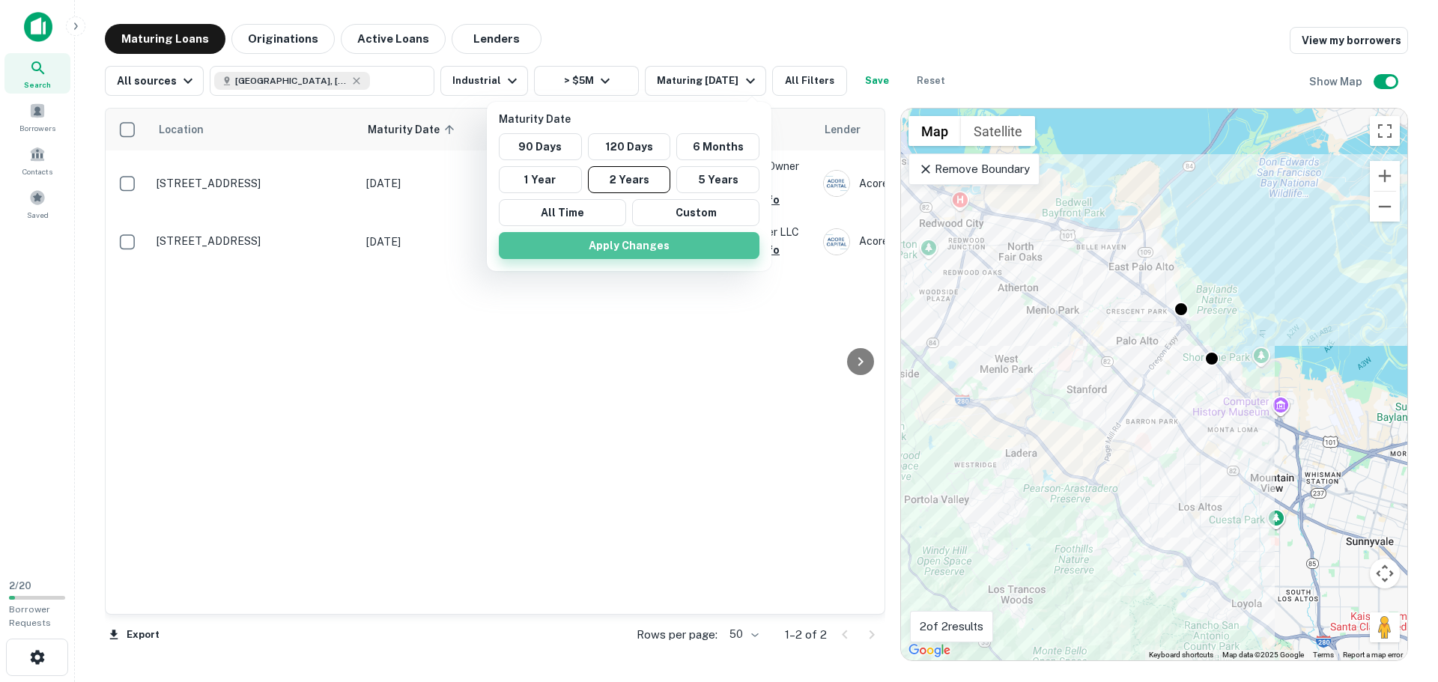
click at [635, 254] on button "Apply Changes" at bounding box center [629, 245] width 261 height 27
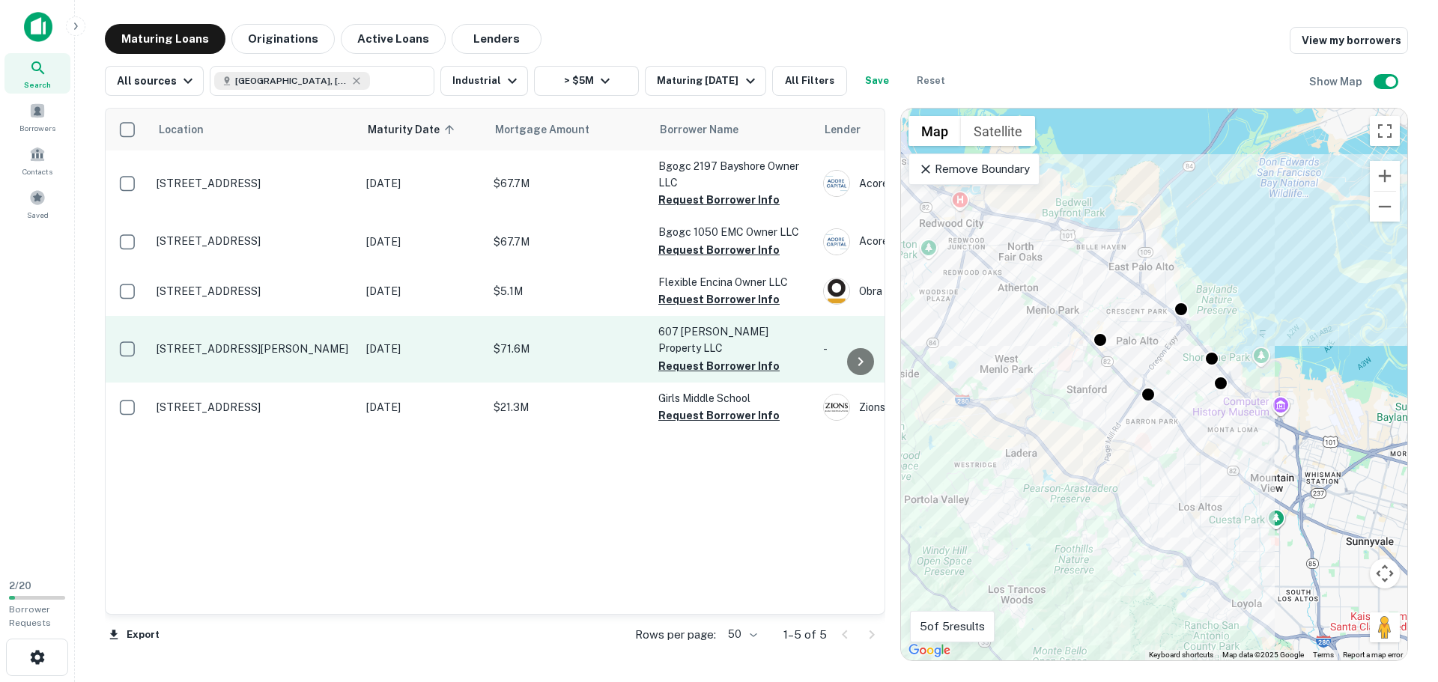
click at [425, 345] on p "[DATE]" at bounding box center [422, 349] width 112 height 16
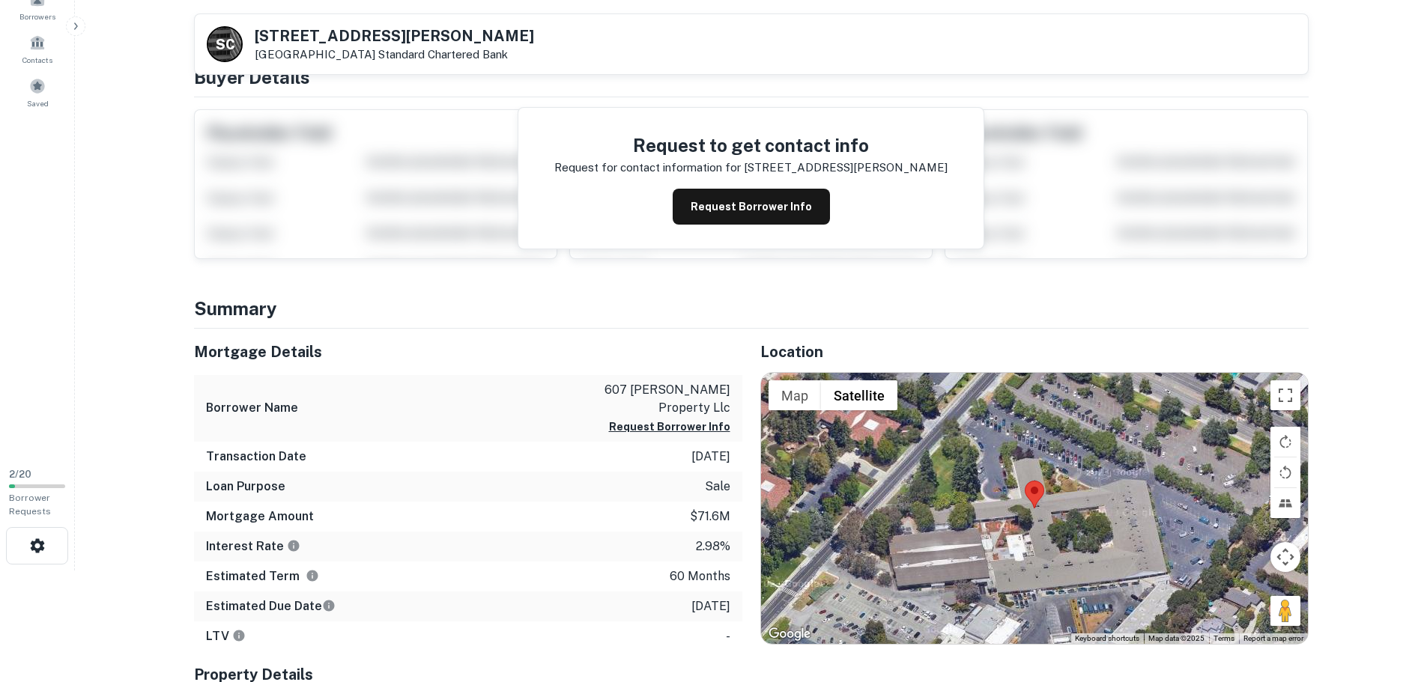
scroll to position [108, 0]
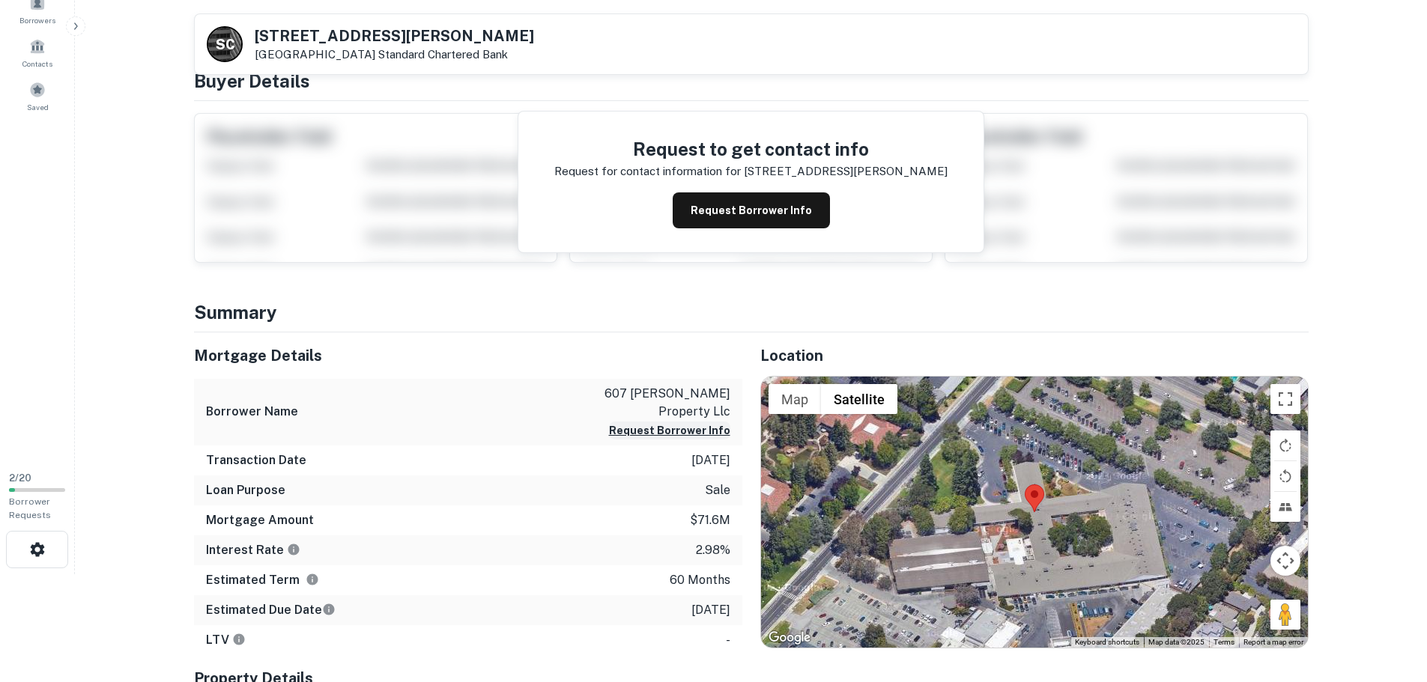
click at [679, 432] on button "Request Borrower Info" at bounding box center [669, 431] width 121 height 18
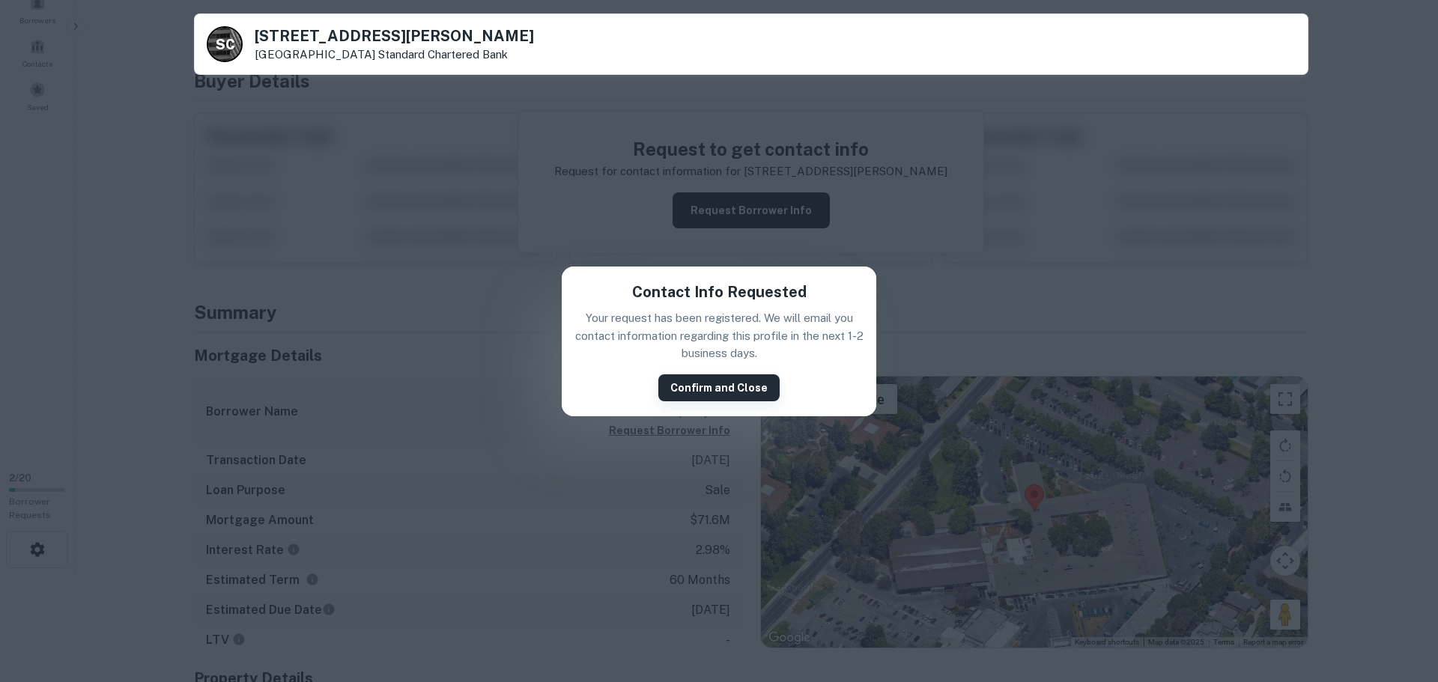
click at [689, 386] on button "Confirm and Close" at bounding box center [718, 387] width 121 height 27
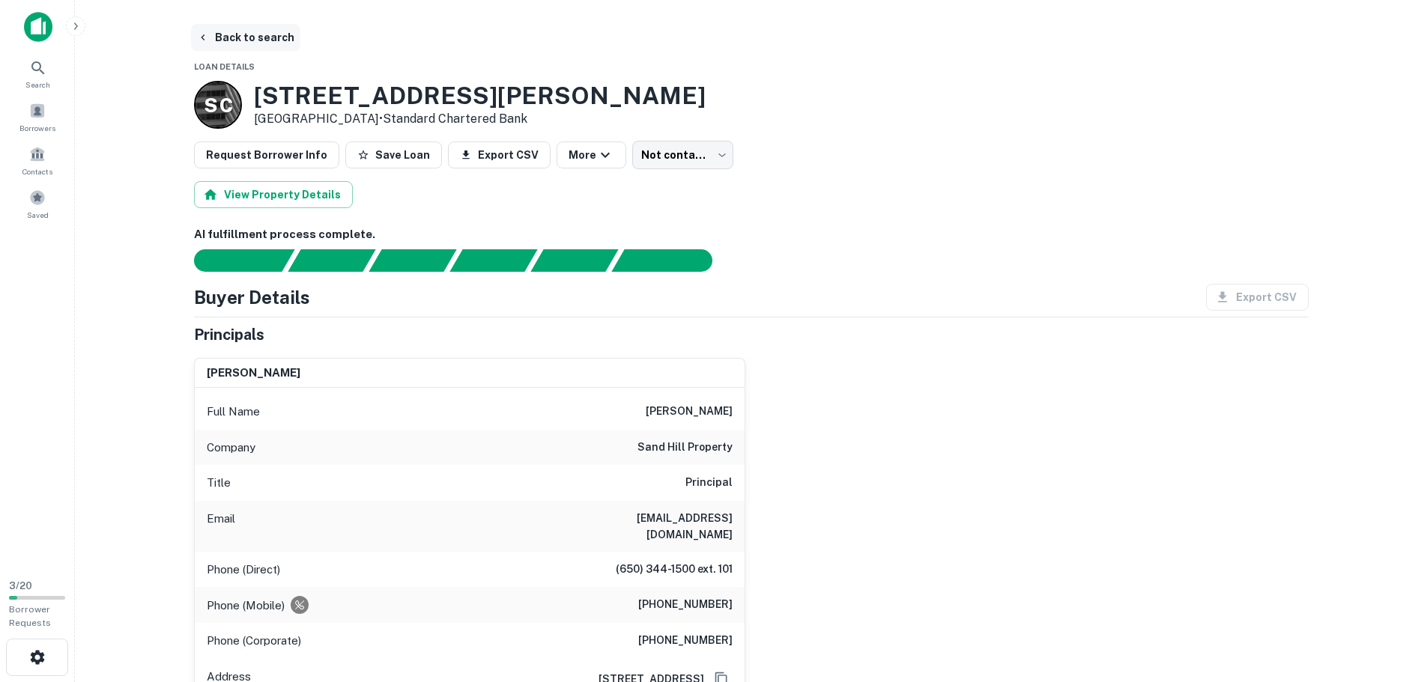
click at [243, 33] on button "Back to search" at bounding box center [245, 37] width 109 height 27
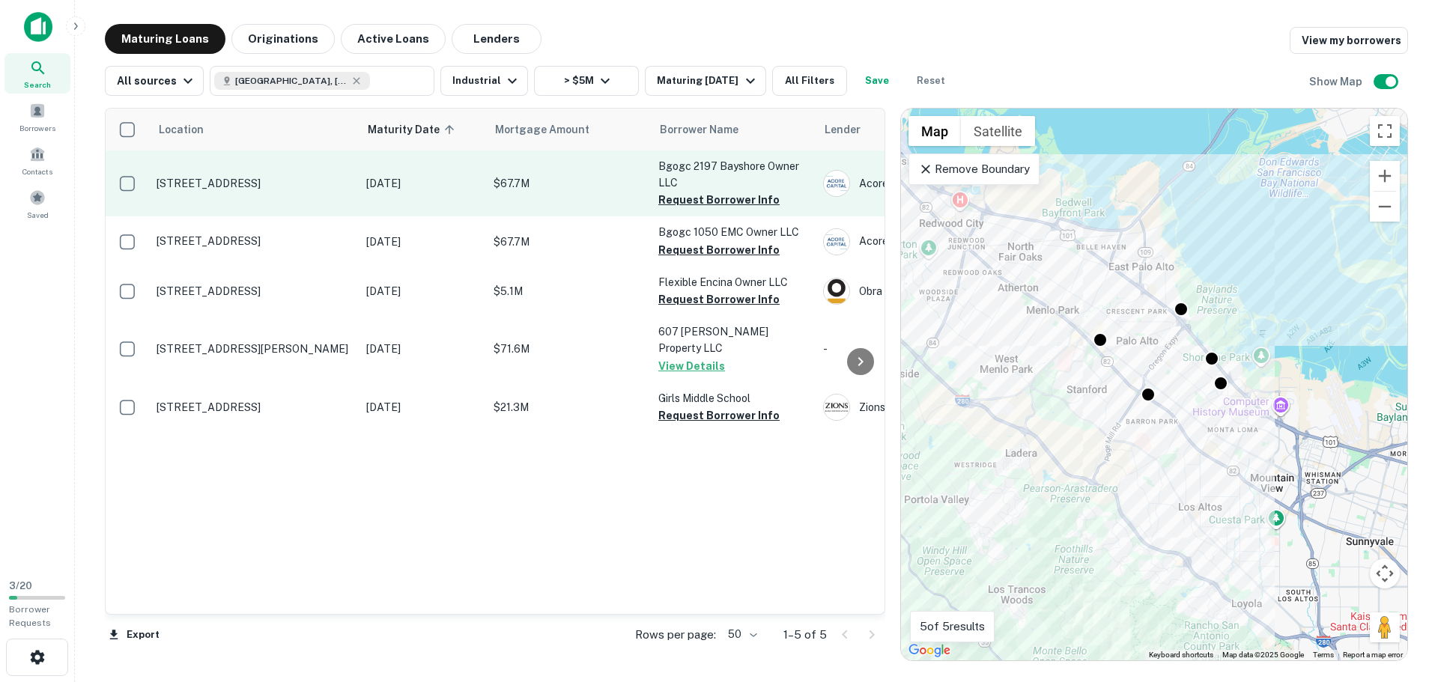
click at [290, 190] on p "[STREET_ADDRESS]" at bounding box center [254, 183] width 195 height 13
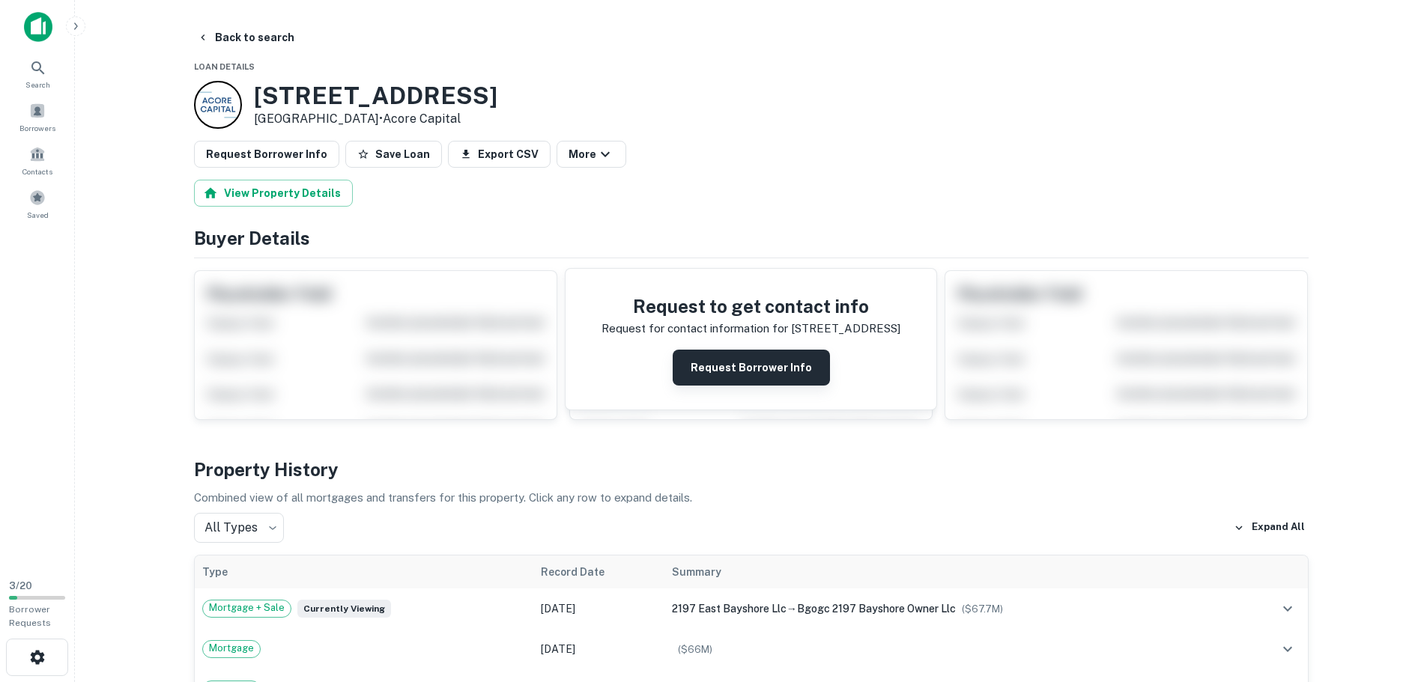
click at [771, 367] on button "Request Borrower Info" at bounding box center [751, 368] width 157 height 36
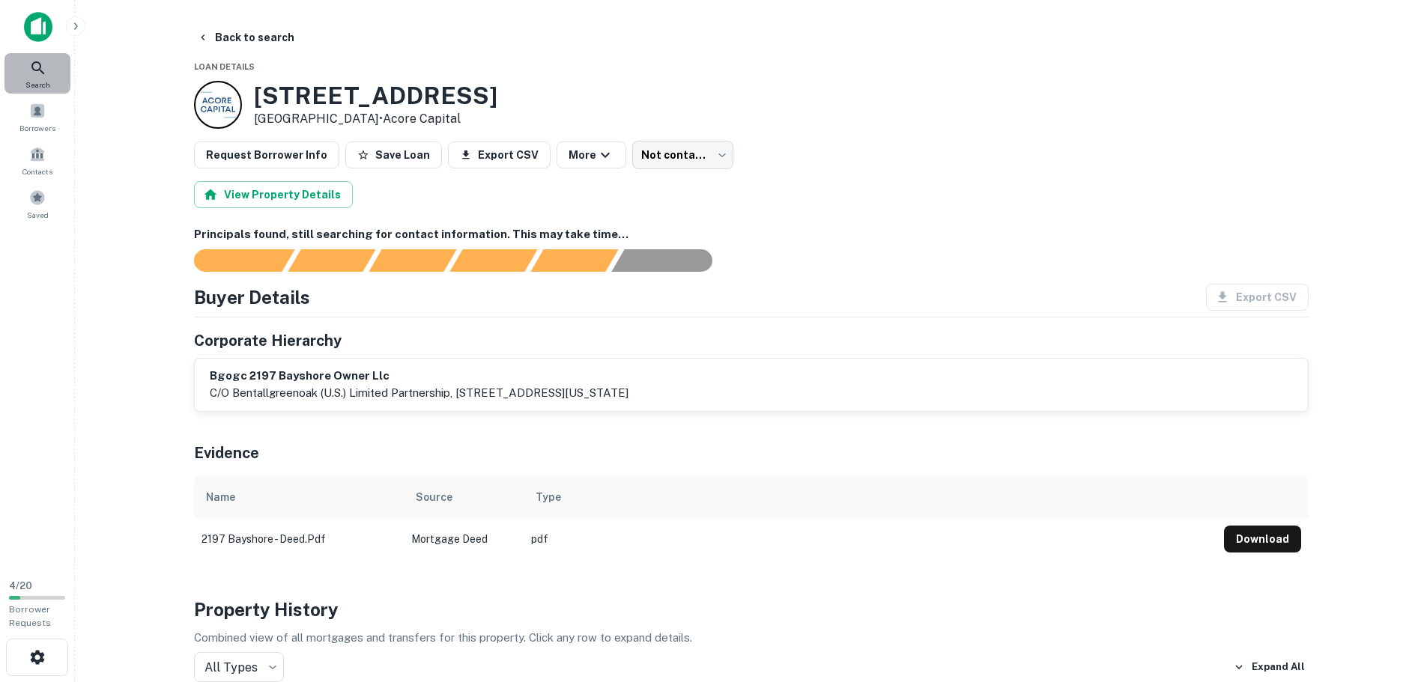
click at [33, 70] on icon at bounding box center [38, 68] width 18 height 18
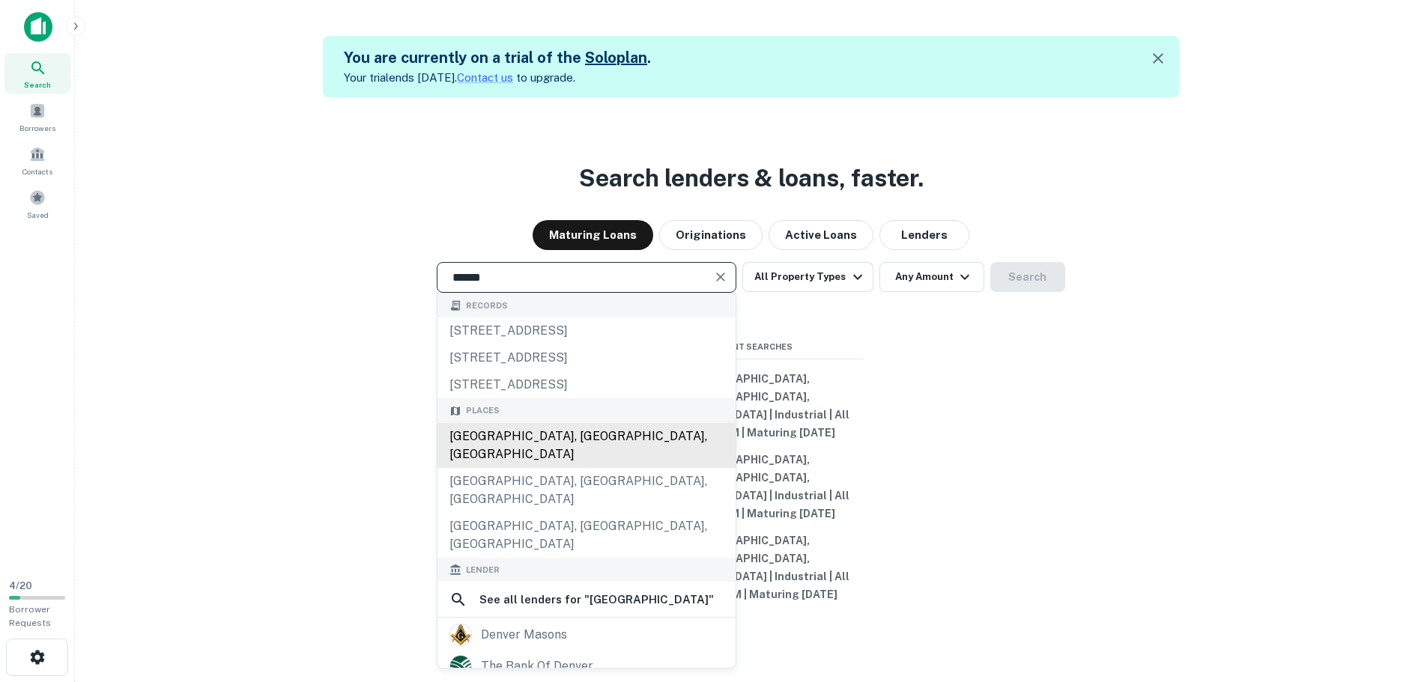
click at [541, 468] on div "[GEOGRAPHIC_DATA], [GEOGRAPHIC_DATA], [GEOGRAPHIC_DATA]" at bounding box center [586, 445] width 298 height 45
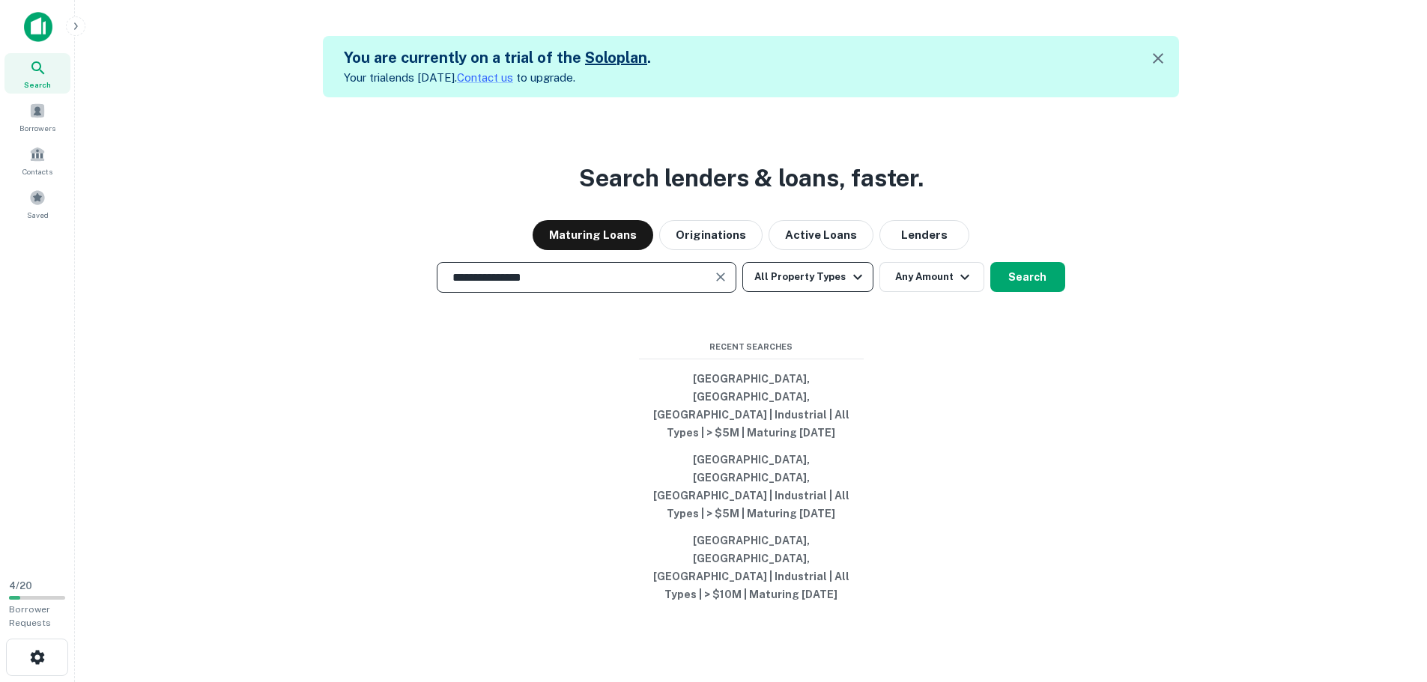
type input "**********"
click at [840, 292] on button "All Property Types" at bounding box center [807, 277] width 130 height 30
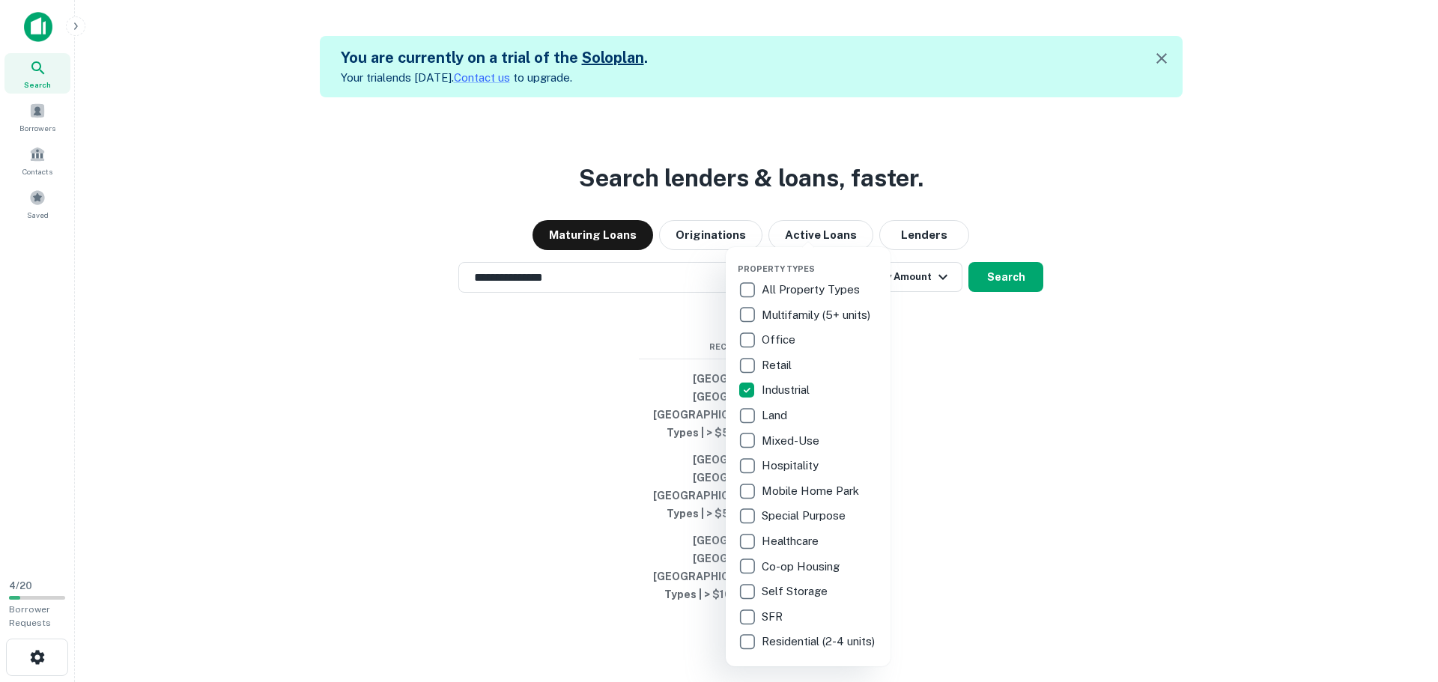
click at [936, 383] on div at bounding box center [719, 341] width 1438 height 682
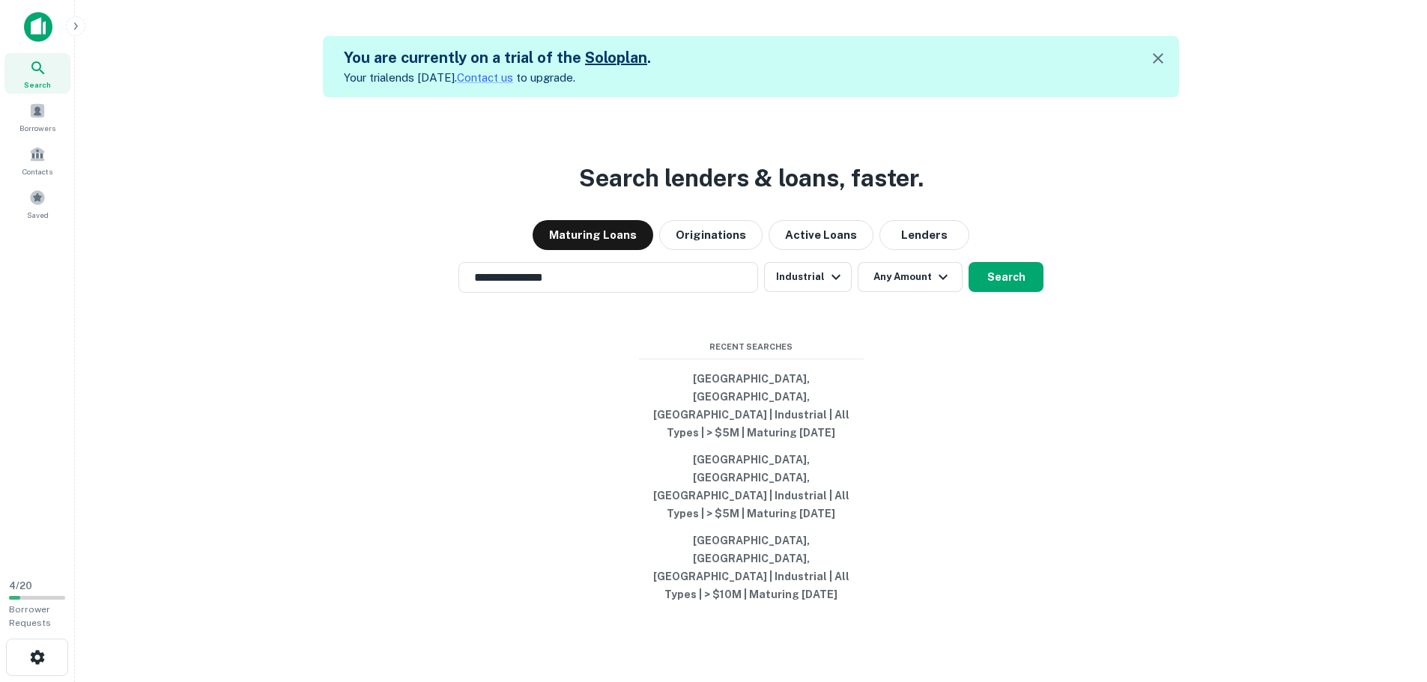
click at [943, 286] on icon "button" at bounding box center [943, 277] width 18 height 18
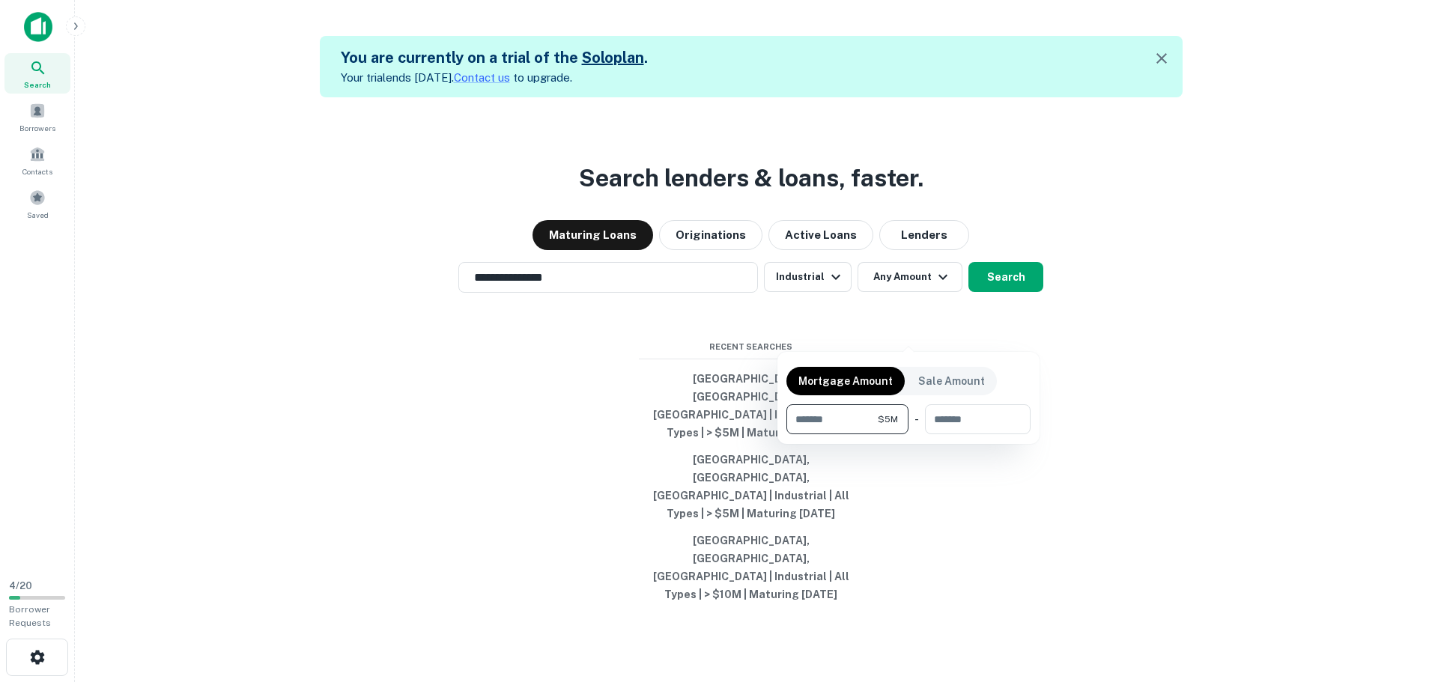
type input "*******"
click at [1007, 329] on div at bounding box center [719, 341] width 1438 height 682
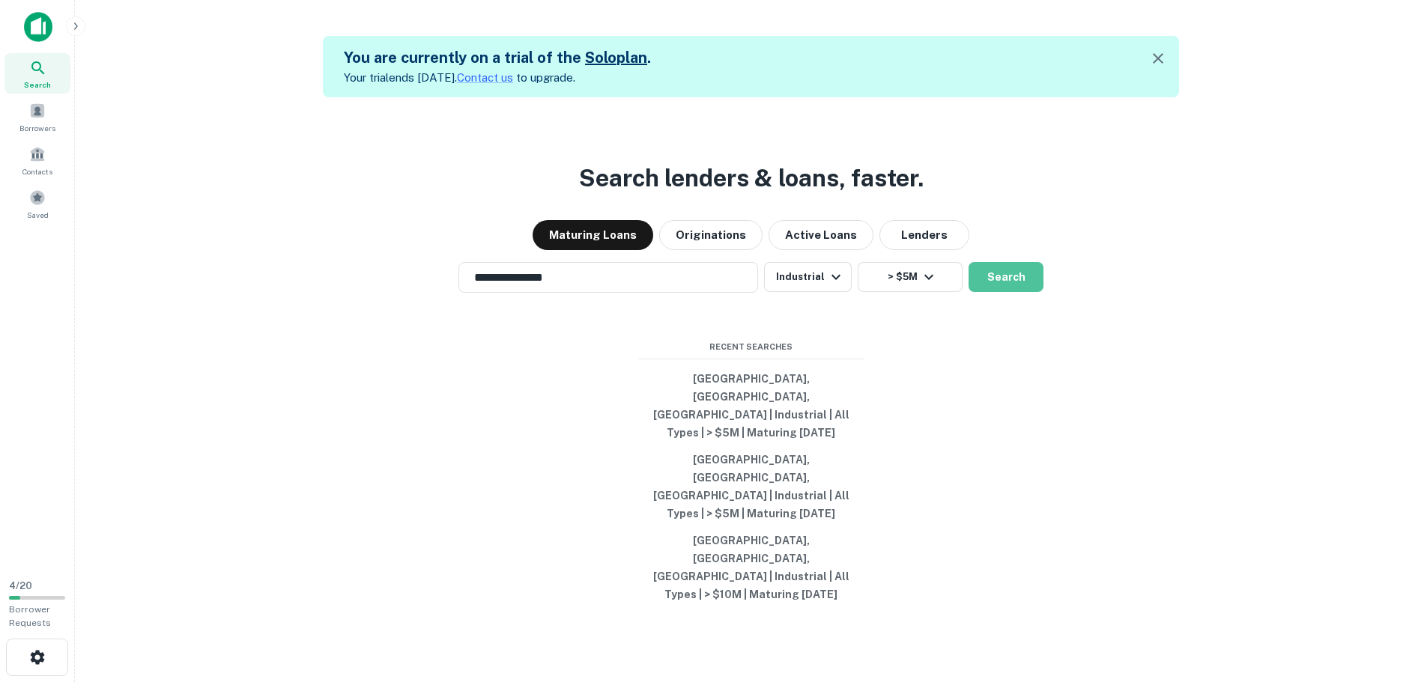
click at [1007, 292] on button "Search" at bounding box center [1005, 277] width 75 height 30
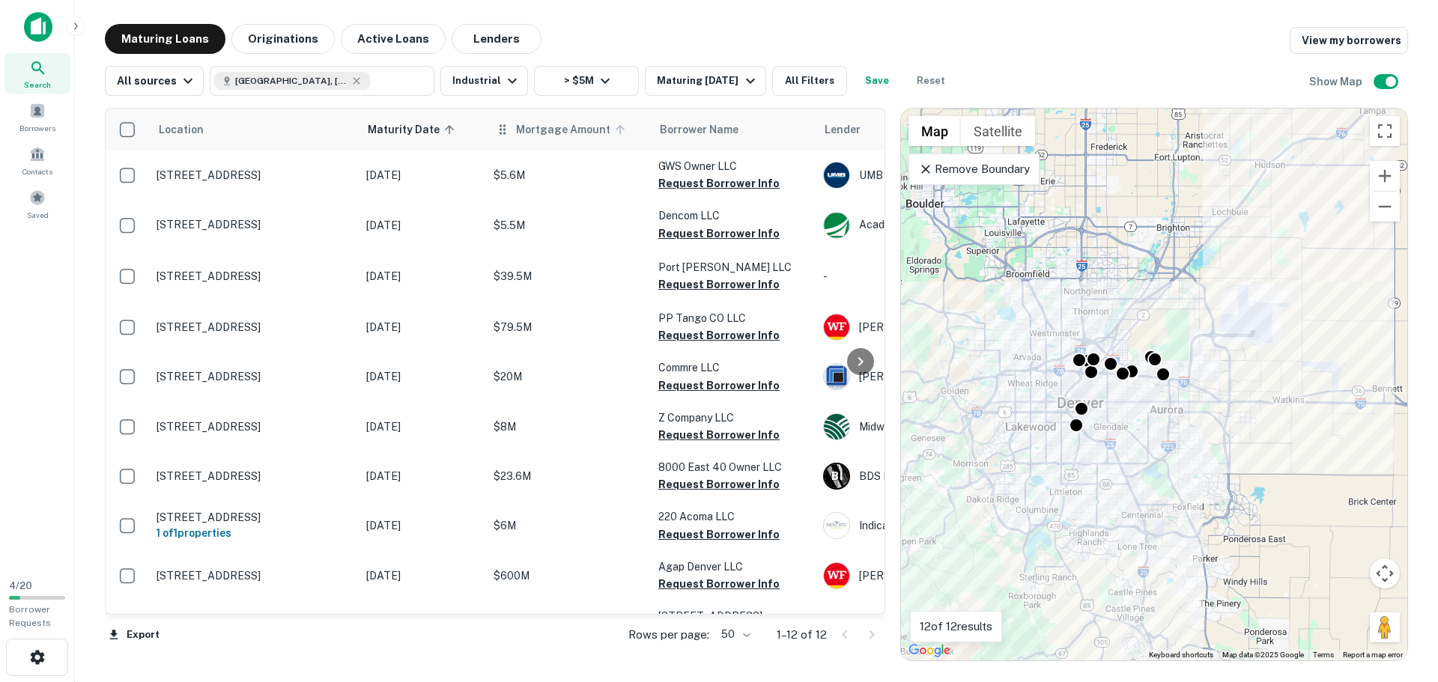
click at [521, 126] on span "Mortgage Amount" at bounding box center [573, 130] width 114 height 18
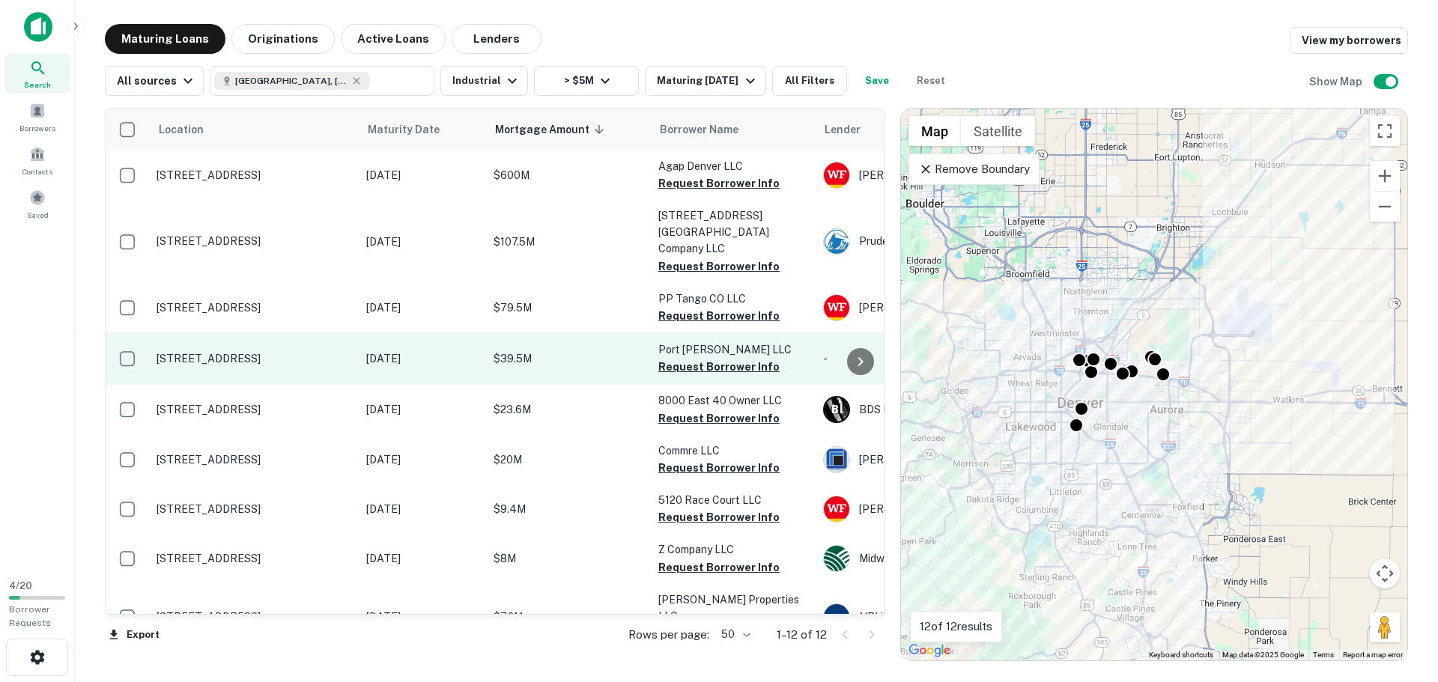
click at [222, 352] on p "5151 Bannock St Denver, CO80216" at bounding box center [254, 358] width 195 height 13
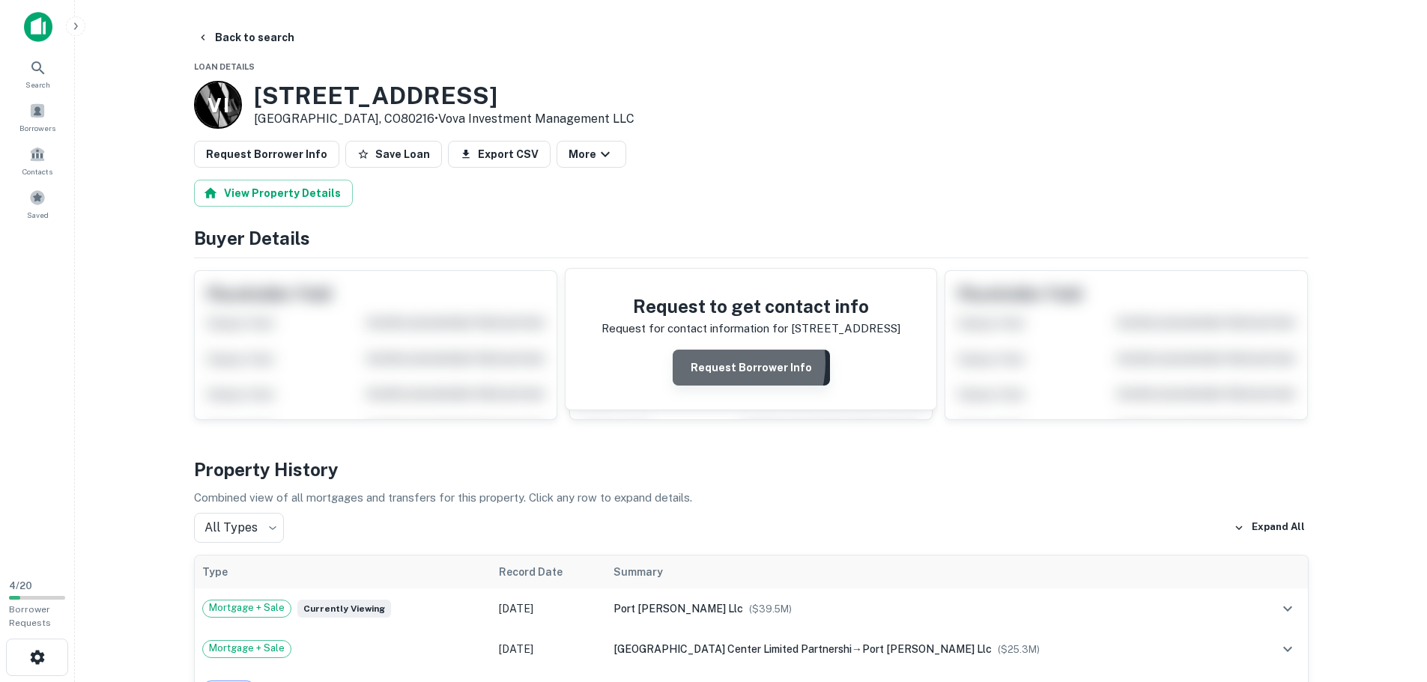
click at [719, 363] on button "Request Borrower Info" at bounding box center [751, 368] width 157 height 36
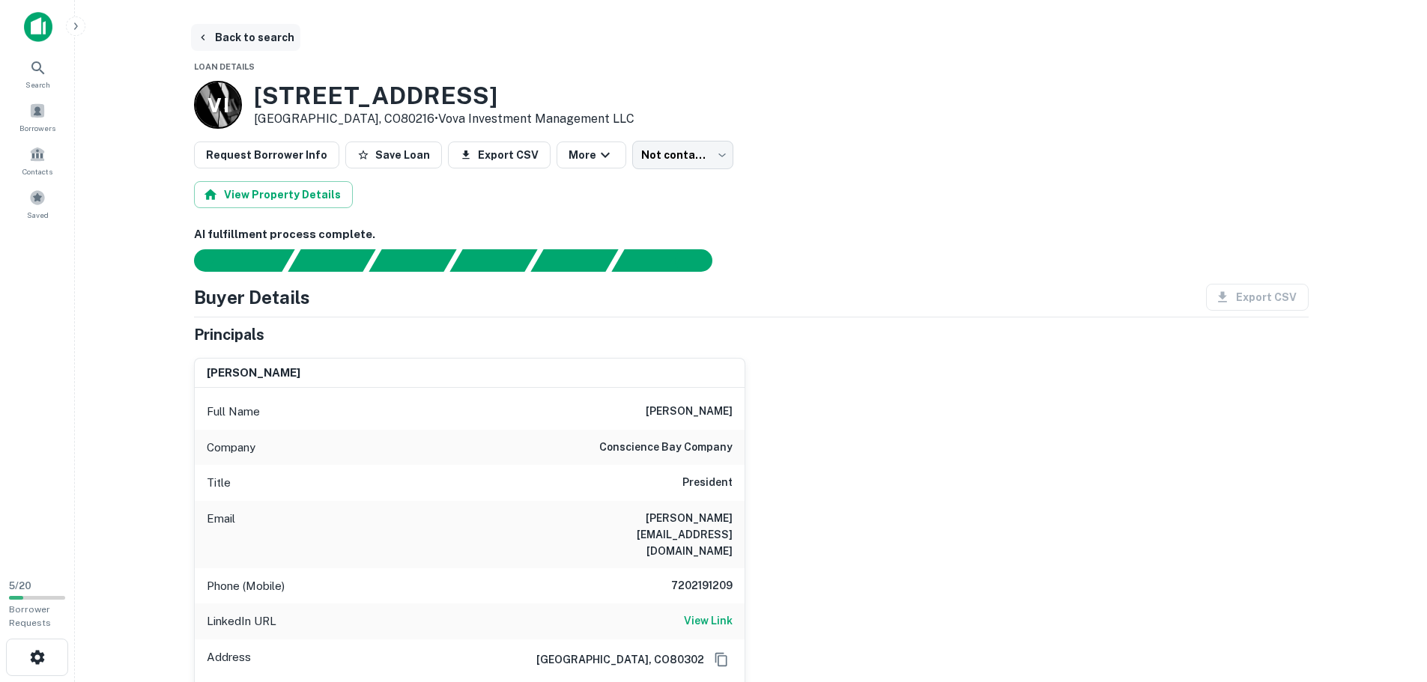
click at [253, 44] on button "Back to search" at bounding box center [245, 37] width 109 height 27
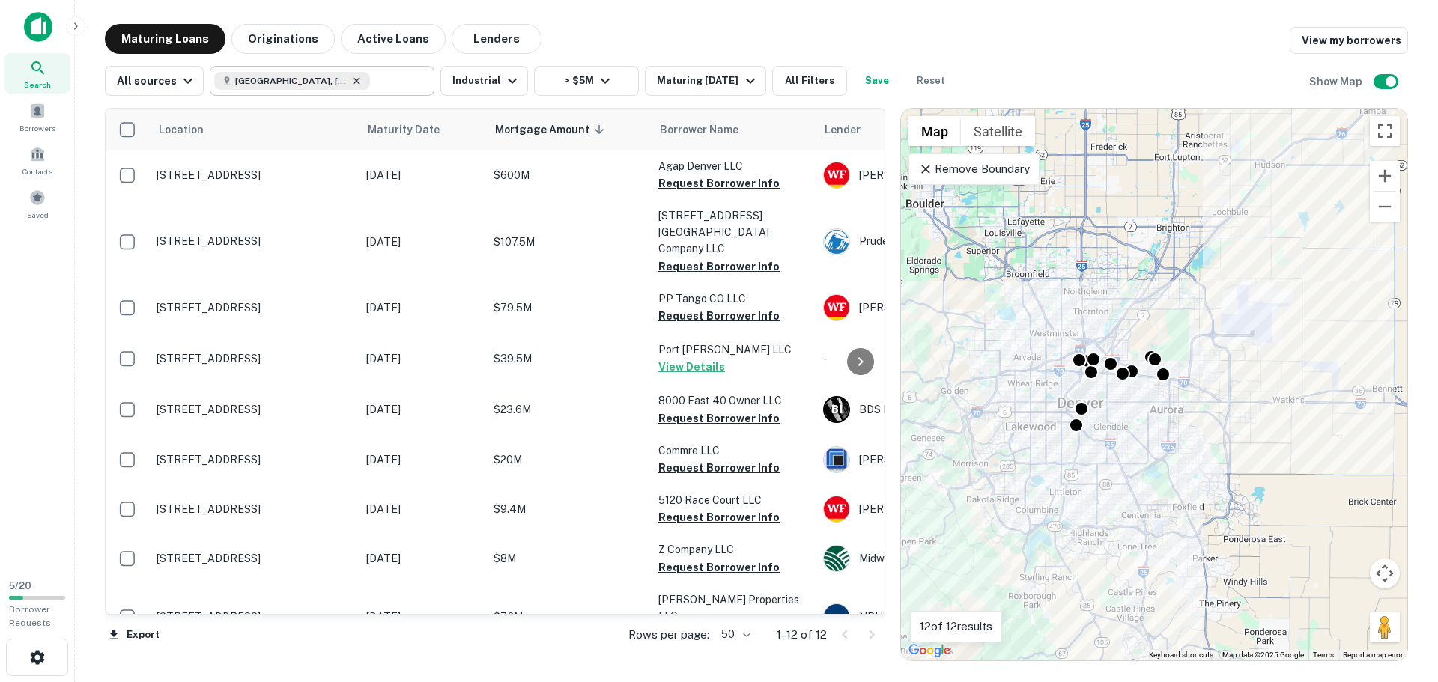
click at [350, 80] on icon at bounding box center [356, 81] width 12 height 12
type input "**********"
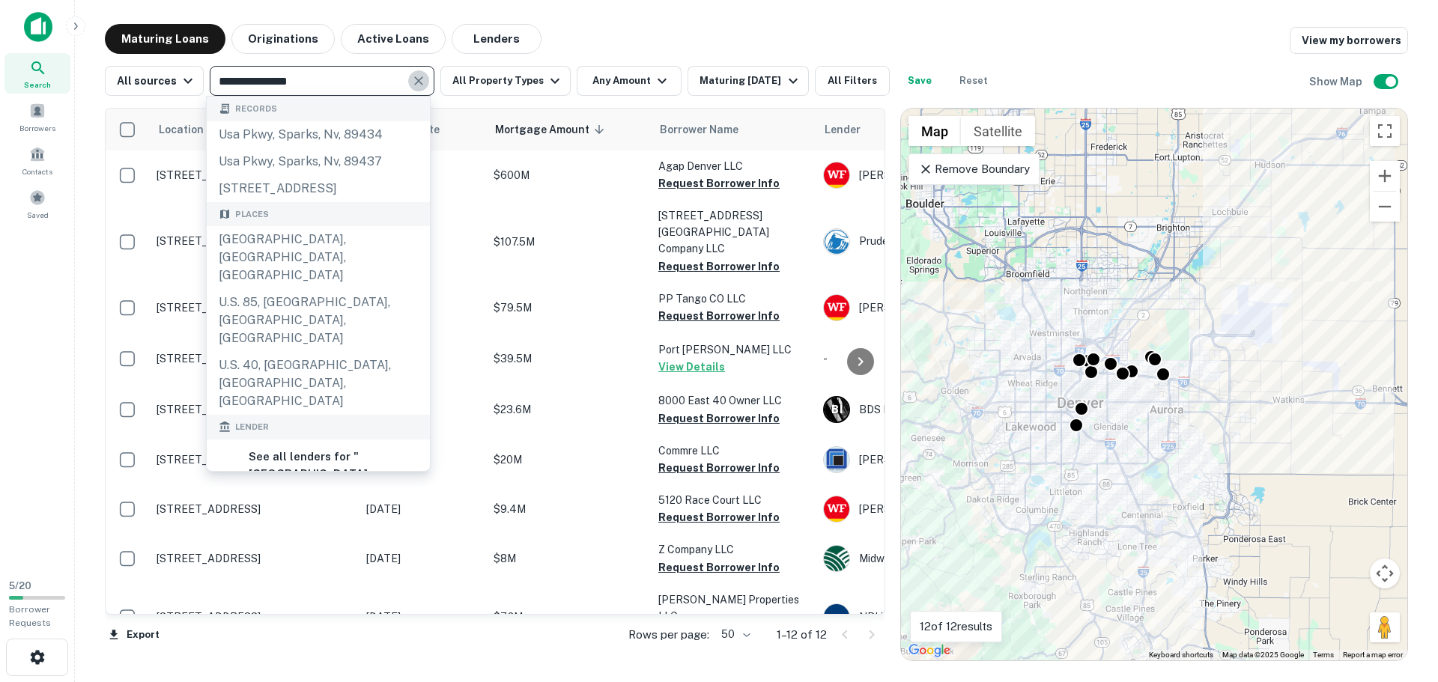
click at [414, 80] on icon "Clear" at bounding box center [418, 80] width 9 height 9
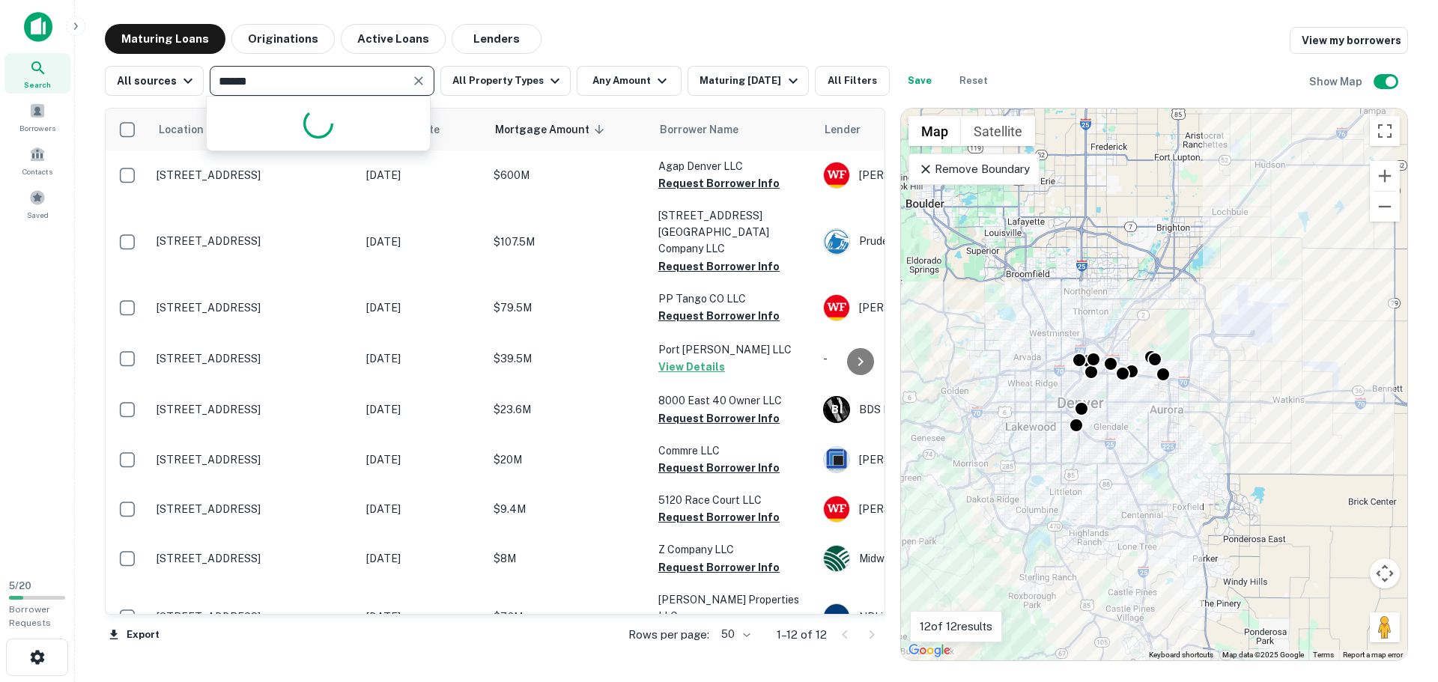
type input "*******"
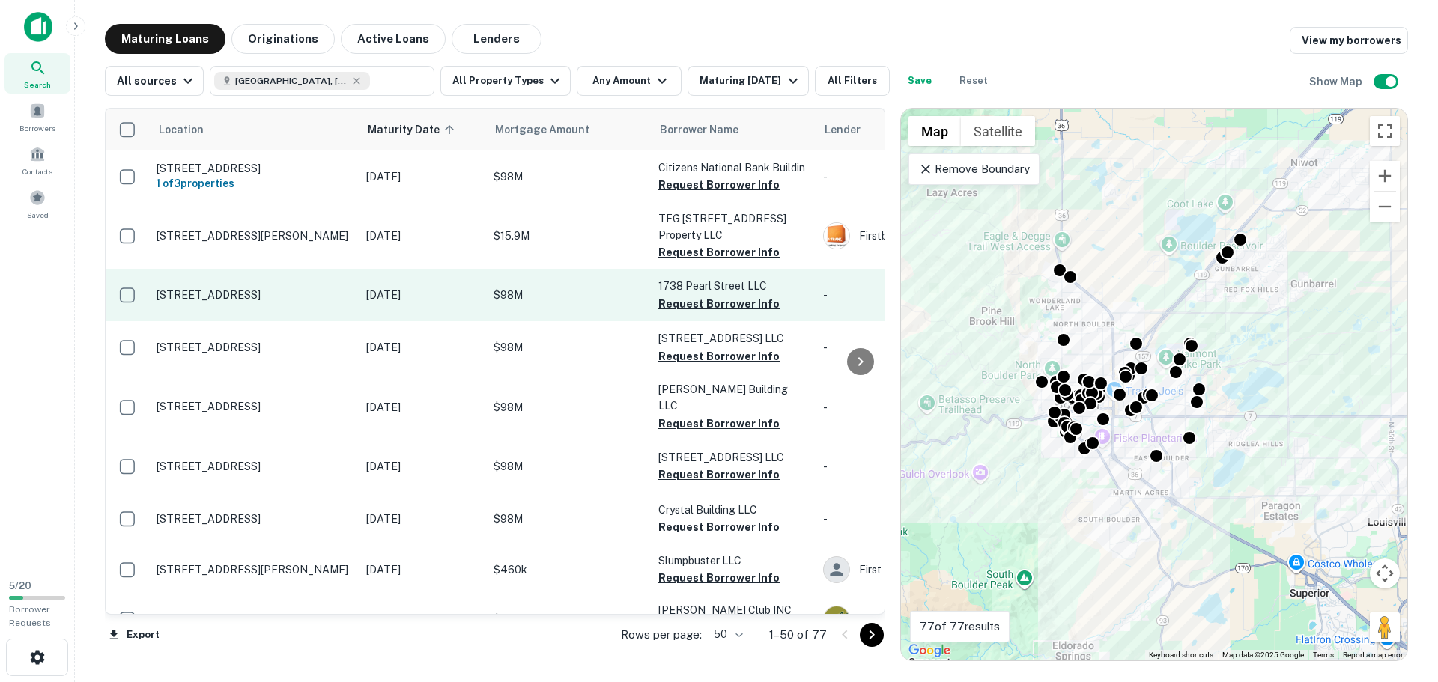
click at [404, 297] on p "Sep 08, 2025" at bounding box center [422, 295] width 112 height 16
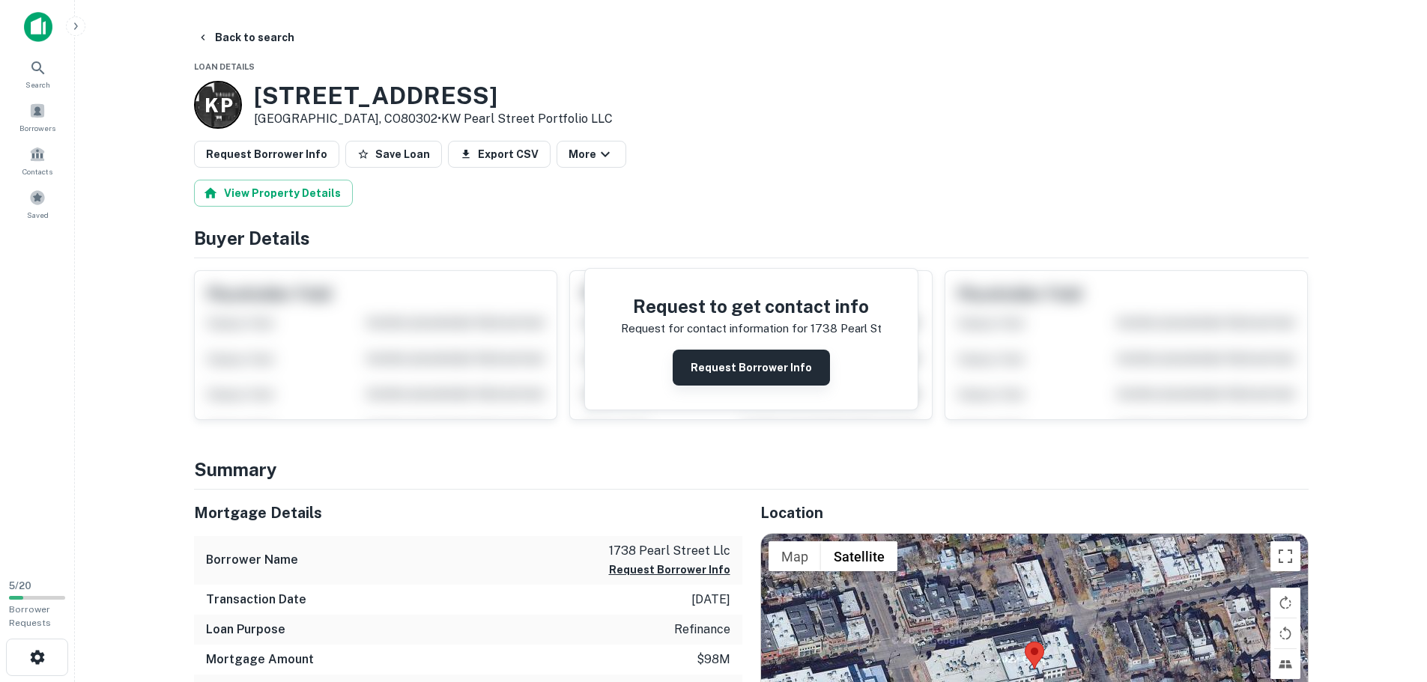
click at [754, 353] on button "Request Borrower Info" at bounding box center [751, 368] width 157 height 36
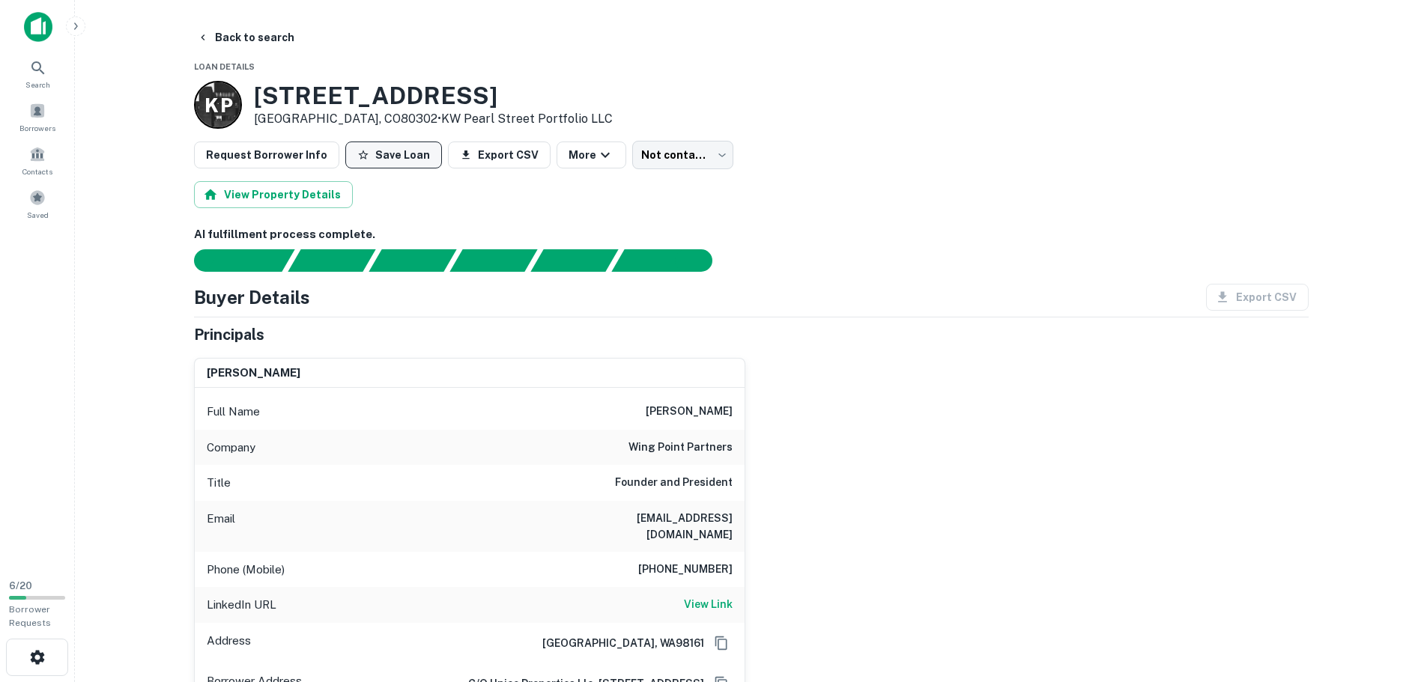
click at [375, 161] on button "Save Loan" at bounding box center [393, 155] width 97 height 27
click at [249, 40] on button "Back to search" at bounding box center [245, 37] width 109 height 27
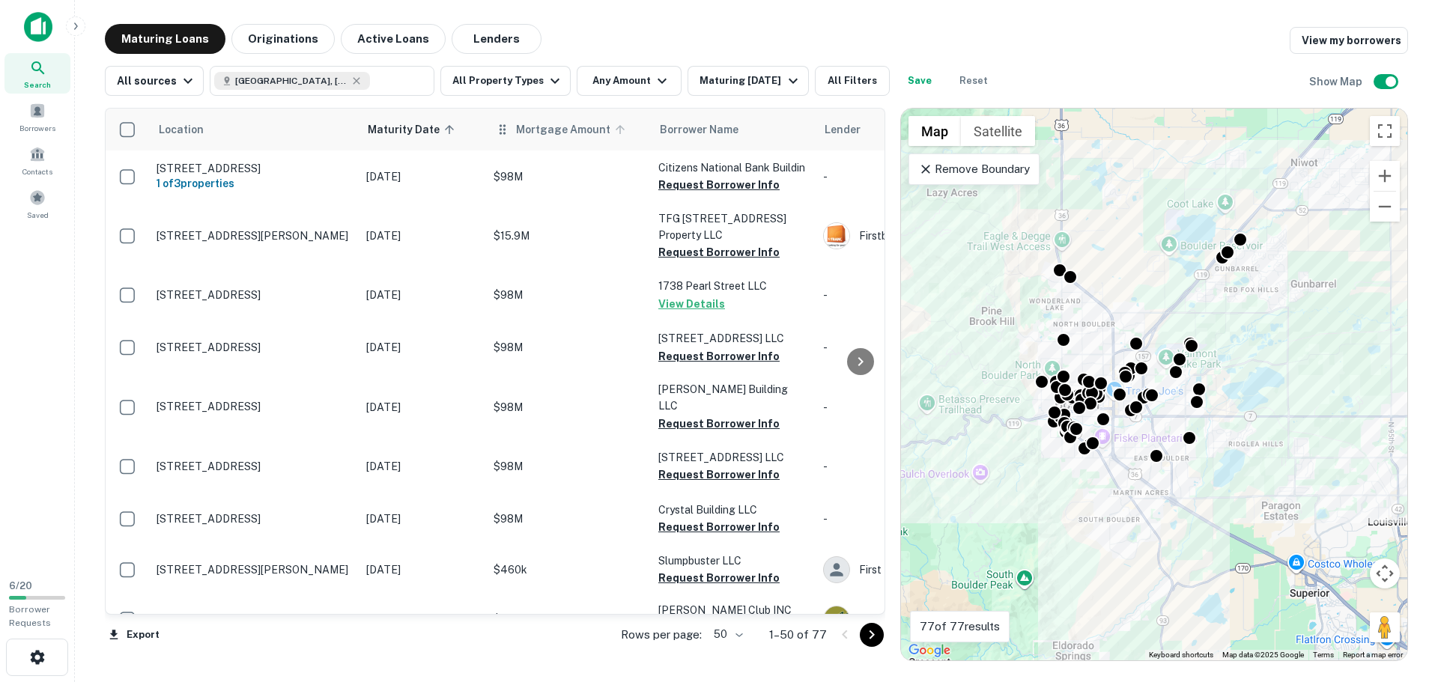
click at [564, 136] on span "Mortgage Amount" at bounding box center [573, 130] width 114 height 18
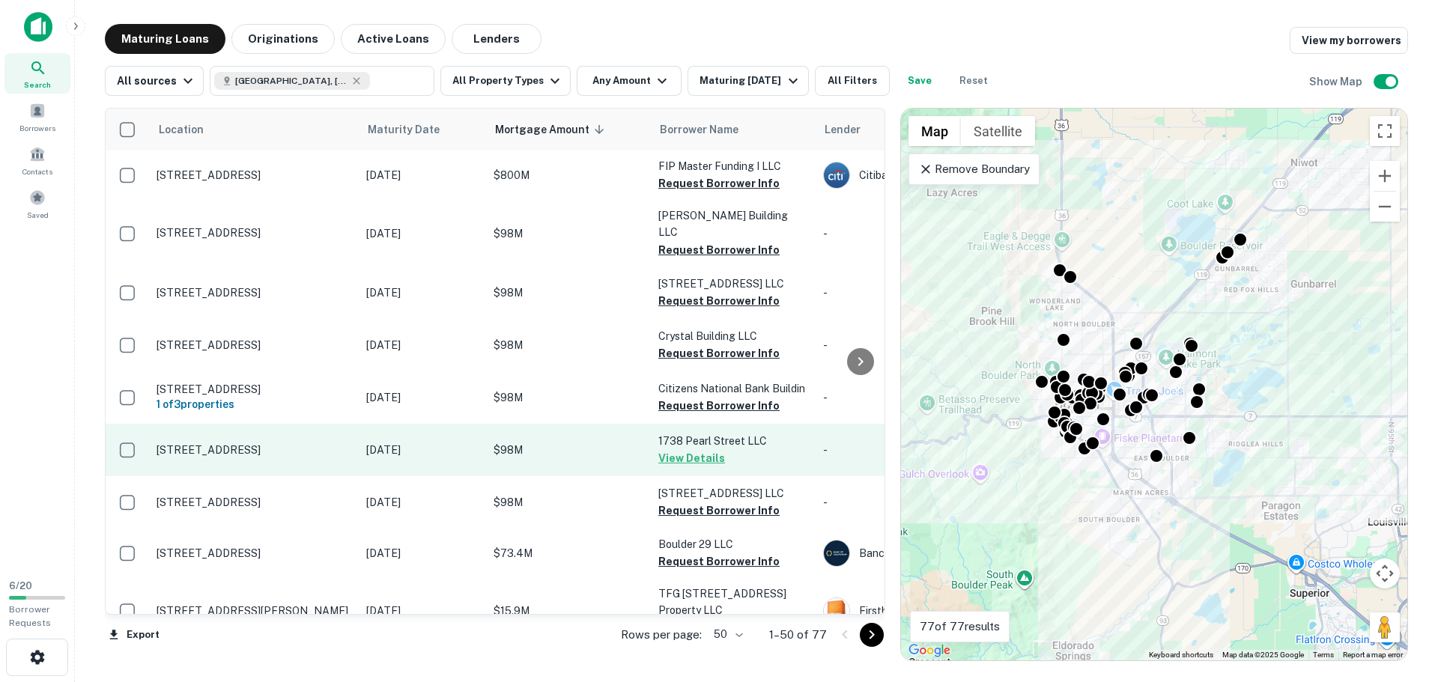
click at [208, 443] on p "1738 Pearl St Boulder, CO80302" at bounding box center [254, 449] width 195 height 13
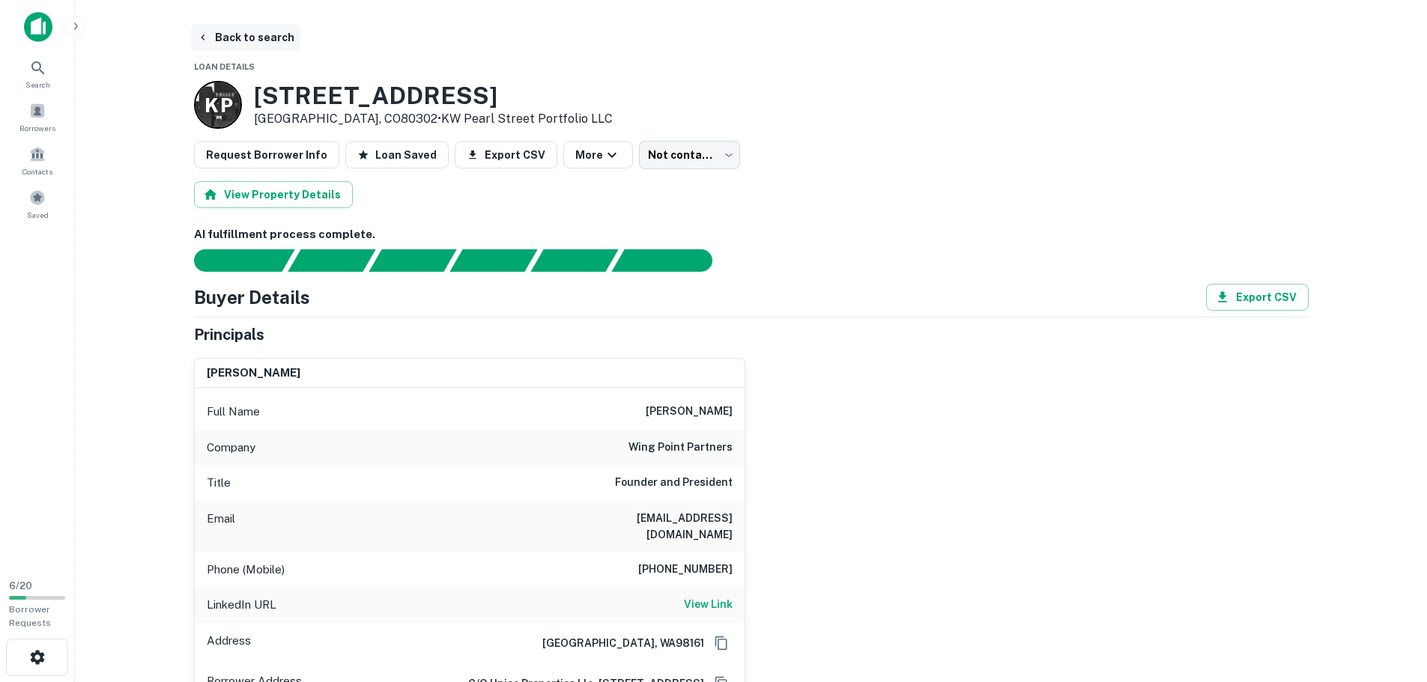
click at [270, 37] on button "Back to search" at bounding box center [245, 37] width 109 height 27
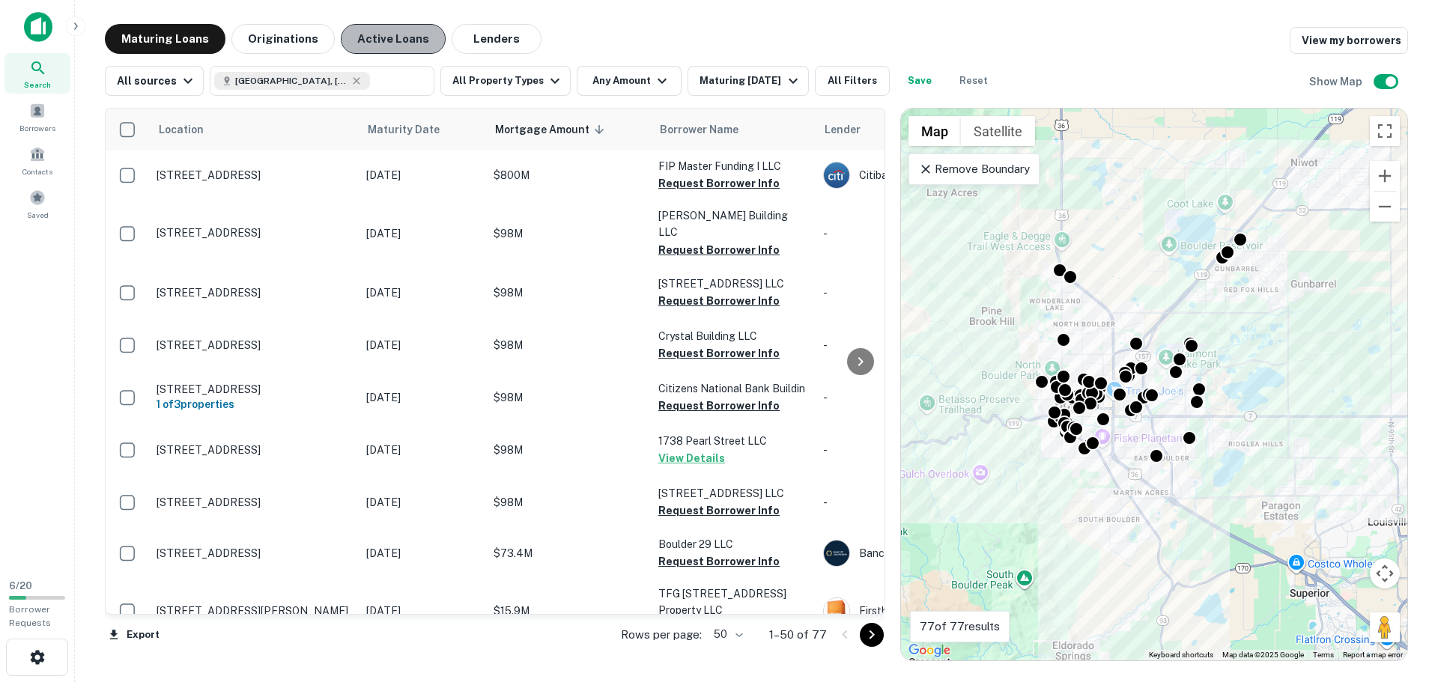
click at [401, 47] on button "Active Loans" at bounding box center [393, 39] width 105 height 30
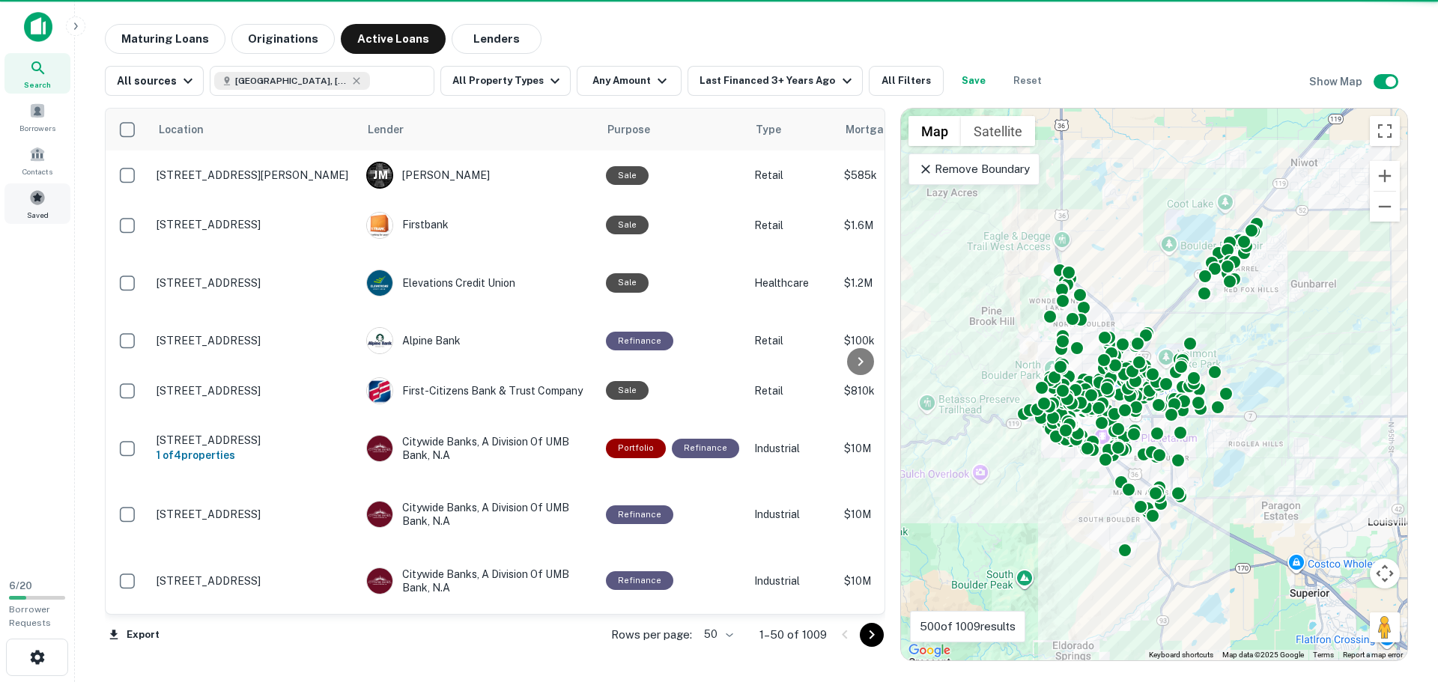
click at [36, 208] on div "Saved" at bounding box center [37, 203] width 66 height 40
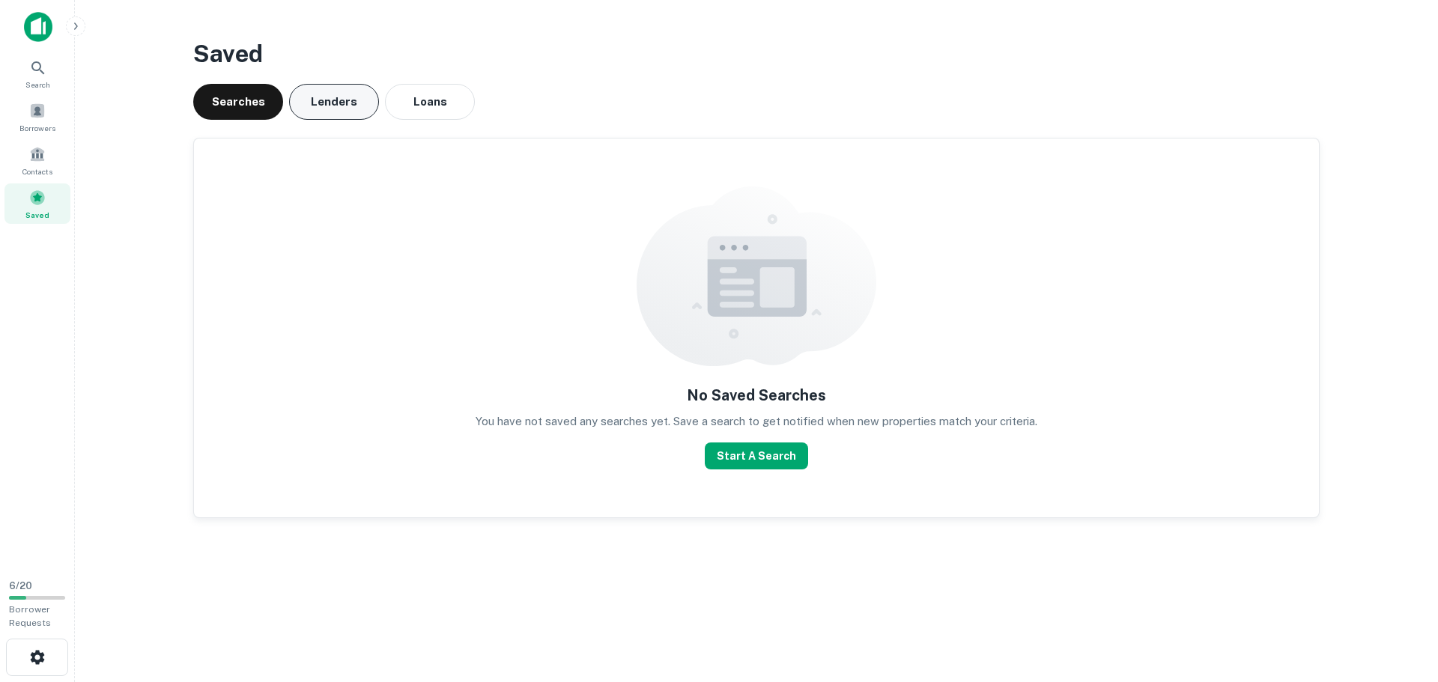
click at [332, 107] on button "Lenders" at bounding box center [334, 102] width 90 height 36
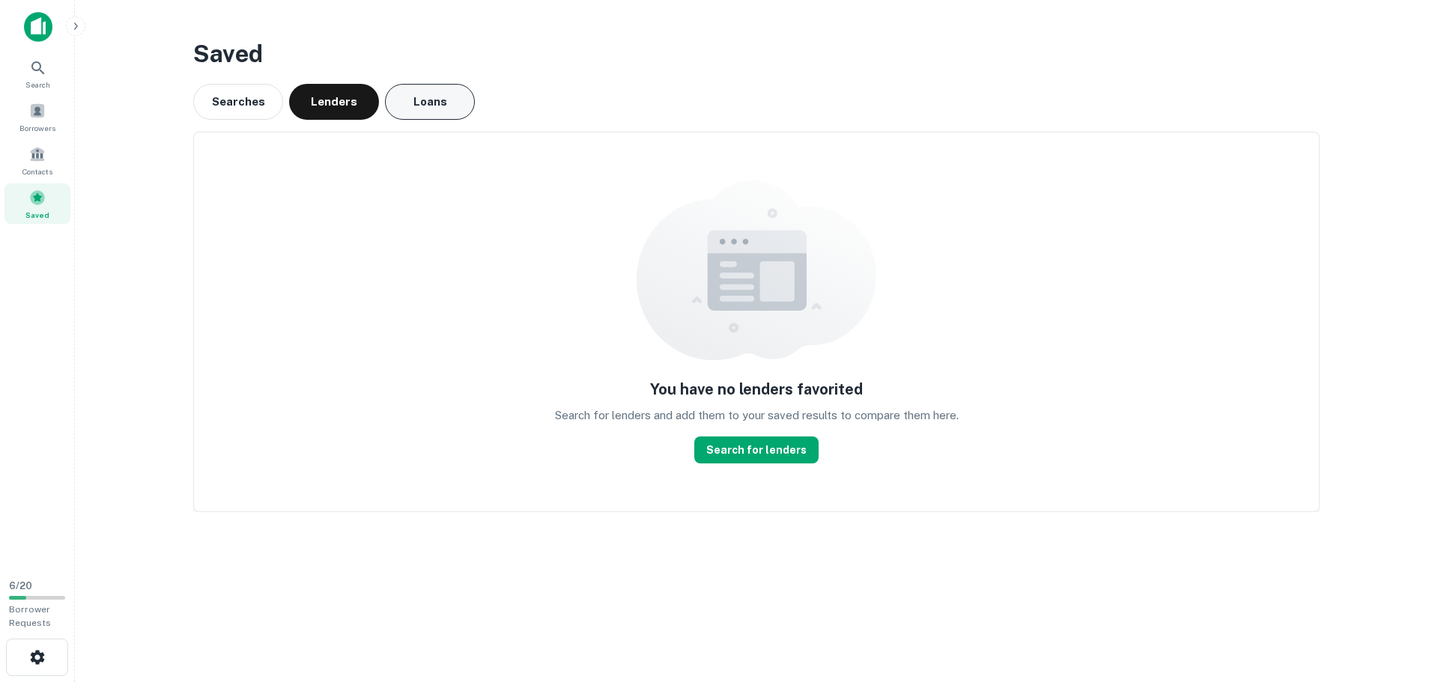
click at [433, 100] on button "Loans" at bounding box center [430, 102] width 90 height 36
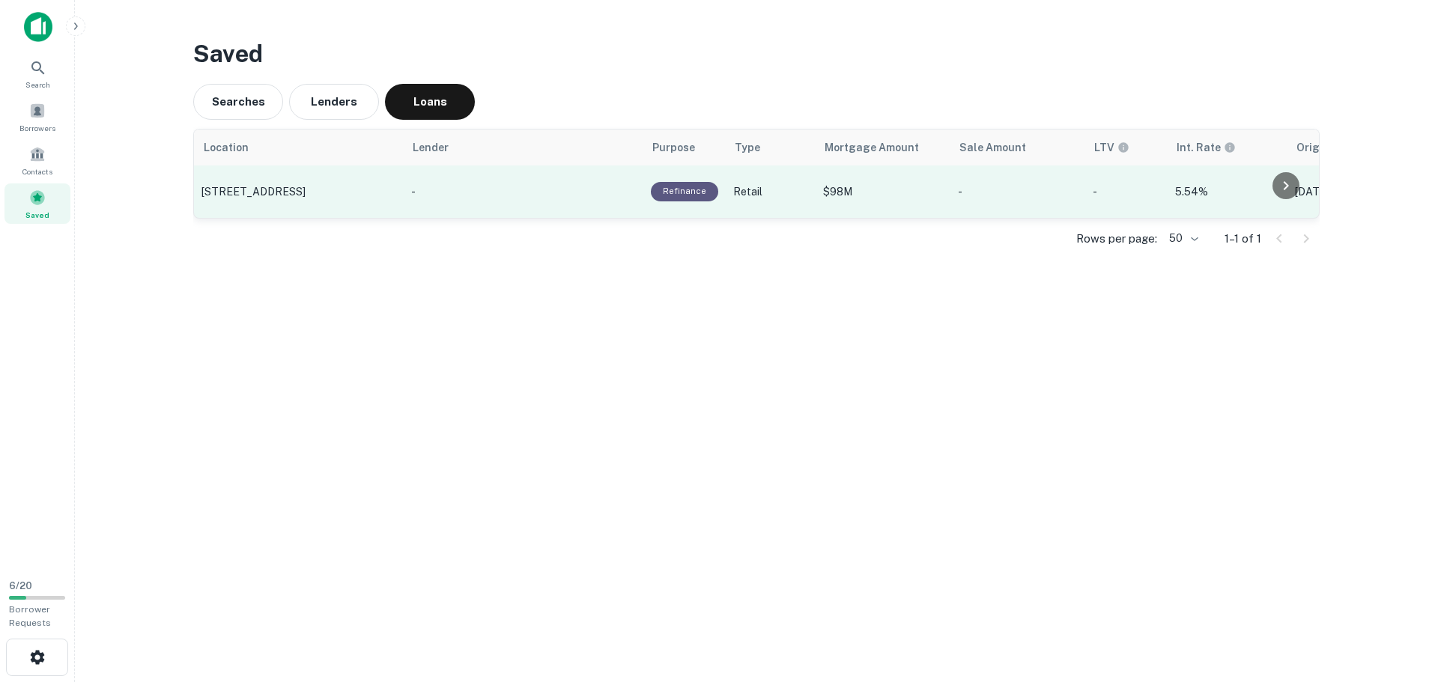
click at [253, 188] on p "[STREET_ADDRESS]" at bounding box center [298, 191] width 195 height 13
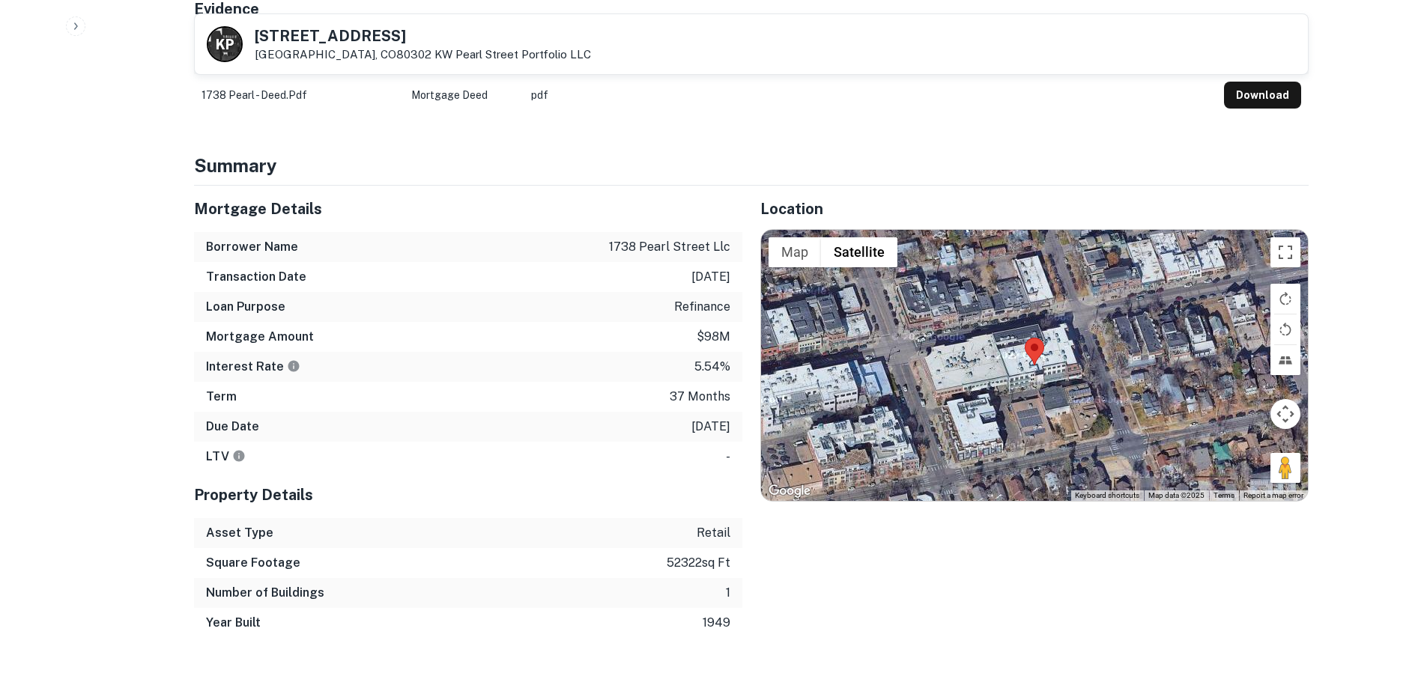
scroll to position [833, 0]
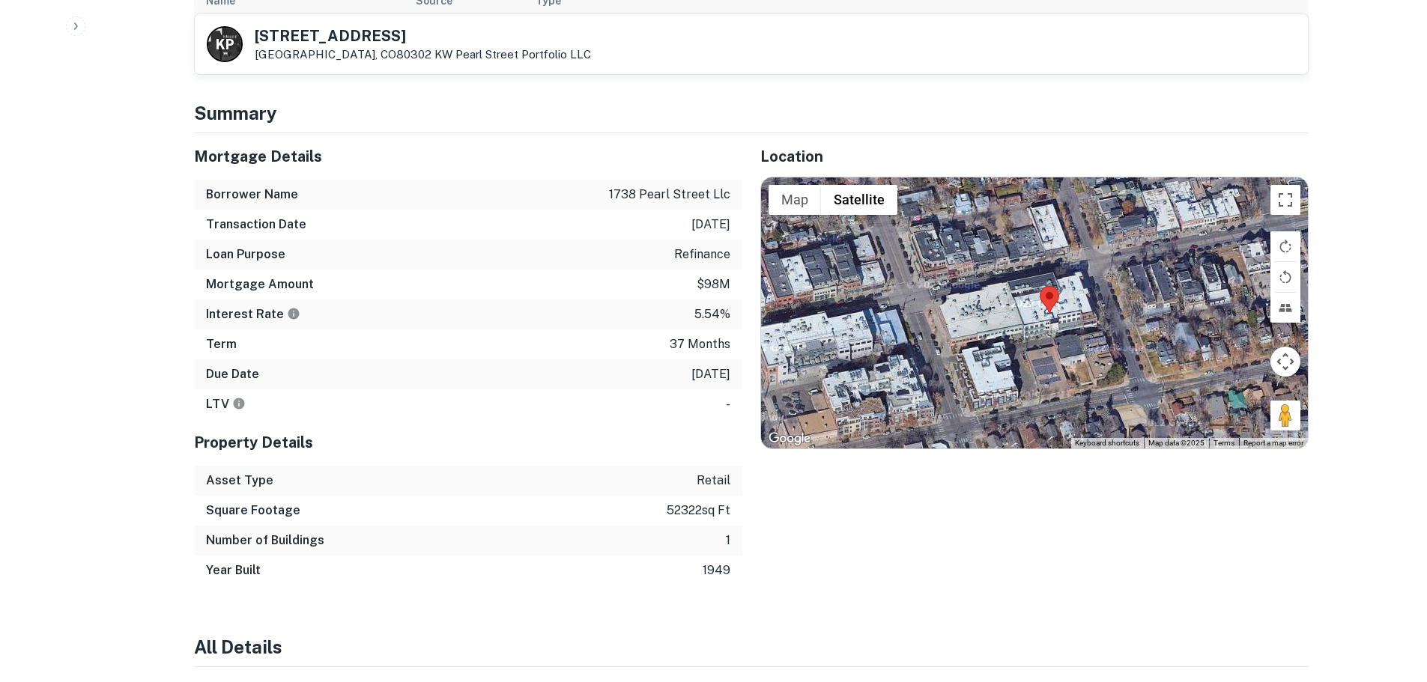
drag, startPoint x: 1134, startPoint y: 325, endPoint x: 1143, endPoint y: 326, distance: 9.0
click at [1143, 326] on div at bounding box center [1034, 312] width 547 height 271
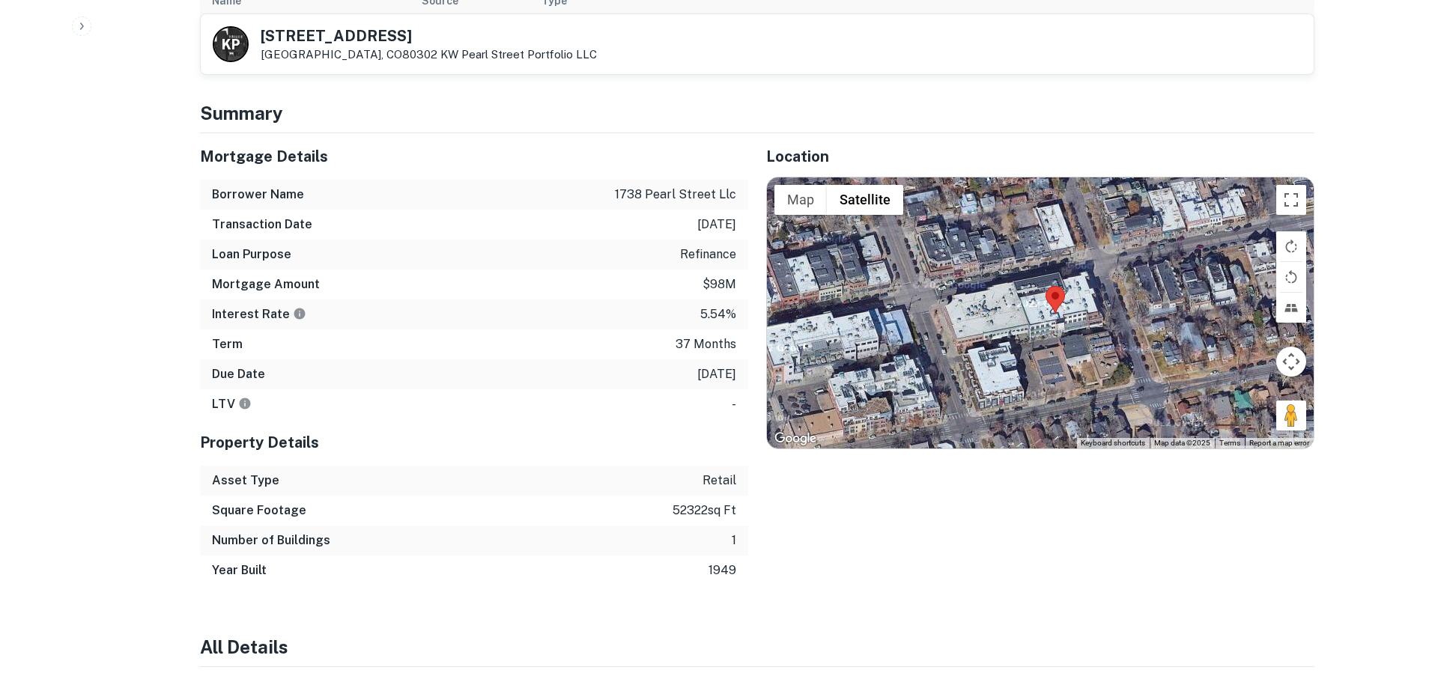
scroll to position [0, 0]
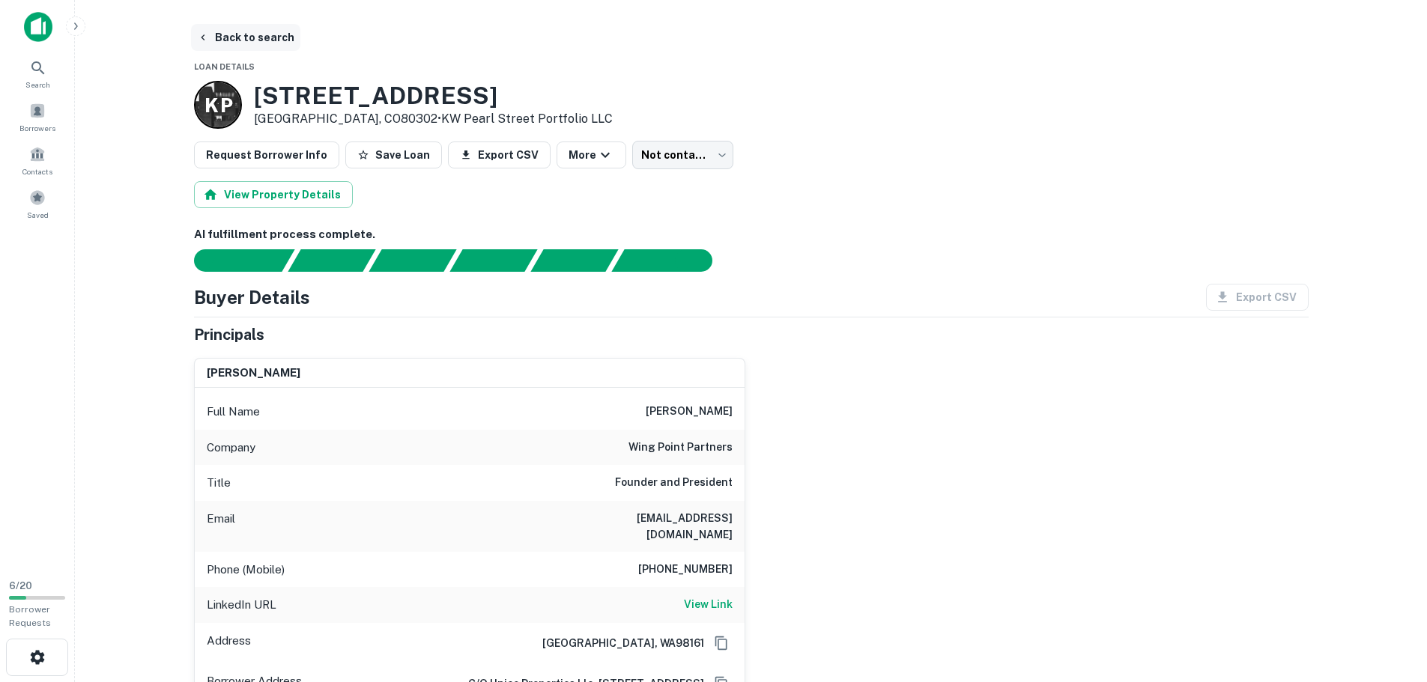
click at [242, 31] on button "Back to search" at bounding box center [245, 37] width 109 height 27
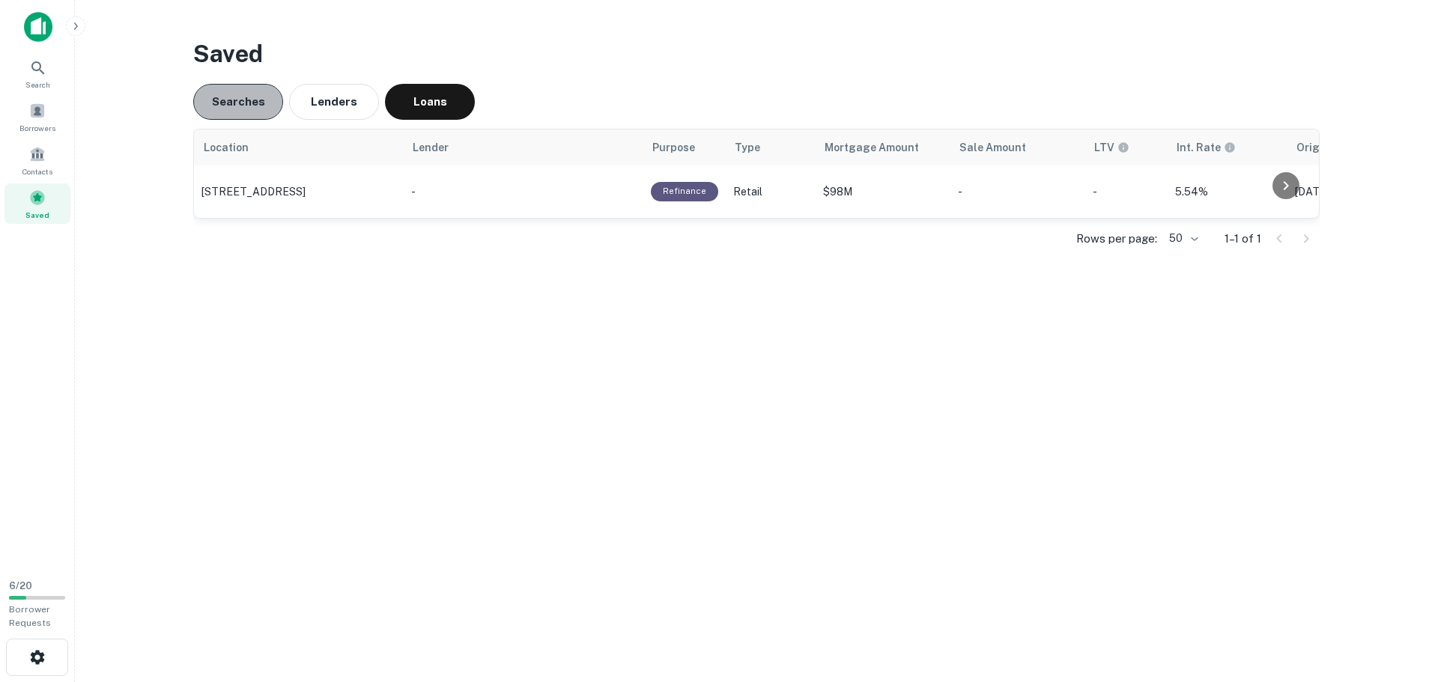
click at [238, 100] on button "Searches" at bounding box center [238, 102] width 90 height 36
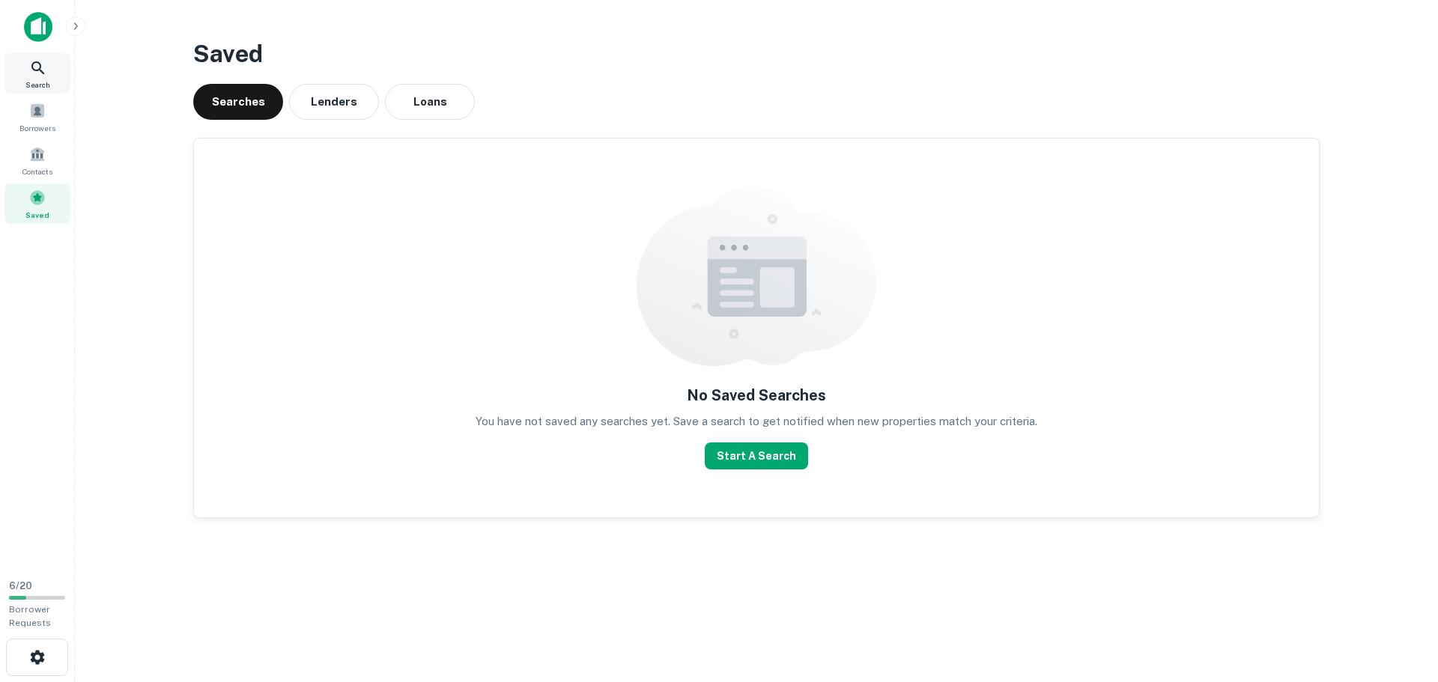
click at [38, 71] on icon at bounding box center [38, 68] width 18 height 18
